Goal: Contribute content: Add original content to the website for others to see

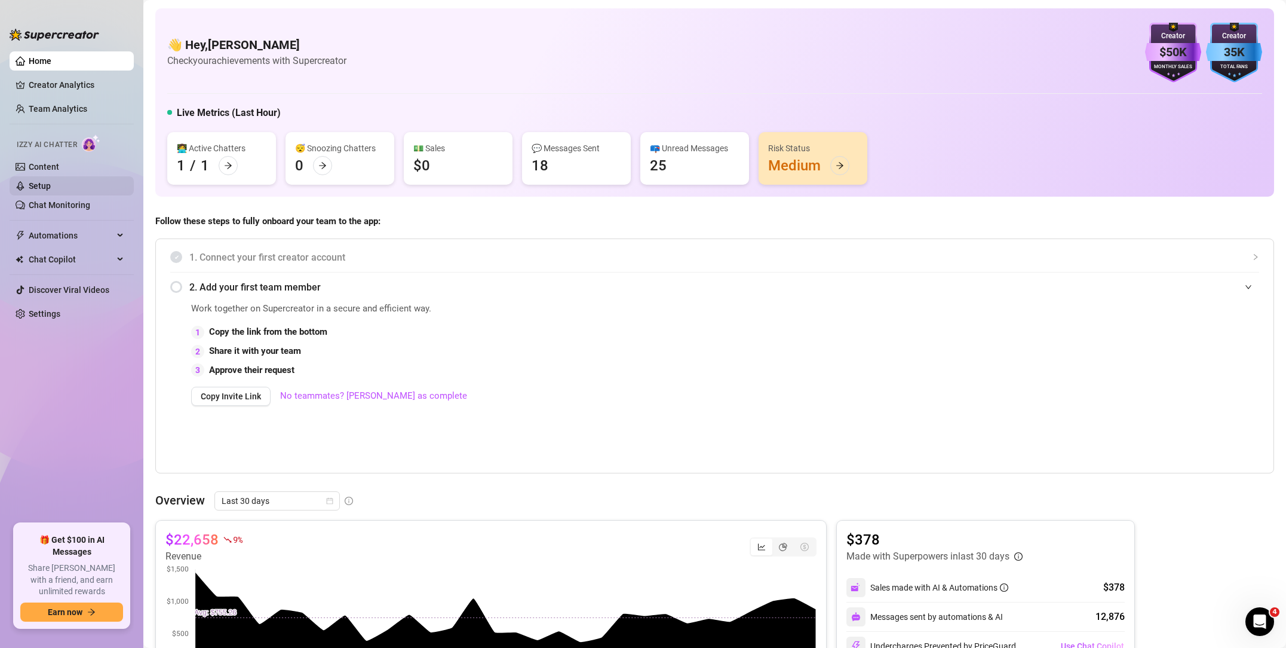
click at [51, 181] on link "Setup" at bounding box center [40, 186] width 22 height 10
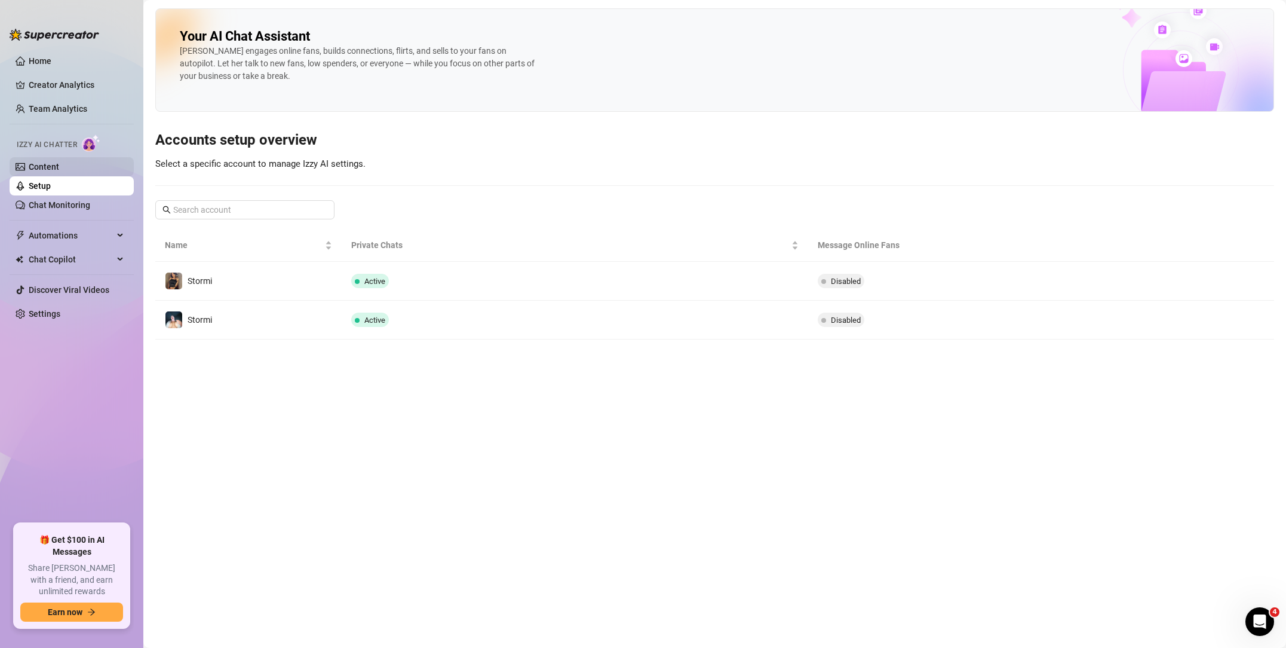
click at [59, 162] on link "Content" at bounding box center [44, 167] width 30 height 10
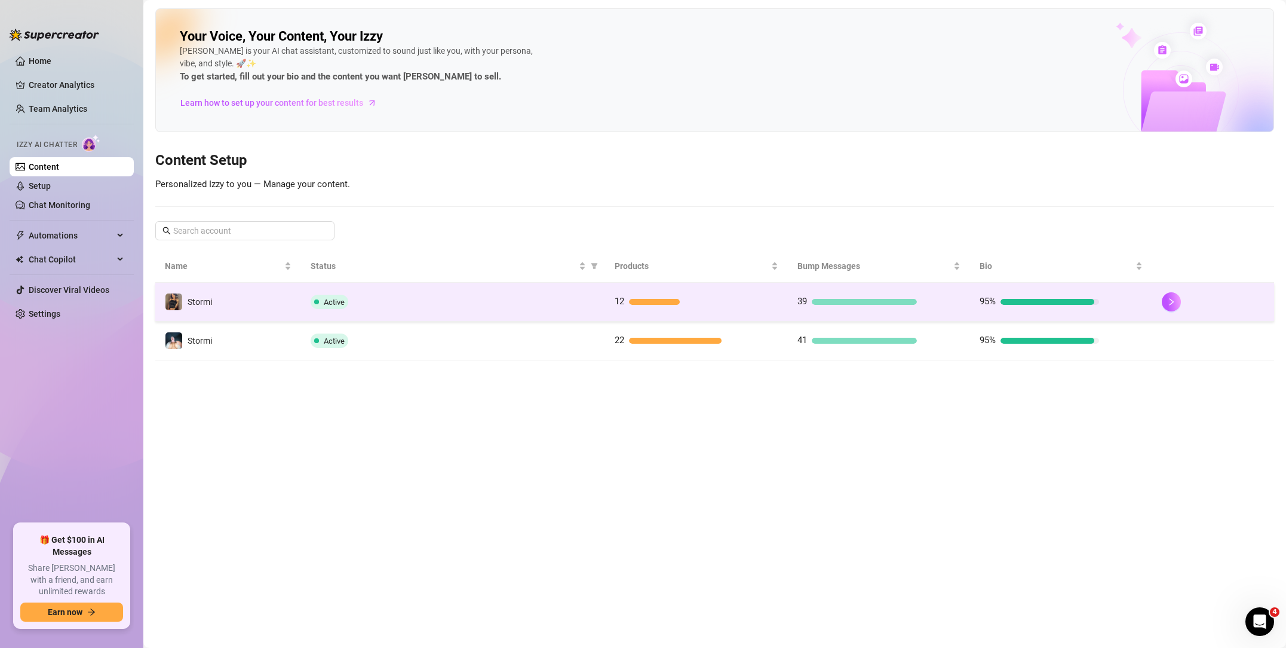
click at [266, 301] on td "Stormi" at bounding box center [228, 302] width 146 height 39
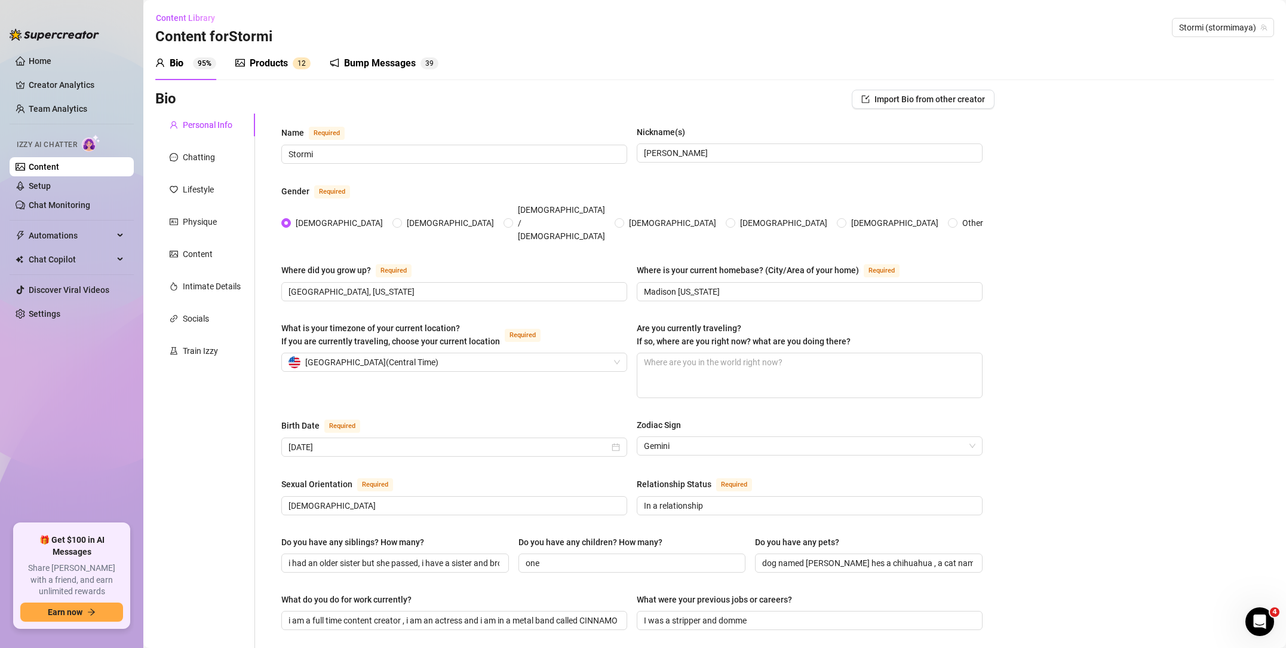
click at [279, 70] on div "Products" at bounding box center [269, 63] width 38 height 14
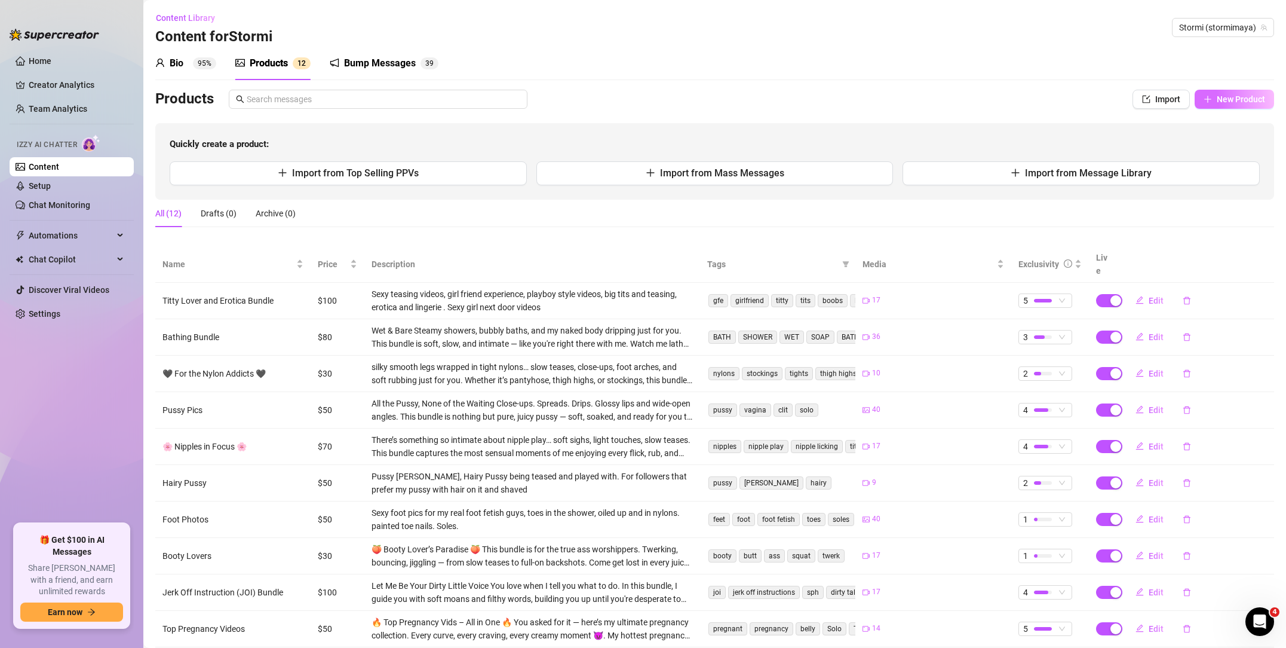
click at [1215, 95] on button "New Product" at bounding box center [1234, 99] width 79 height 19
type textarea "Type your message here..."
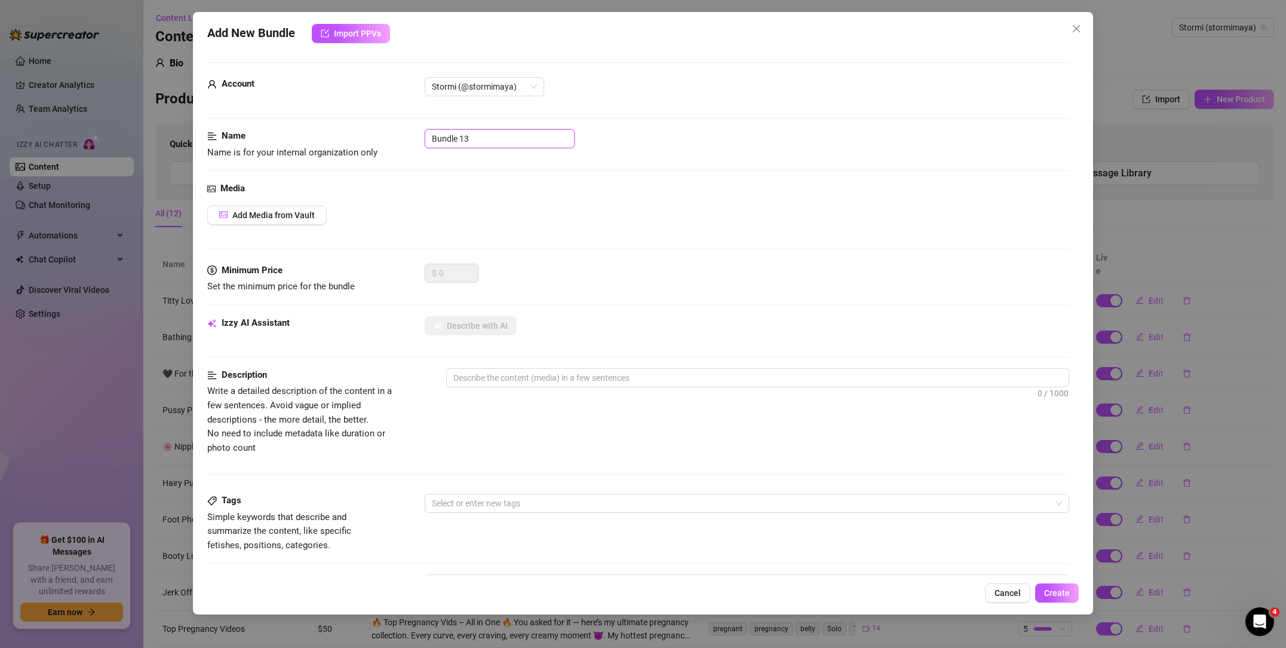
drag, startPoint x: 483, startPoint y: 139, endPoint x: 378, endPoint y: 133, distance: 104.7
click at [378, 133] on div "Name Name is for your internal organization only Bundle 13" at bounding box center [638, 144] width 862 height 30
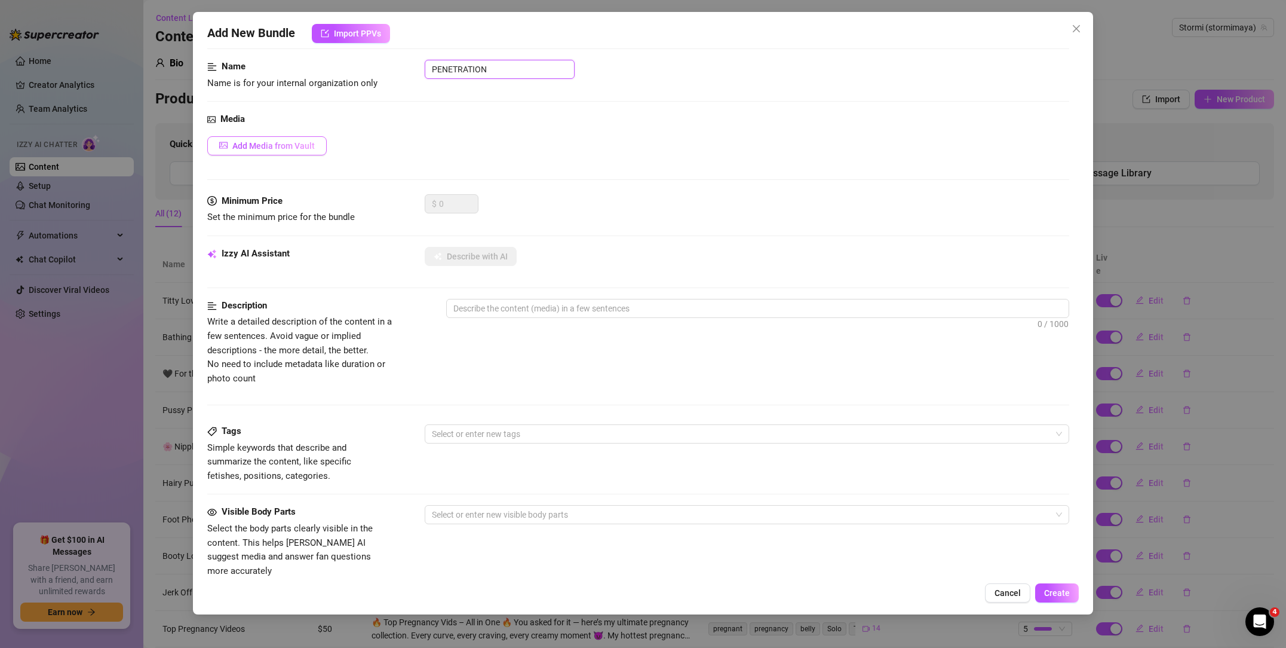
type input "PENETRATION"
click at [294, 144] on span "Add Media from Vault" at bounding box center [273, 146] width 82 height 10
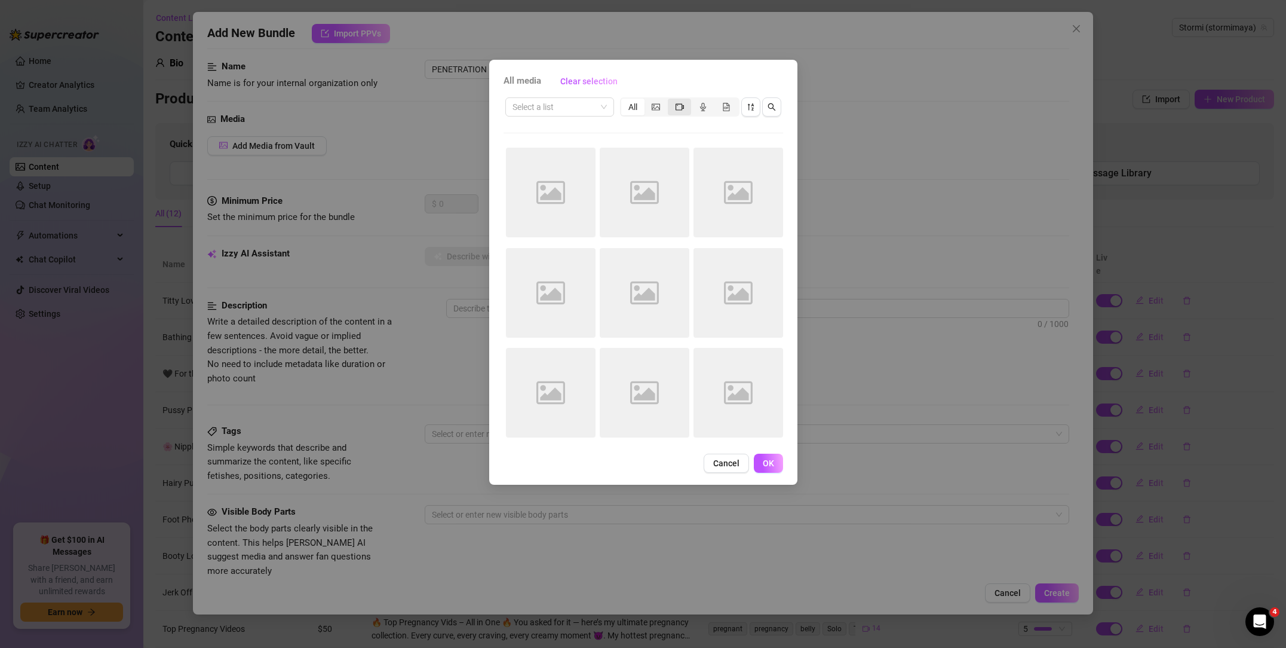
click at [684, 111] on div "segmented control" at bounding box center [679, 107] width 23 height 17
click at [671, 100] on input "segmented control" at bounding box center [671, 100] width 0 height 0
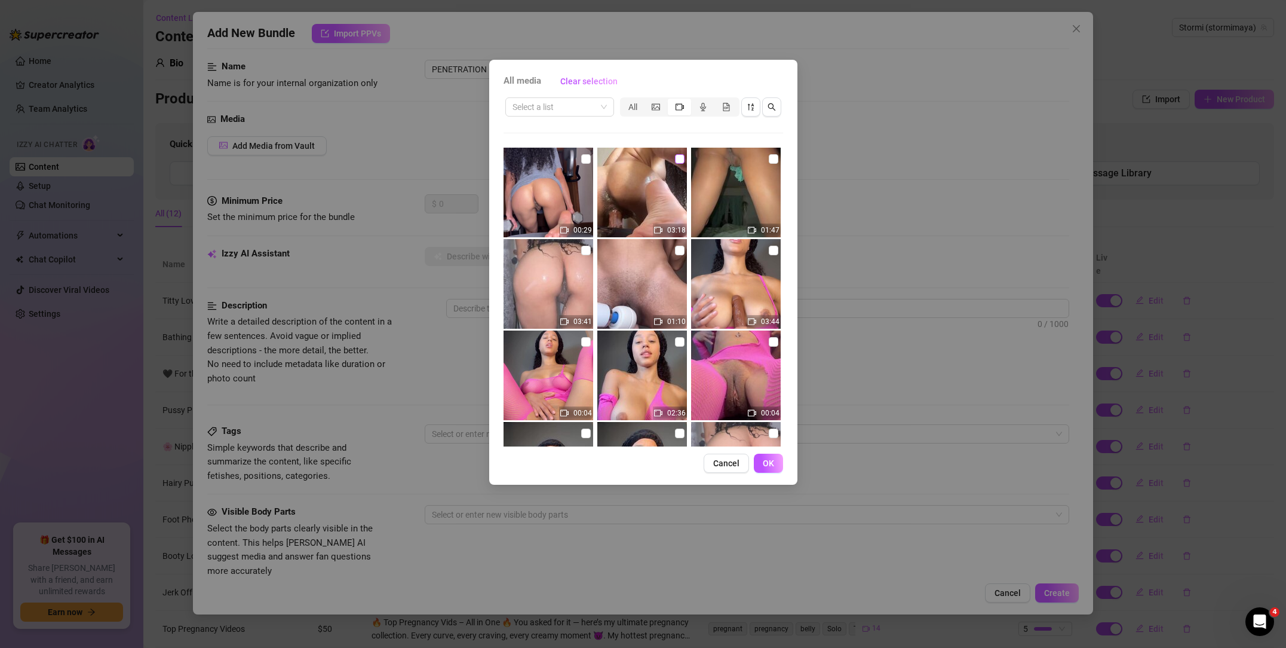
click at [677, 160] on input "checkbox" at bounding box center [680, 159] width 10 height 10
checkbox input "true"
click at [778, 158] on input "checkbox" at bounding box center [774, 159] width 10 height 10
checkbox input "true"
click at [586, 247] on input "checkbox" at bounding box center [586, 251] width 10 height 10
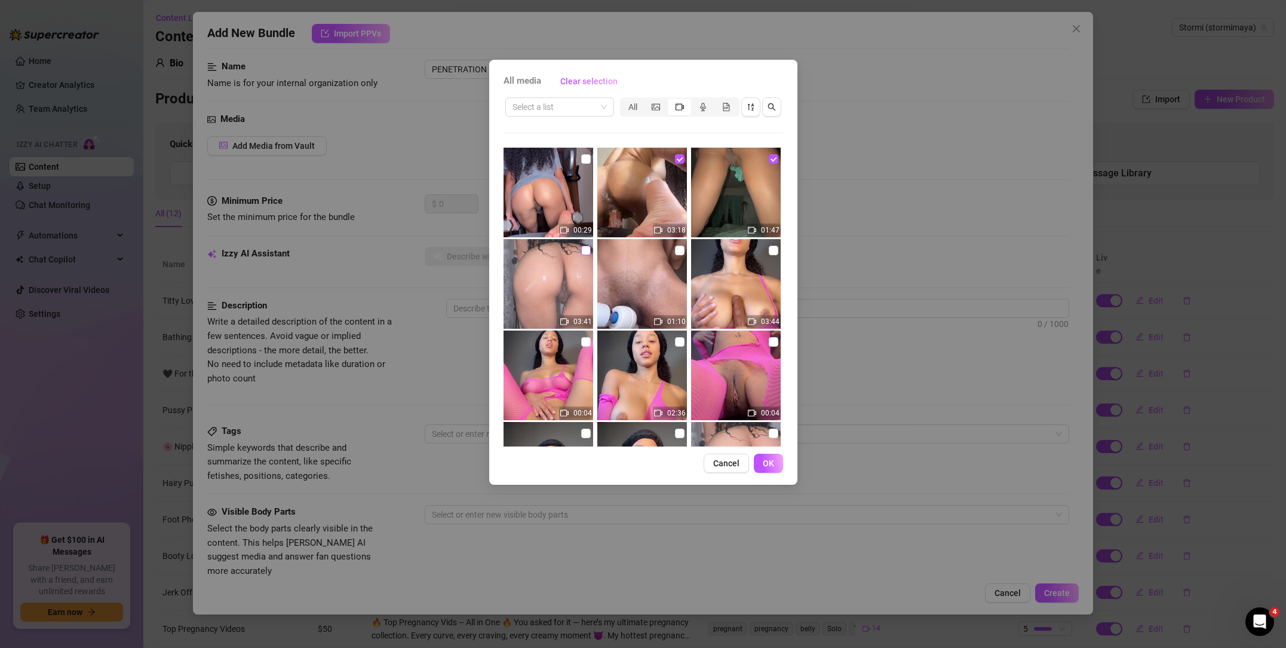
checkbox input "true"
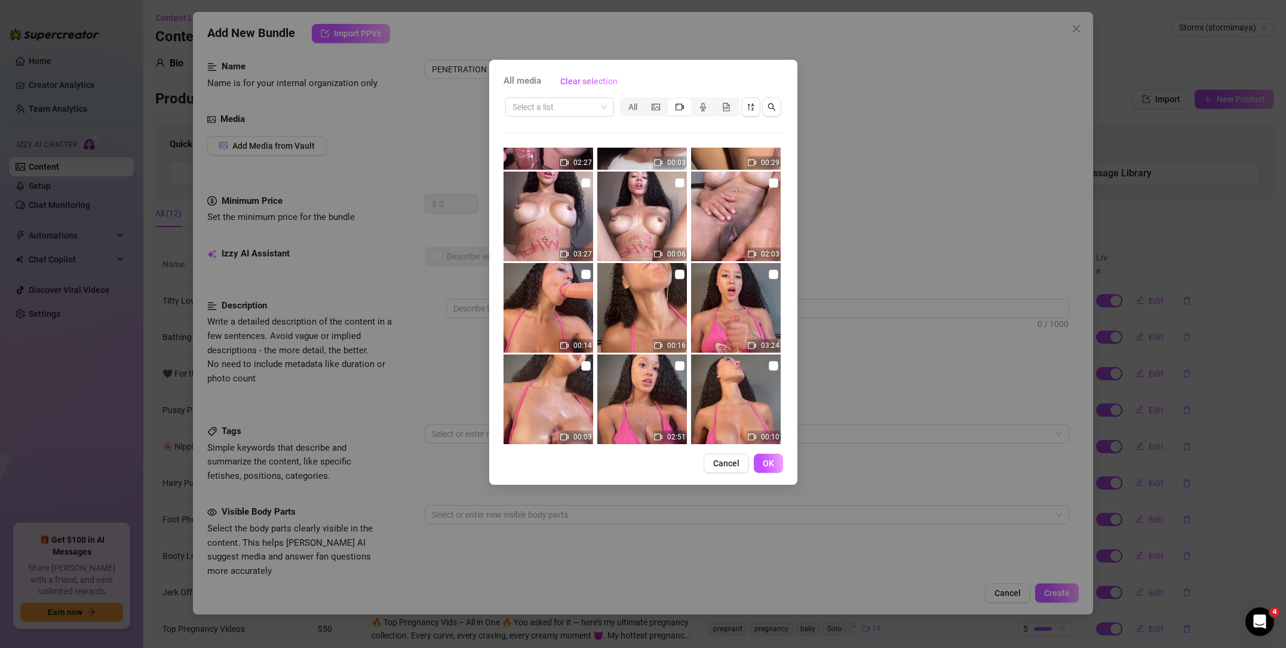
scroll to position [431, 0]
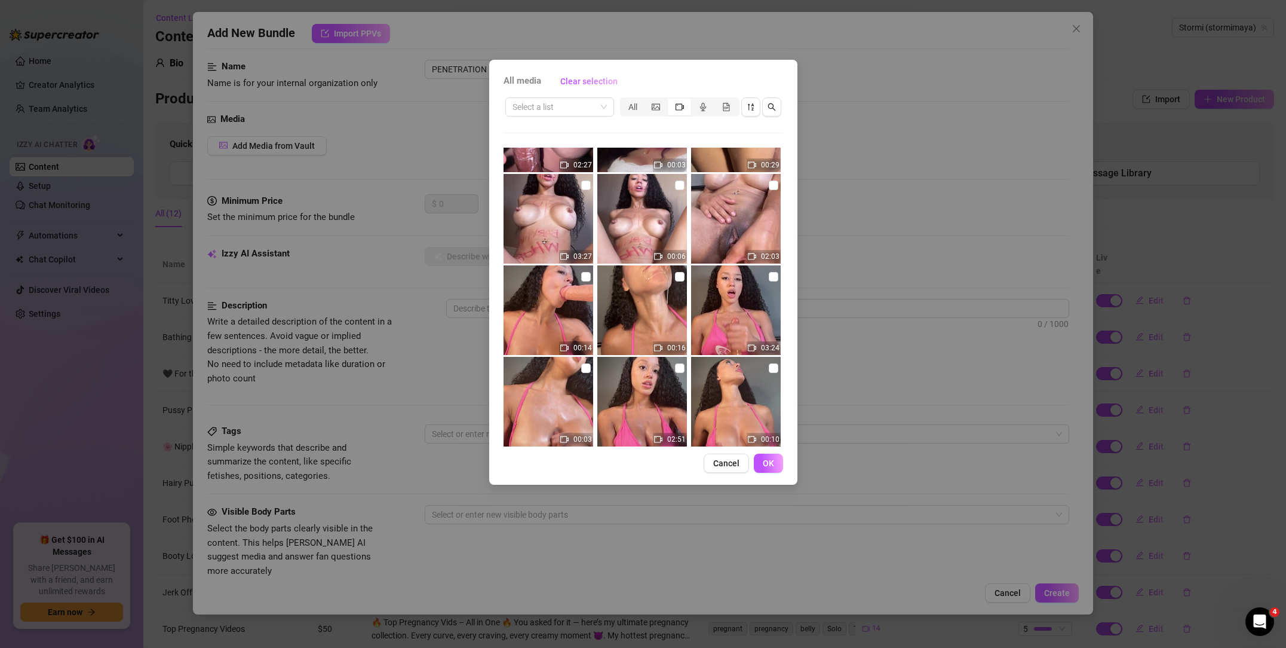
click at [729, 235] on img at bounding box center [736, 219] width 90 height 90
drag, startPoint x: 757, startPoint y: 236, endPoint x: 740, endPoint y: 239, distance: 17.6
click at [756, 236] on img at bounding box center [736, 219] width 90 height 90
checkbox input "false"
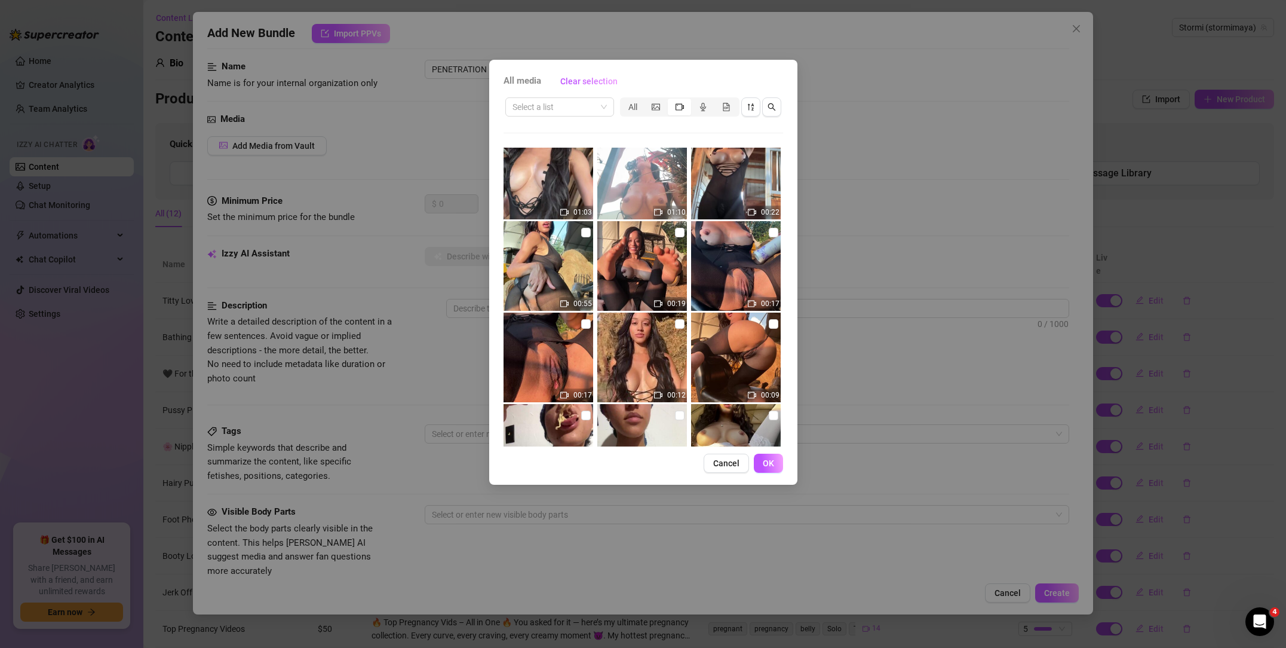
scroll to position [1695, 0]
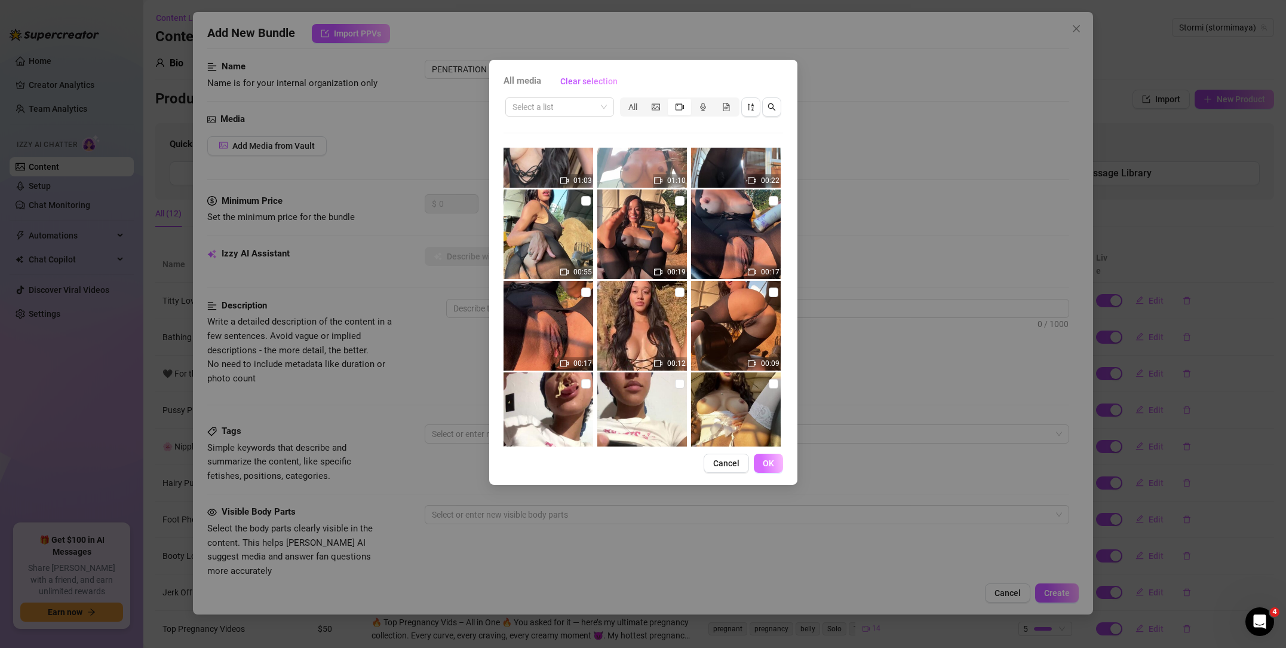
click at [765, 460] on span "OK" at bounding box center [768, 463] width 11 height 10
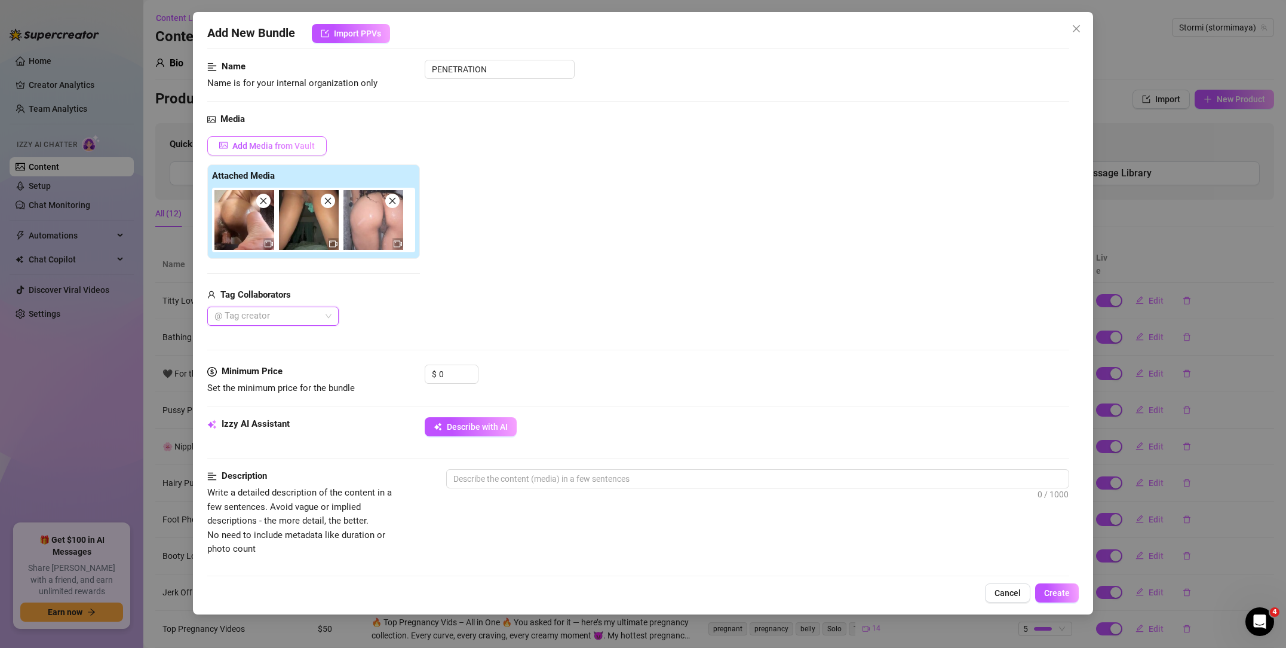
click at [296, 145] on span "Add Media from Vault" at bounding box center [273, 146] width 82 height 10
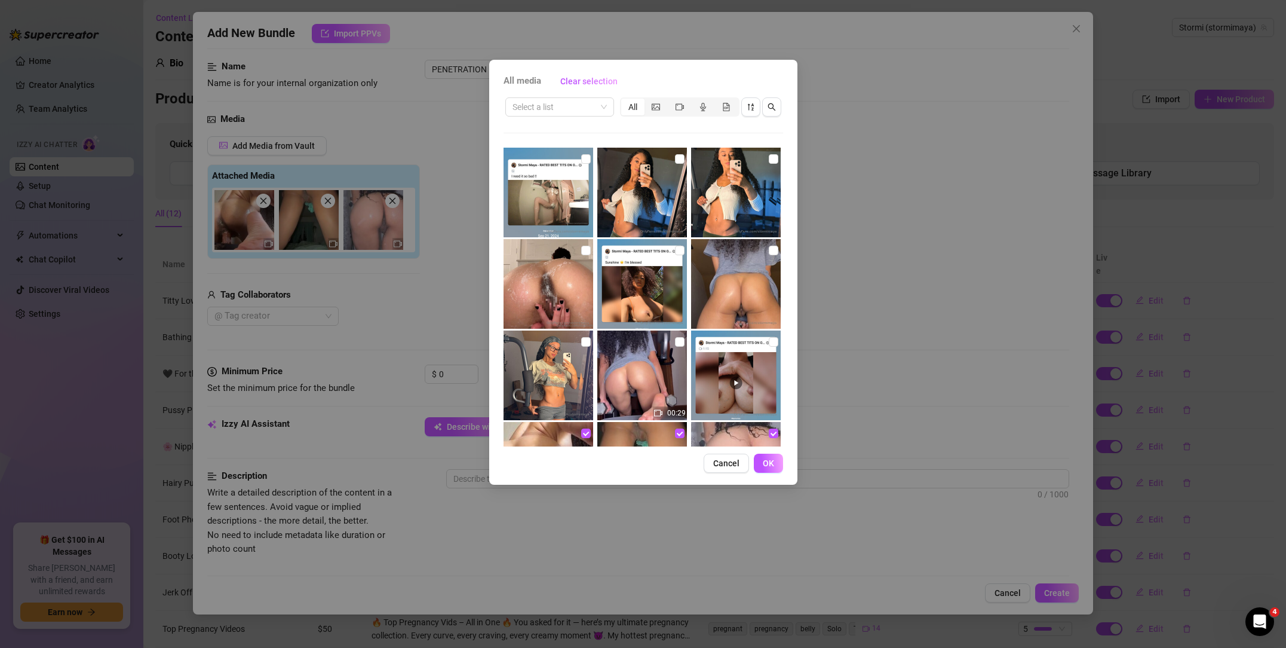
click at [733, 464] on span "Cancel" at bounding box center [726, 463] width 26 height 10
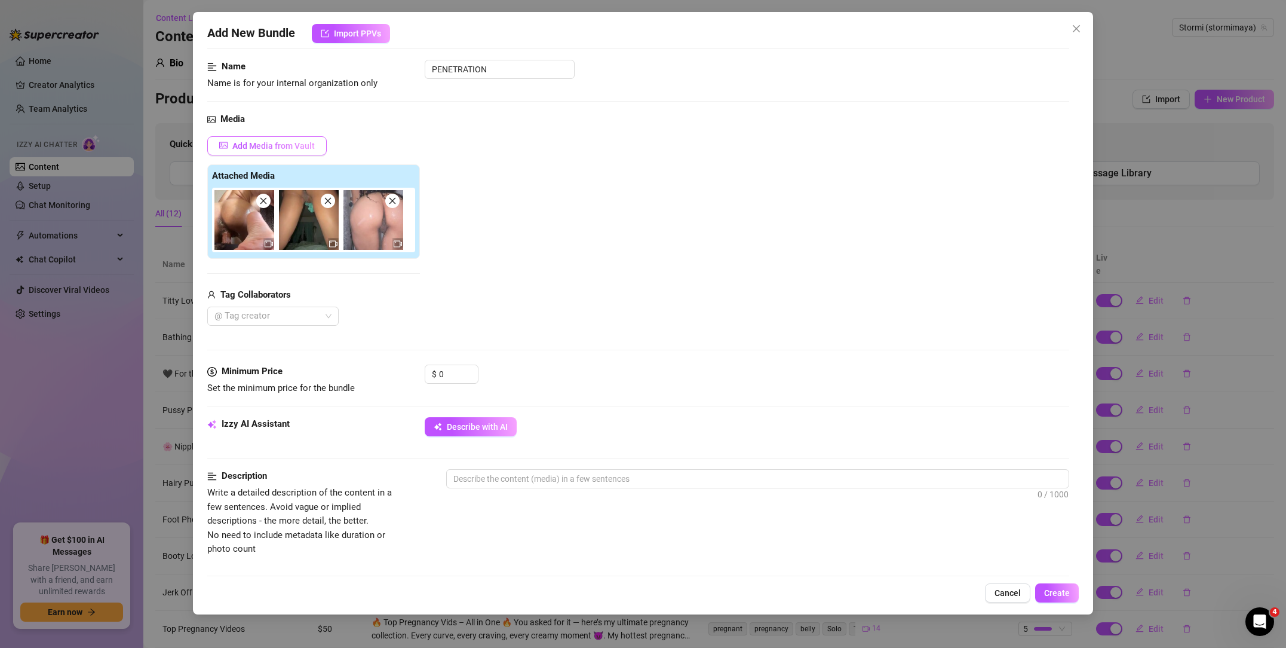
click at [284, 146] on span "Add Media from Vault" at bounding box center [273, 146] width 82 height 10
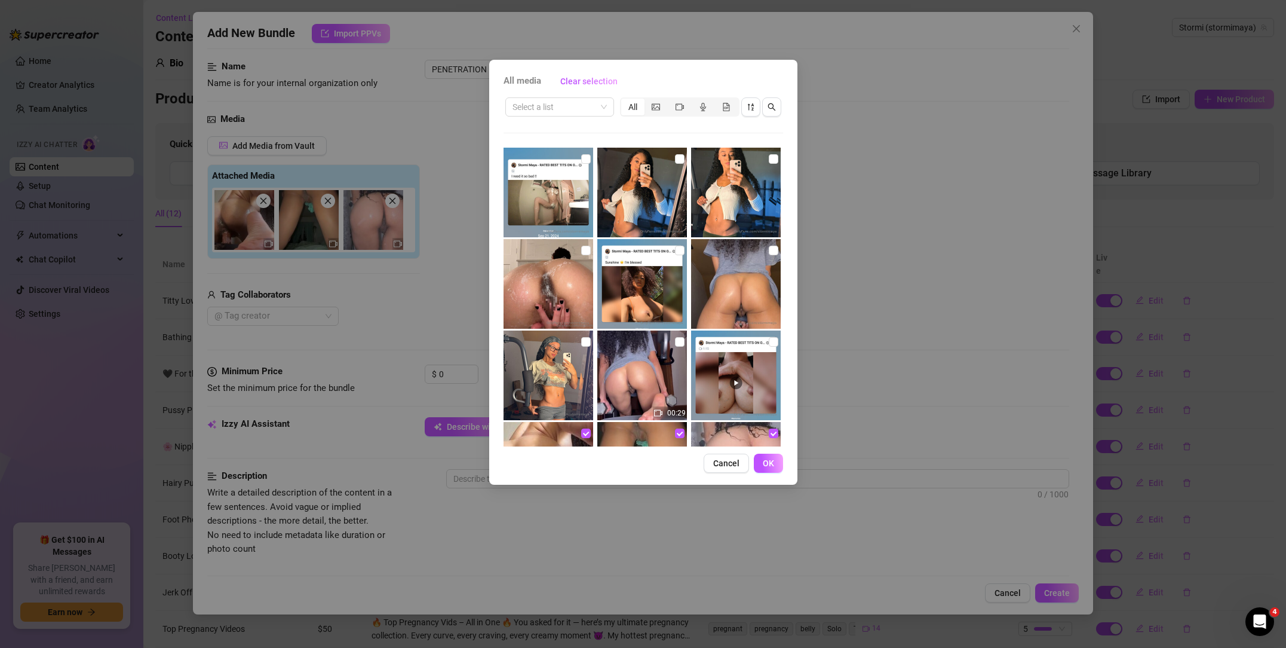
drag, startPoint x: 679, startPoint y: 102, endPoint x: 671, endPoint y: 212, distance: 110.2
click at [678, 103] on icon "video-camera" at bounding box center [680, 107] width 8 height 8
click at [671, 100] on input "segmented control" at bounding box center [671, 100] width 0 height 0
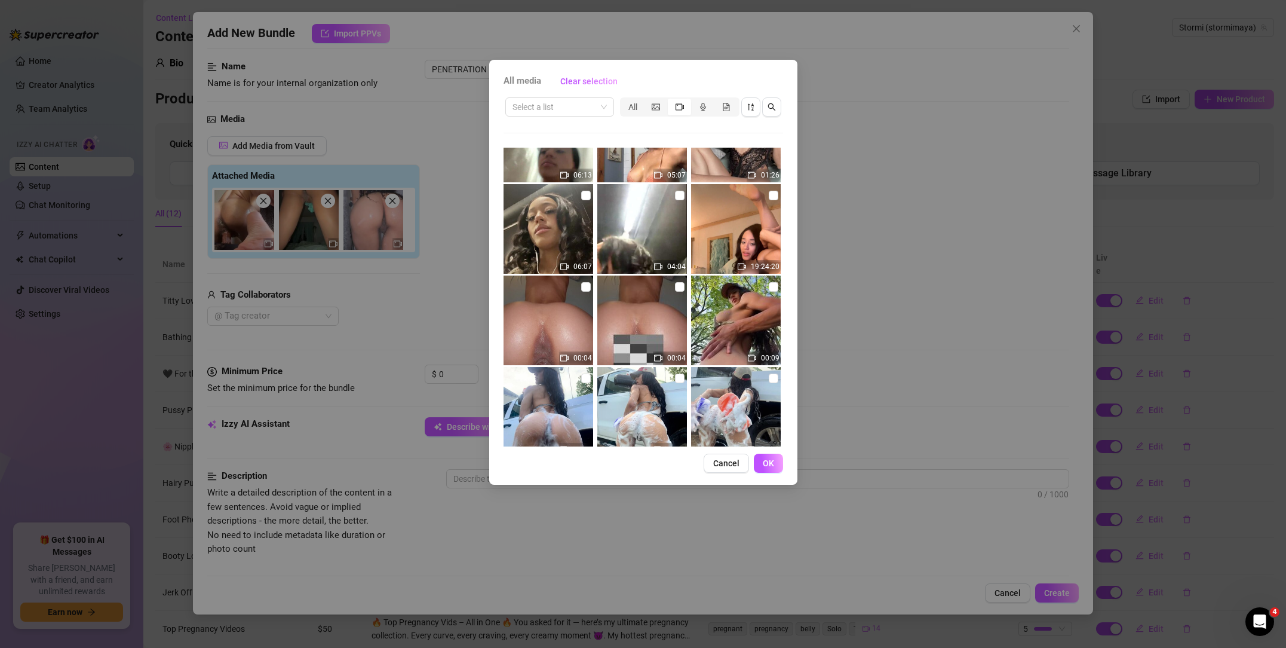
scroll to position [3713, 0]
click at [588, 286] on input "checkbox" at bounding box center [586, 286] width 10 height 10
checkbox input "true"
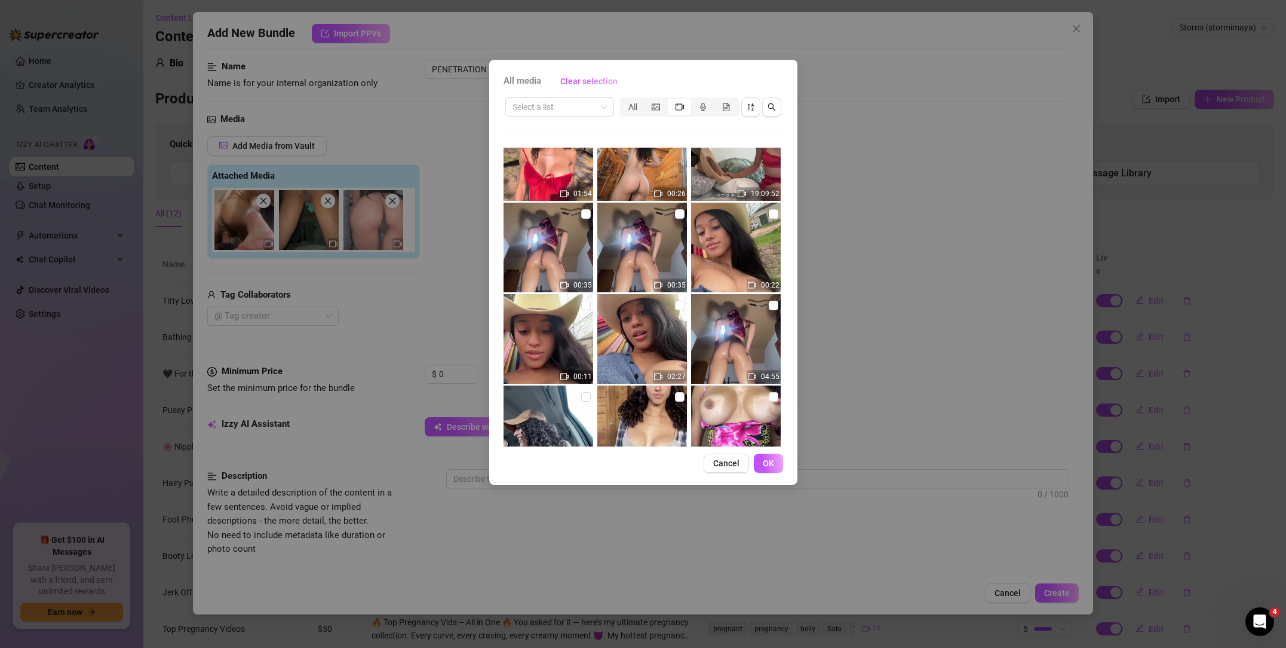
scroll to position [4628, 0]
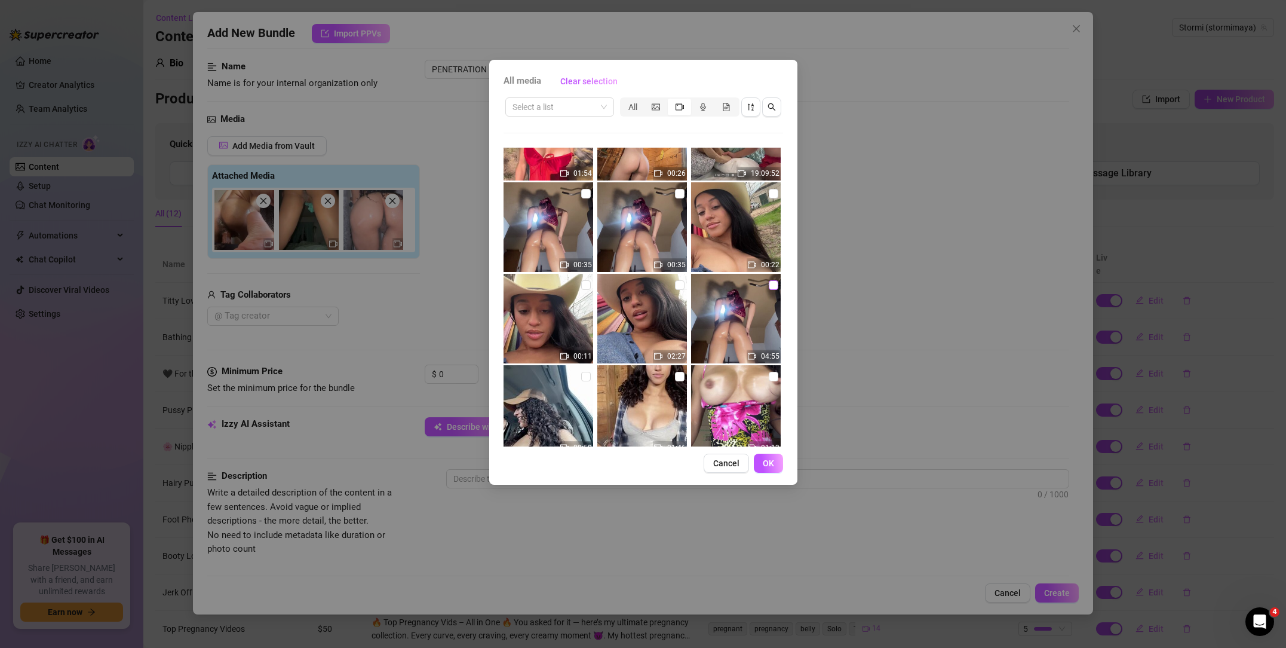
click at [769, 288] on input "checkbox" at bounding box center [774, 285] width 10 height 10
checkbox input "true"
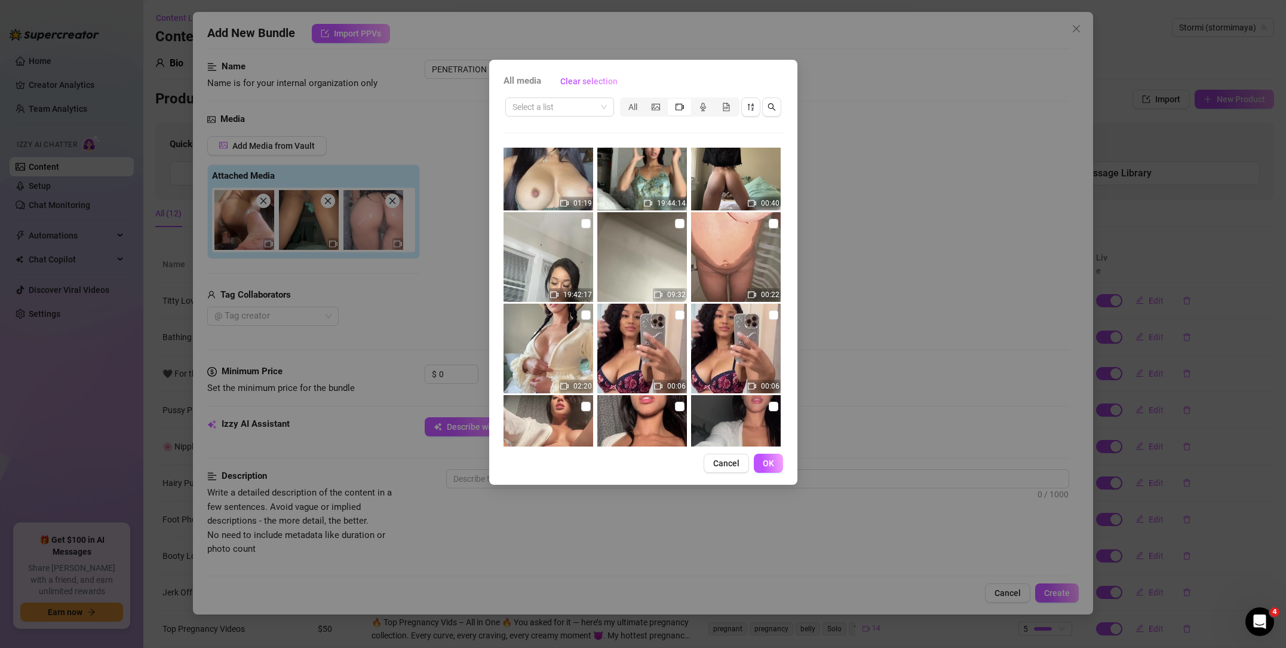
scroll to position [5238, 0]
click at [768, 462] on span "OK" at bounding box center [768, 463] width 11 height 10
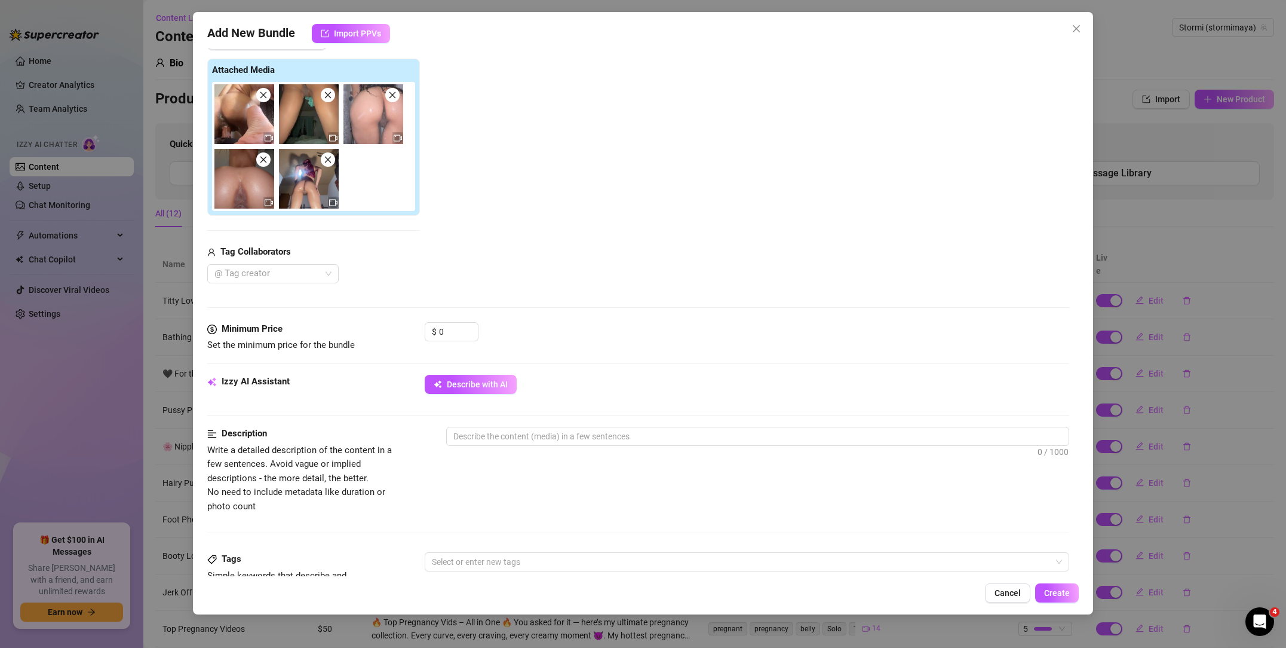
scroll to position [182, 0]
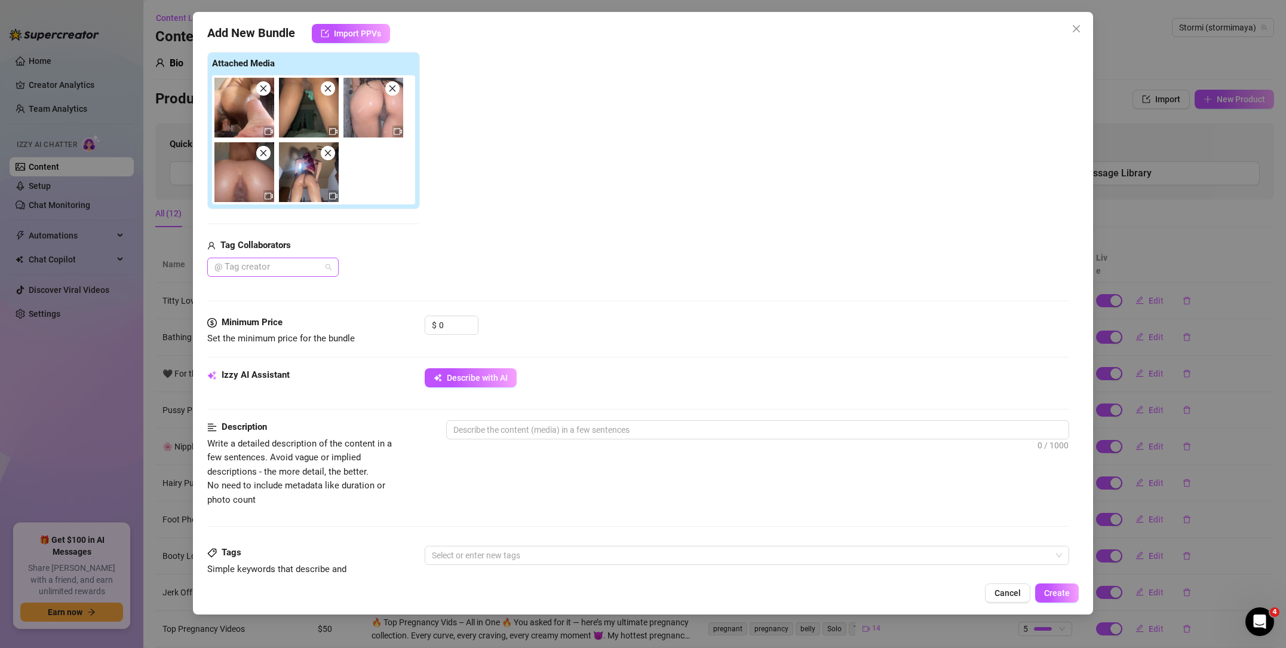
click at [261, 266] on div at bounding box center [267, 267] width 114 height 17
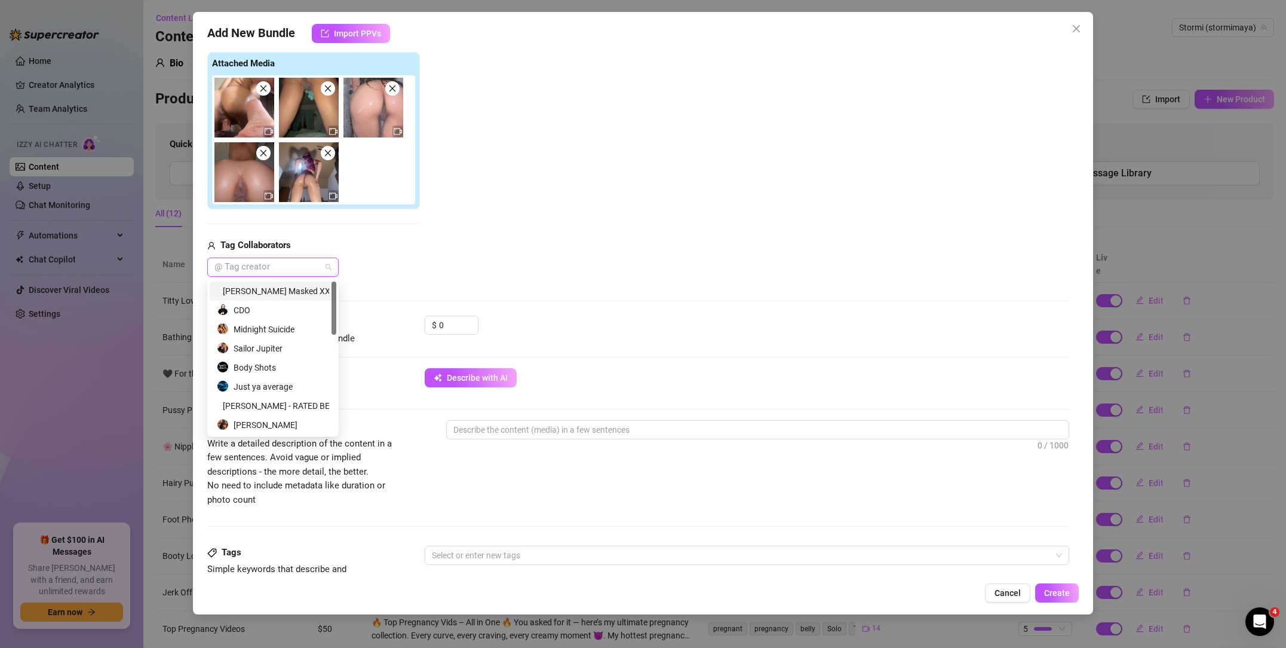
click at [293, 291] on div "[PERSON_NAME] Masked XXX" at bounding box center [273, 290] width 112 height 13
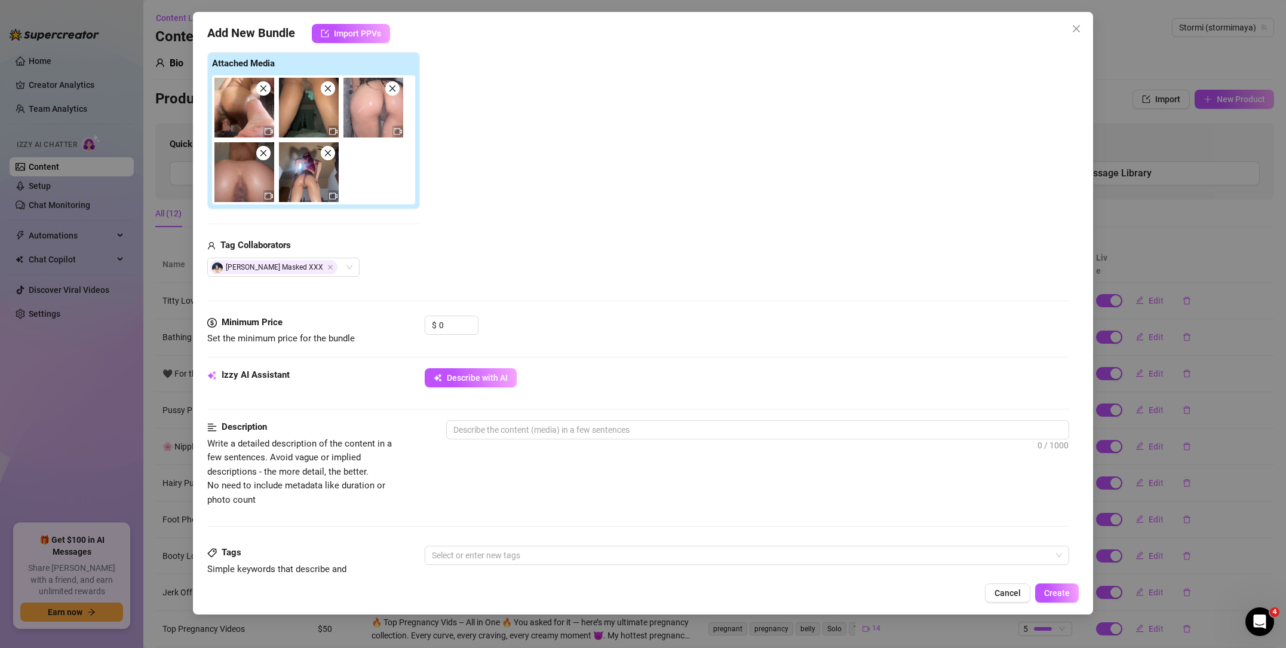
click at [419, 281] on div "Media Add Media from Vault Attached Media Tag Collaborators [PERSON_NAME] Maske…" at bounding box center [638, 157] width 862 height 315
drag, startPoint x: 458, startPoint y: 320, endPoint x: 419, endPoint y: 315, distance: 38.6
click at [419, 315] on form "Account Stormi (@stormimaya) Name Name is for your internal organization only P…" at bounding box center [638, 422] width 862 height 1083
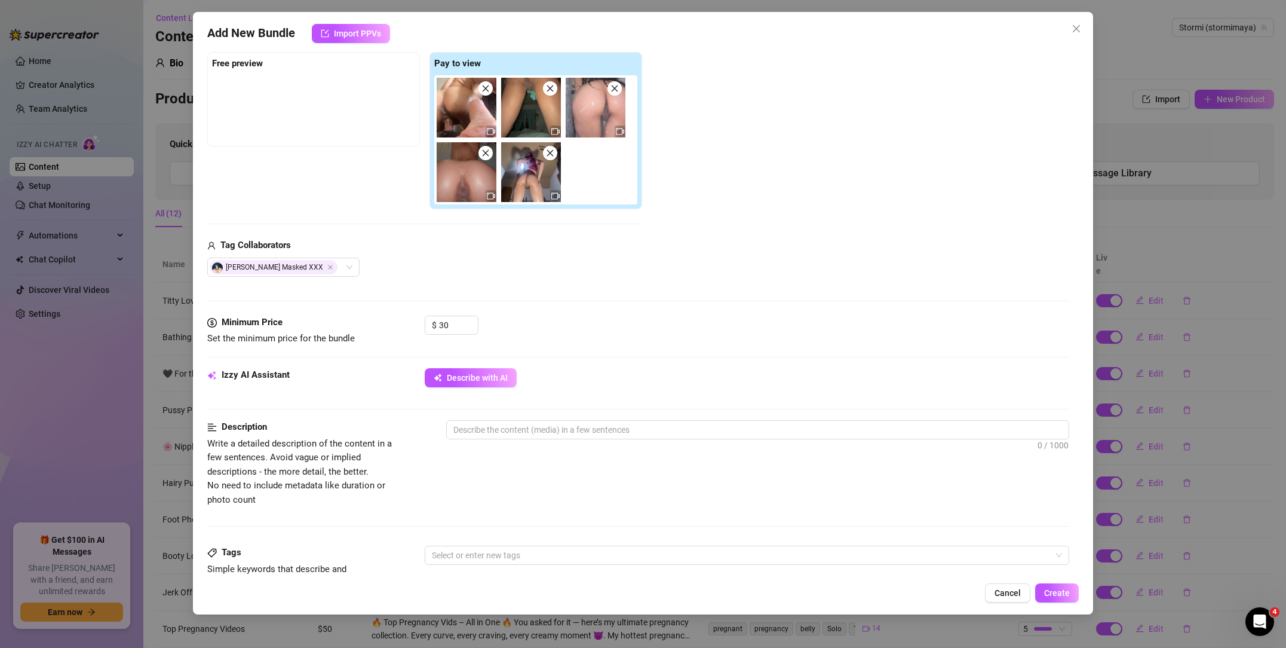
click at [501, 298] on div "Media Add Media from Vault Free preview Pay to view Tag Collaborators [PERSON_N…" at bounding box center [638, 157] width 862 height 315
click at [443, 326] on input "30" at bounding box center [458, 325] width 39 height 18
type input "50"
click at [554, 321] on div "$ 50" at bounding box center [747, 330] width 645 height 30
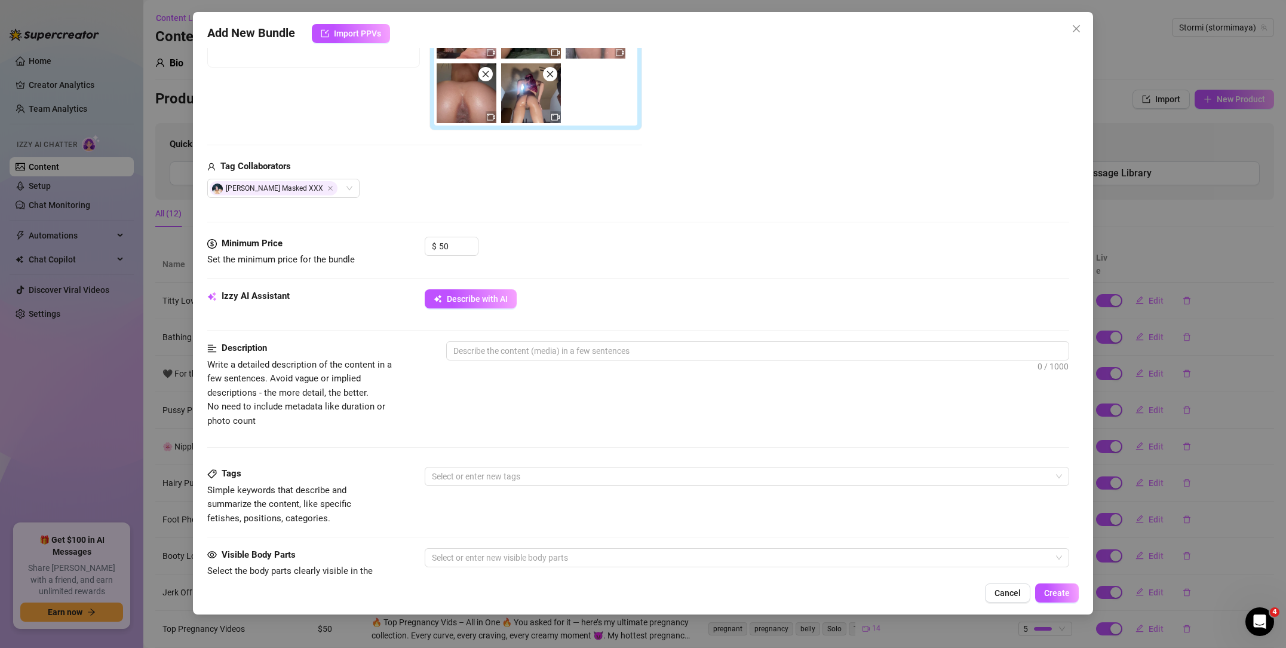
scroll to position [263, 0]
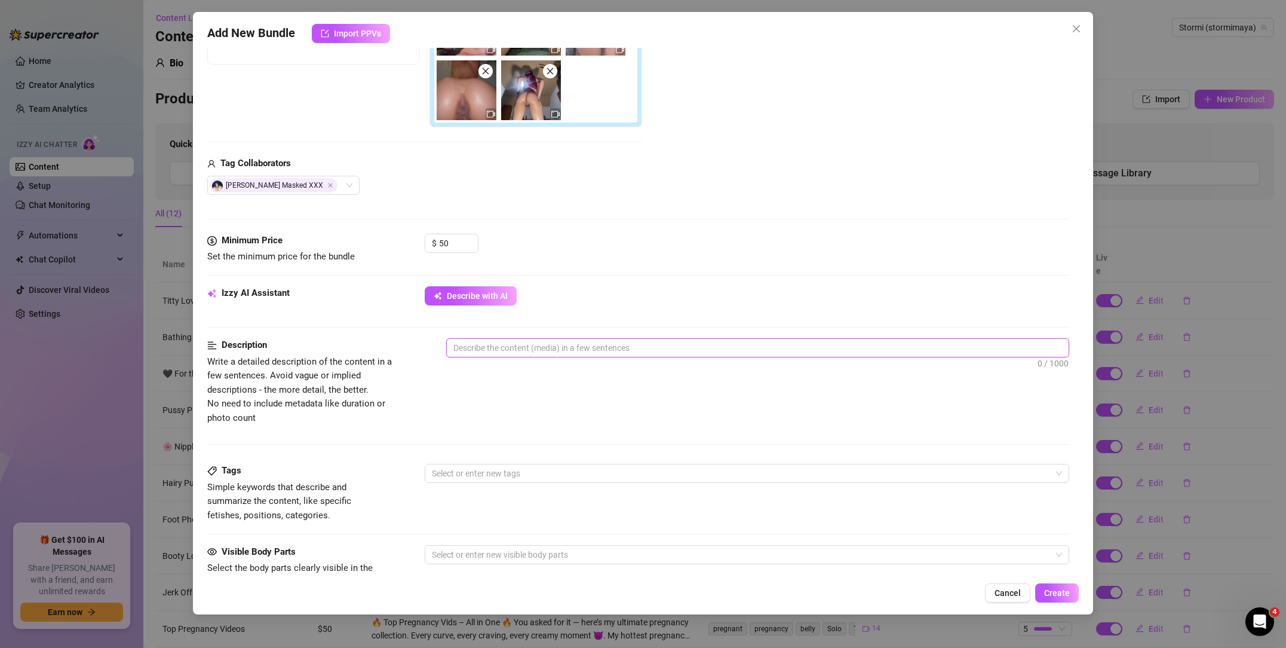
click at [499, 349] on textarea at bounding box center [758, 348] width 622 height 18
type textarea "P"
type textarea "Pr"
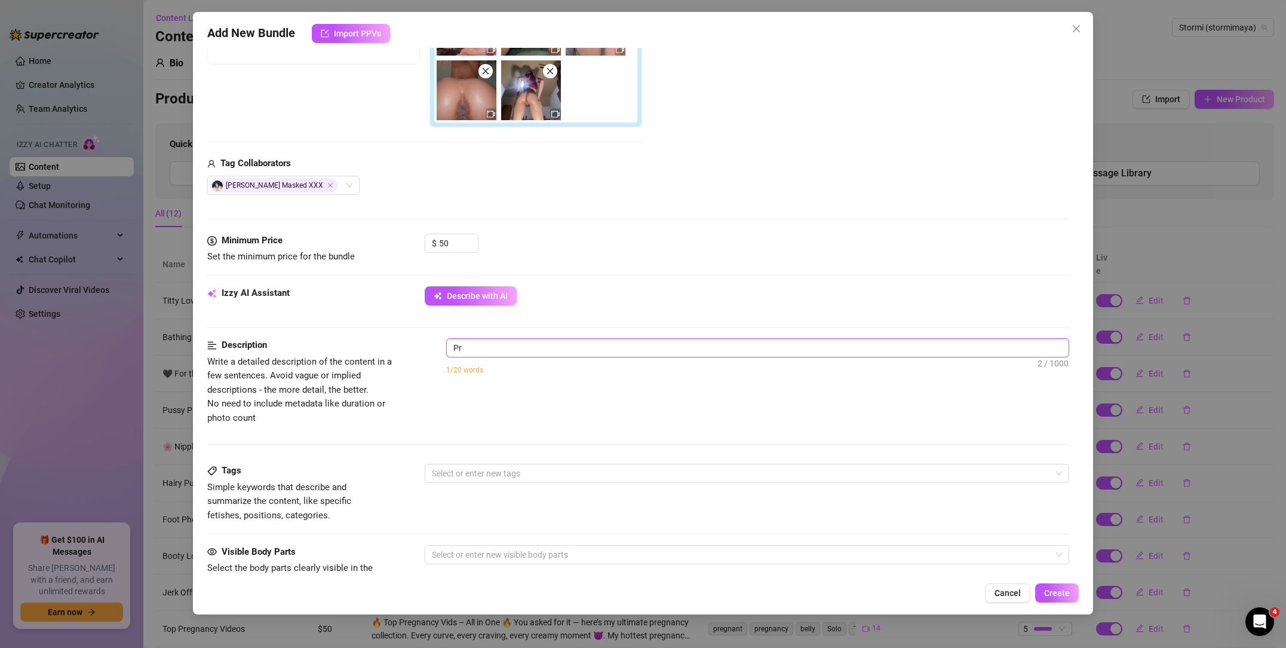
type textarea "Pre"
type textarea "Prev"
type textarea "Previ"
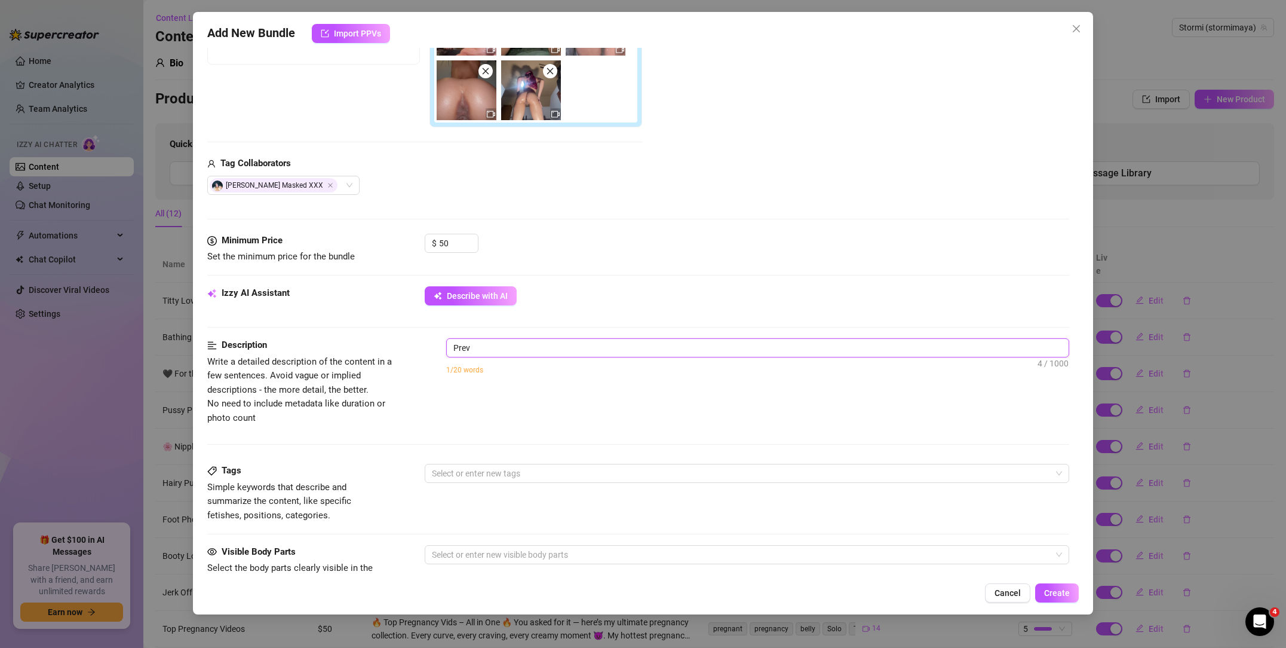
type textarea "Previ"
type textarea "Previe"
type textarea "Preview"
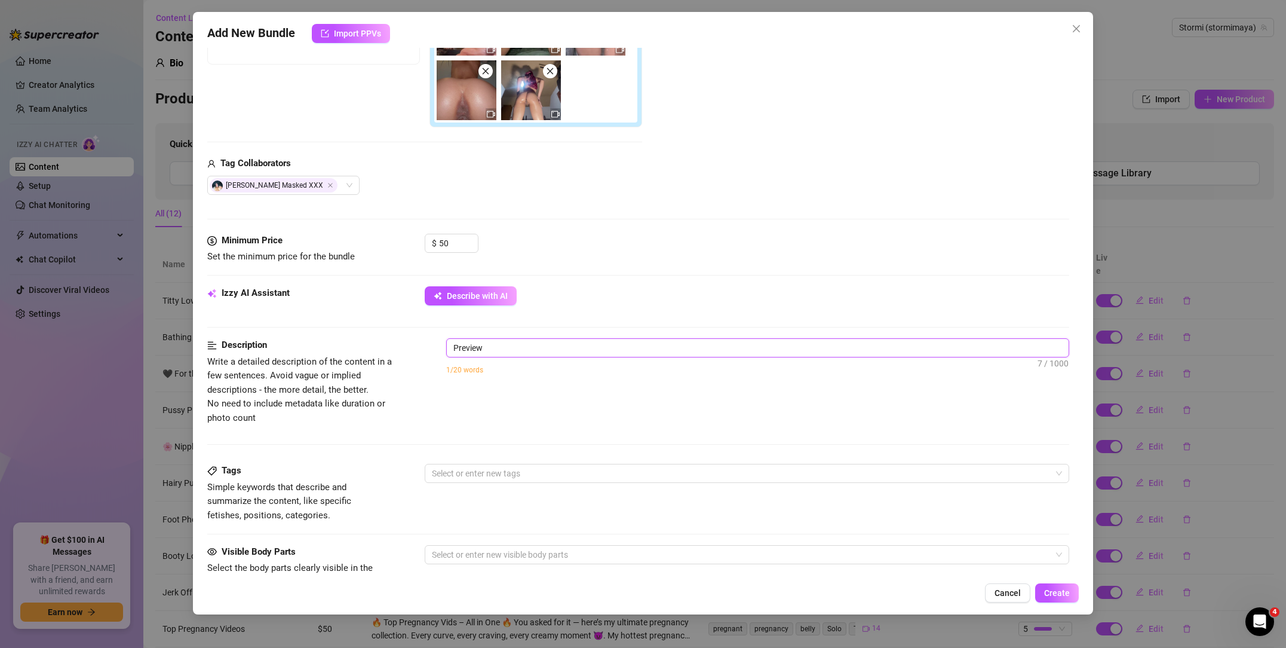
type textarea "Preview"
type textarea "Preview o"
type textarea "Preview of"
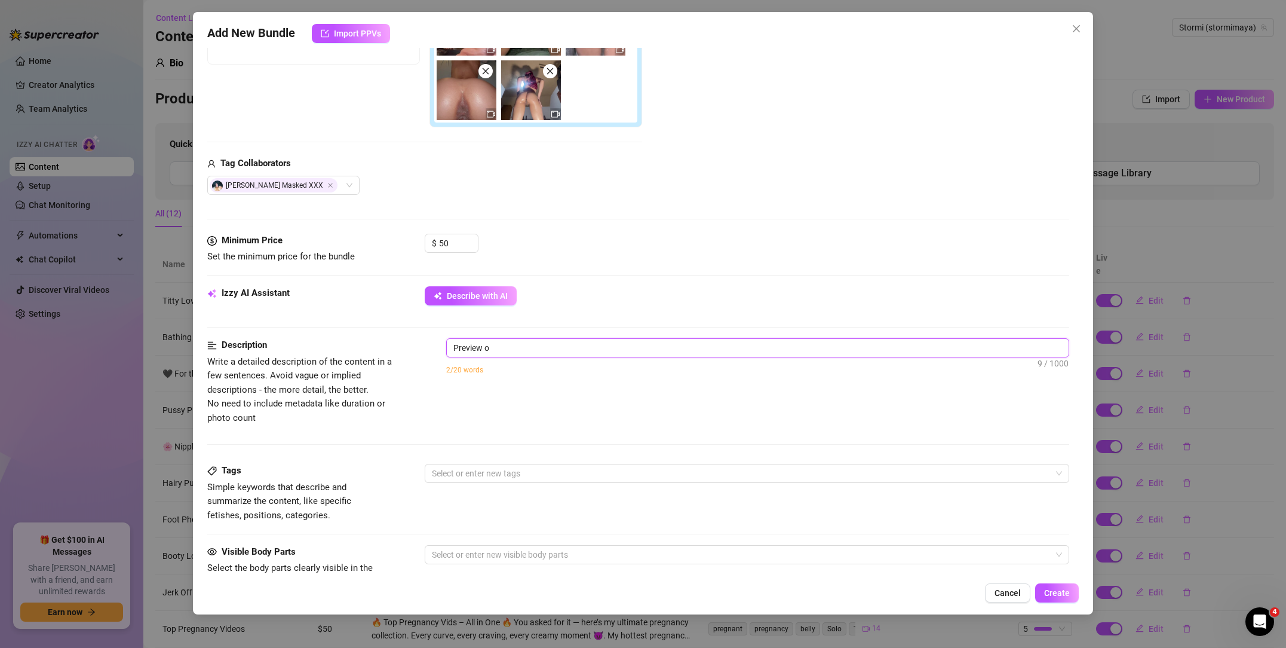
type textarea "Preview of"
type textarea "Preview of t"
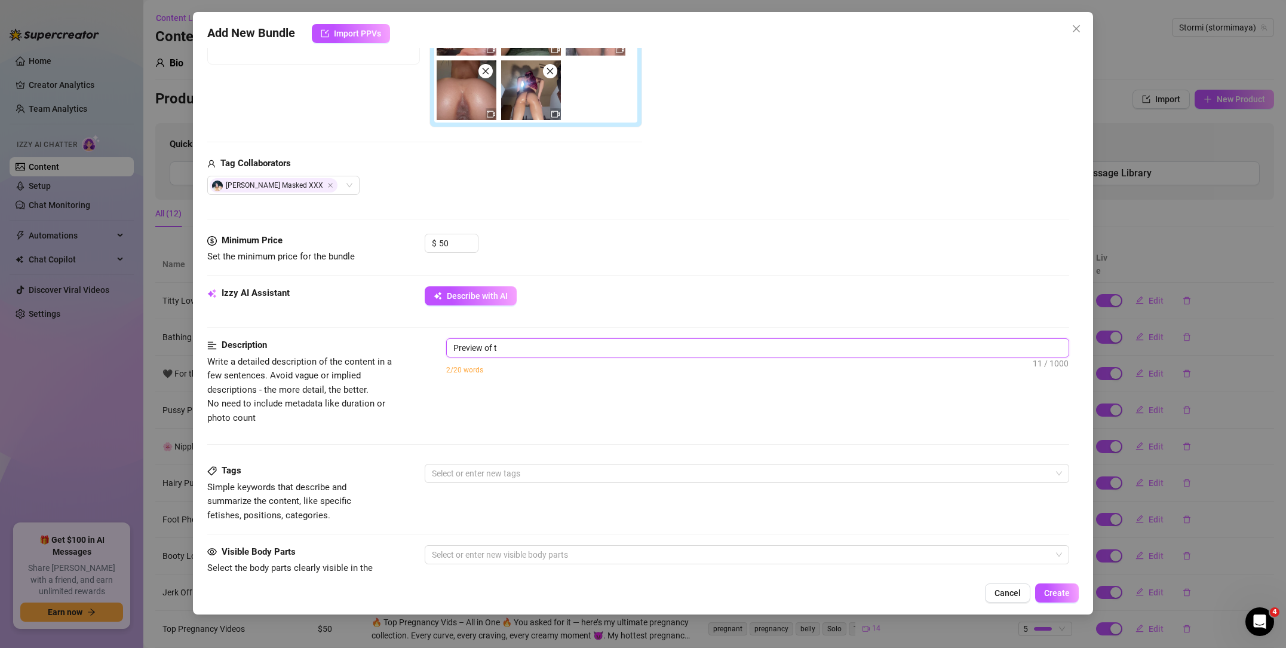
type textarea "Preview of th"
type textarea "Preview of the"
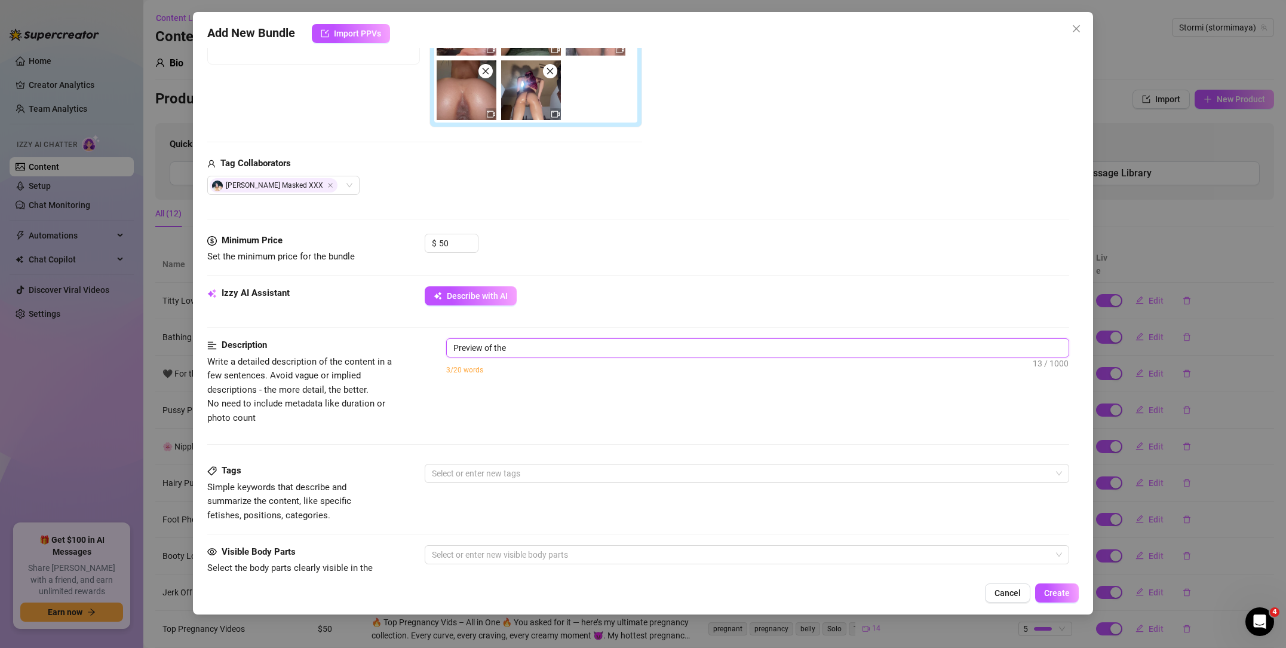
type textarea "Preview of the"
type textarea "Preview of the x"
type textarea "Preview of the xx"
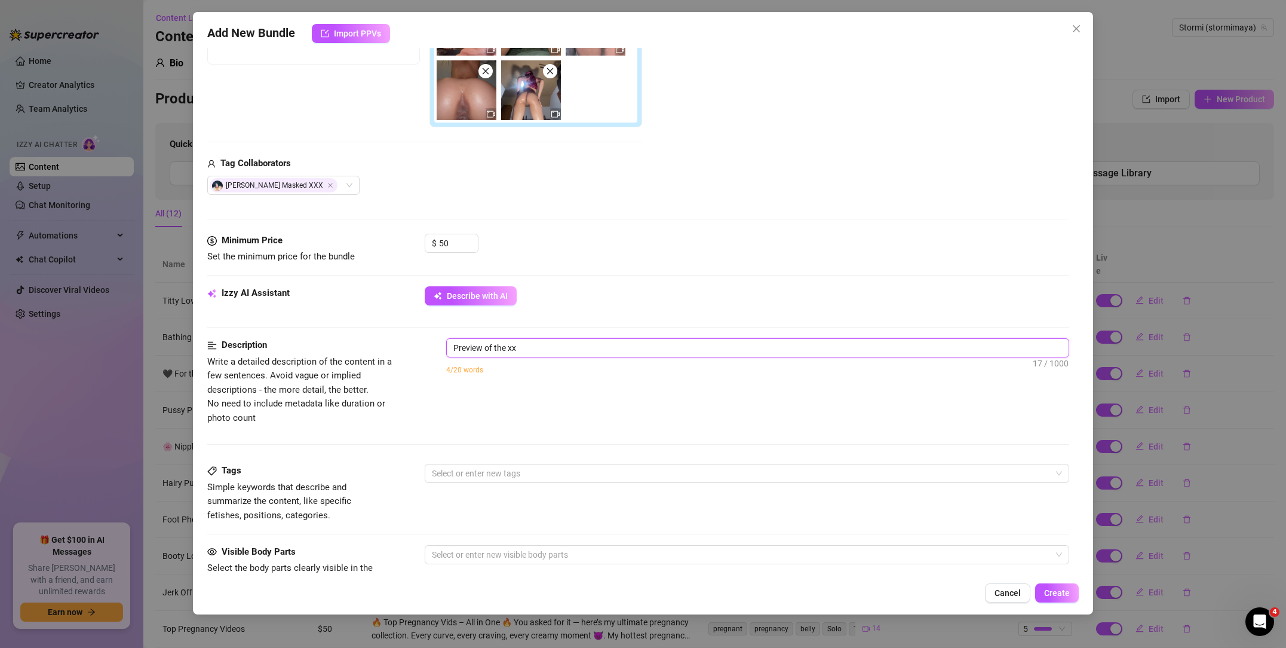
type textarea "Preview of the xxx"
type textarea "Preview of the xxx v"
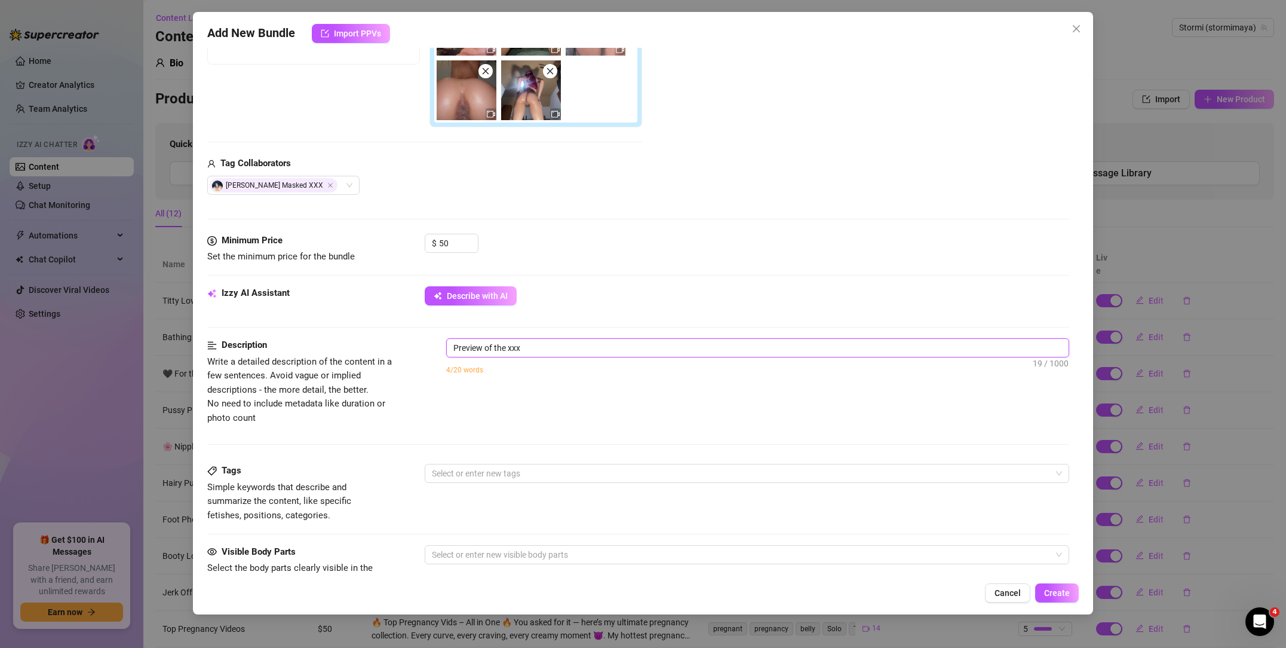
type textarea "Preview of the xxx v"
type textarea "Preview of the xxx vi"
type textarea "Preview of the xxx vid"
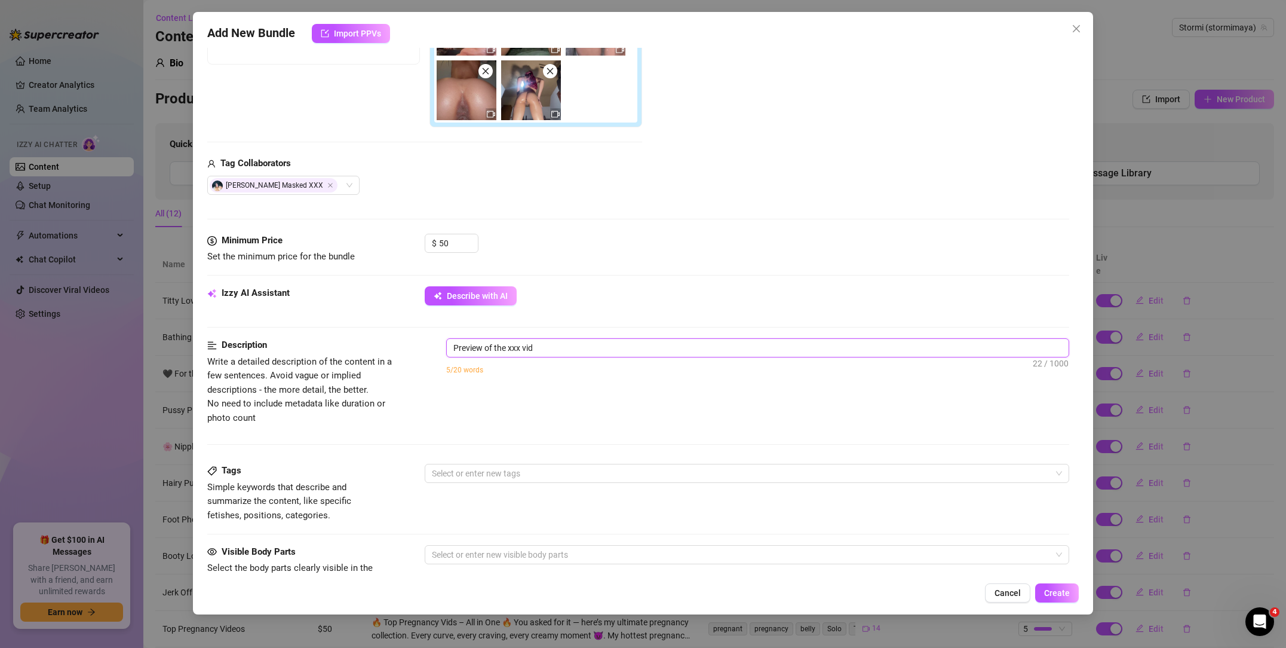
type textarea "Preview of the xxx vide"
type textarea "Preview of the xxx video"
type textarea "Preview of the xxx videos"
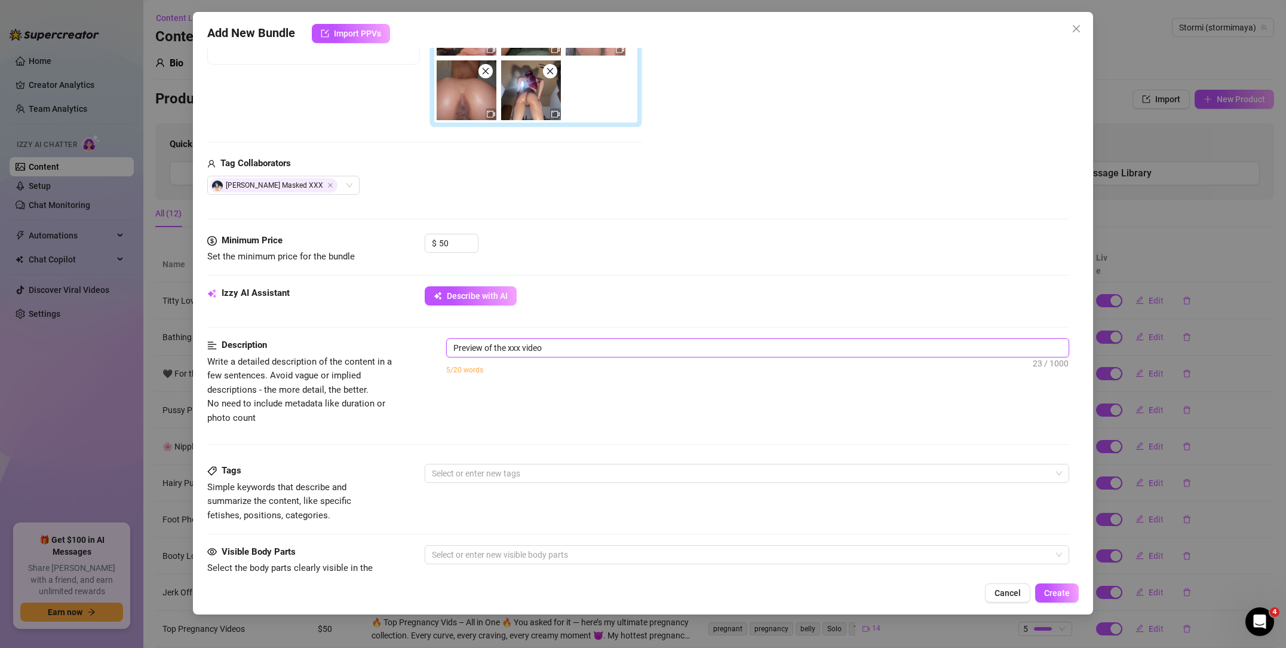
type textarea "Preview of the xxx videos"
type textarea "Preview of the xxx videos i"
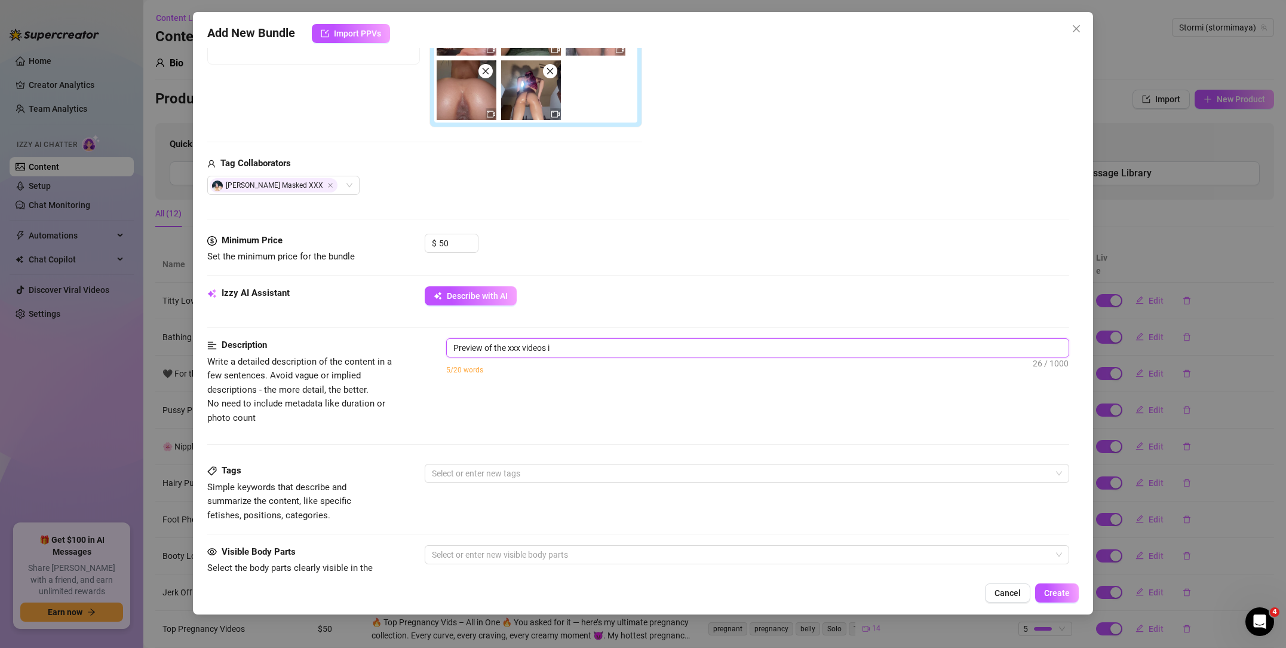
type textarea "Preview of the xxx videos i"
type textarea "Preview of the xxx videos i o"
type textarea "Preview of the xxx videos i of"
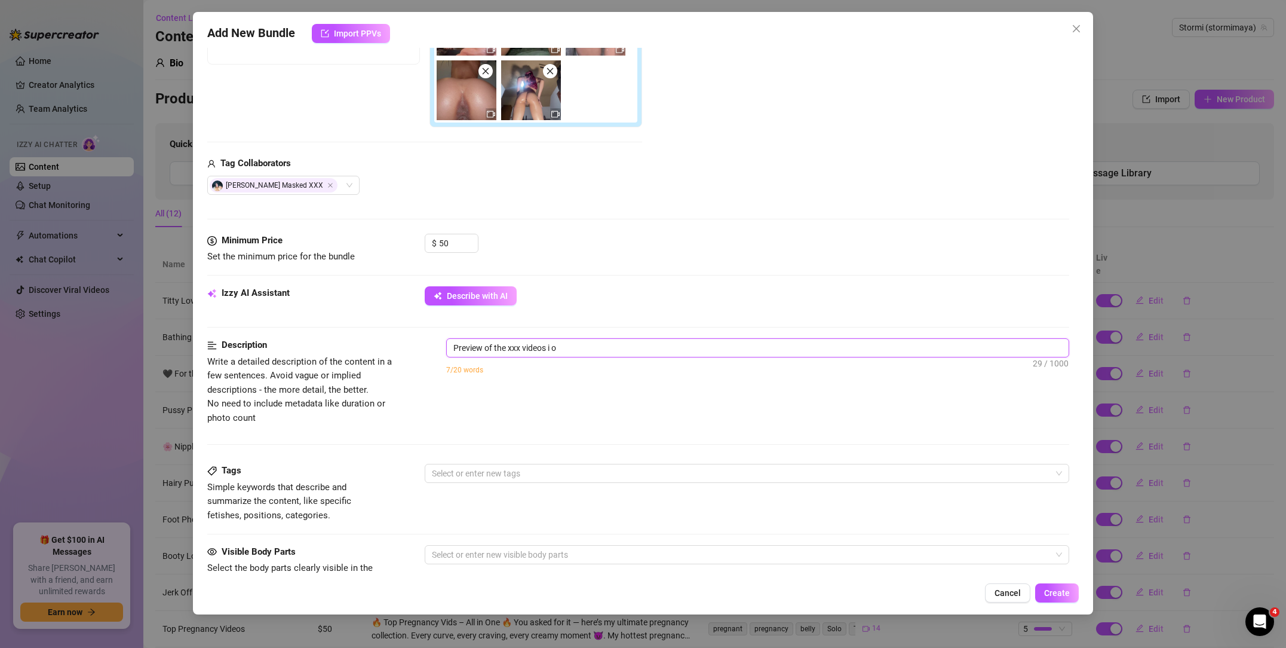
type textarea "Preview of the xxx videos i of"
type textarea "Preview of the xxx videos i off"
type textarea "Preview of the xxx videos i offe"
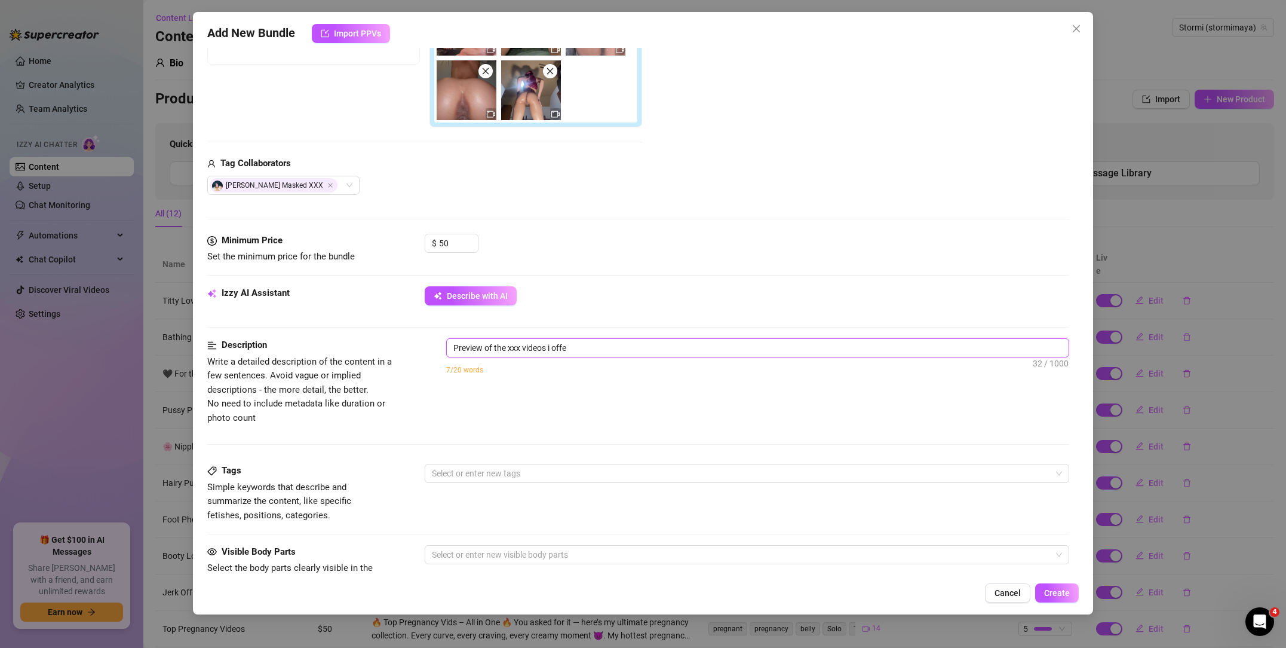
type textarea "Preview of the xxx videos i offer"
type textarea "Preview of the xxx videos i offer o"
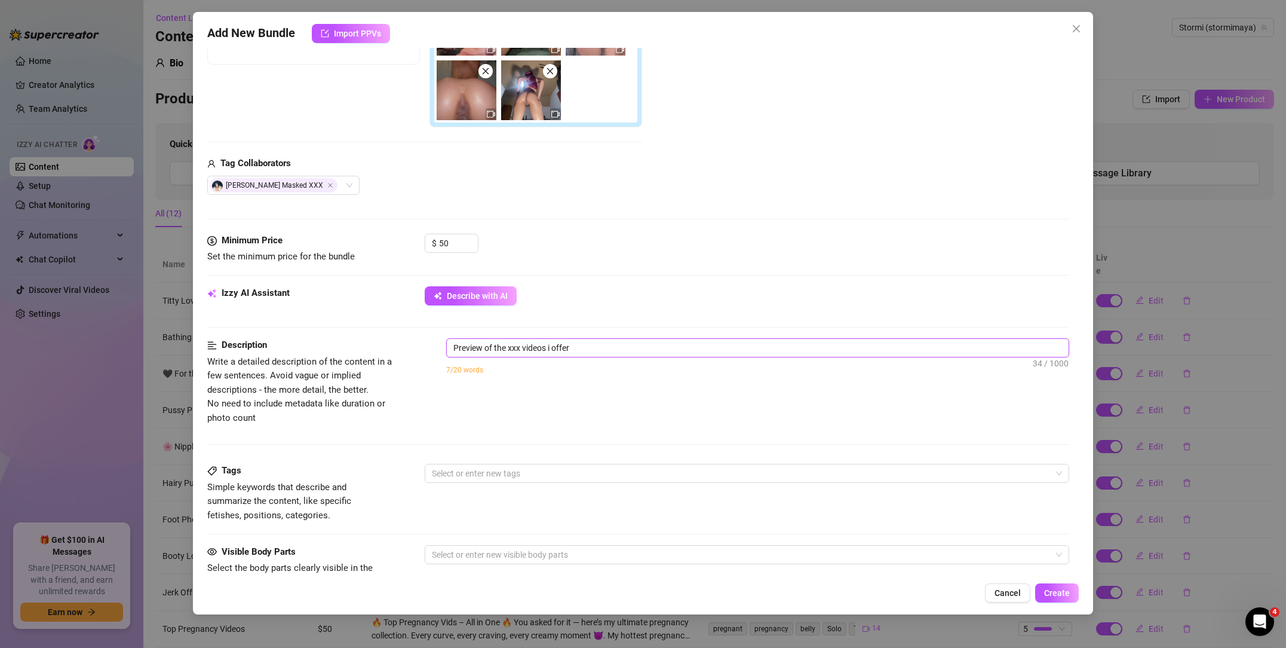
type textarea "Preview of the xxx videos i offer o"
type textarea "Preview of the xxx videos i offer on"
type textarea "Preview of the xxx videos i offer on m"
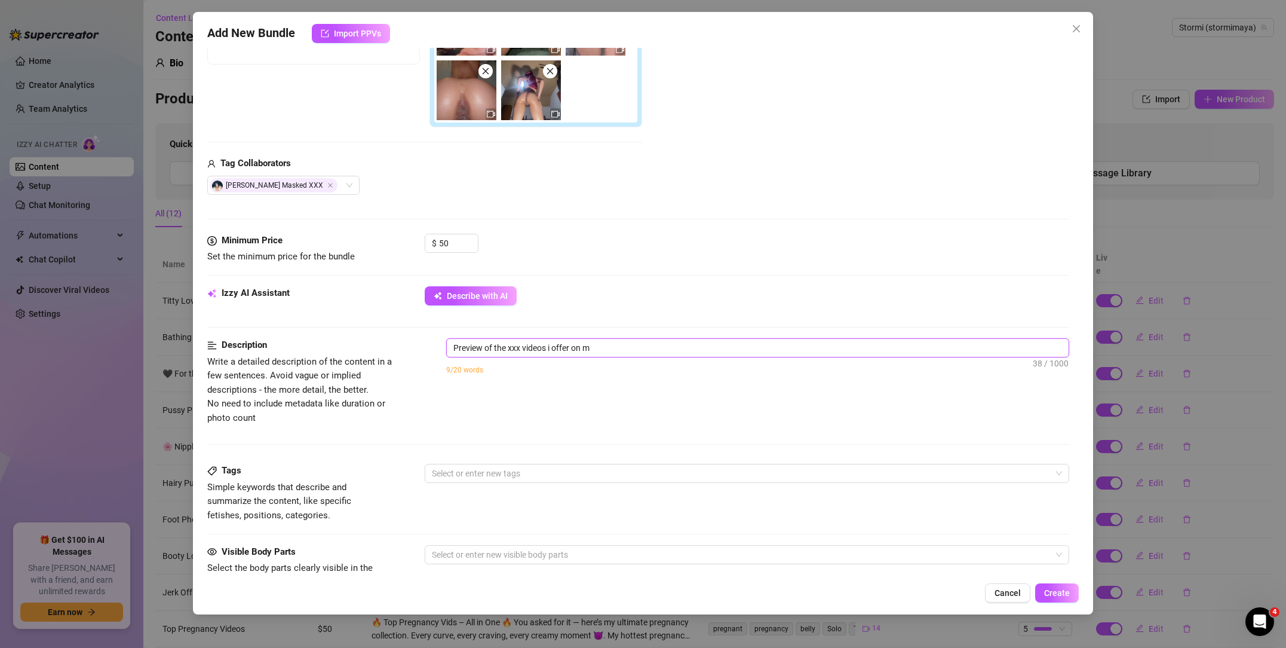
type textarea "Preview of the xxx videos i offer on my"
type textarea "Preview of the xxx videos i offer on my t"
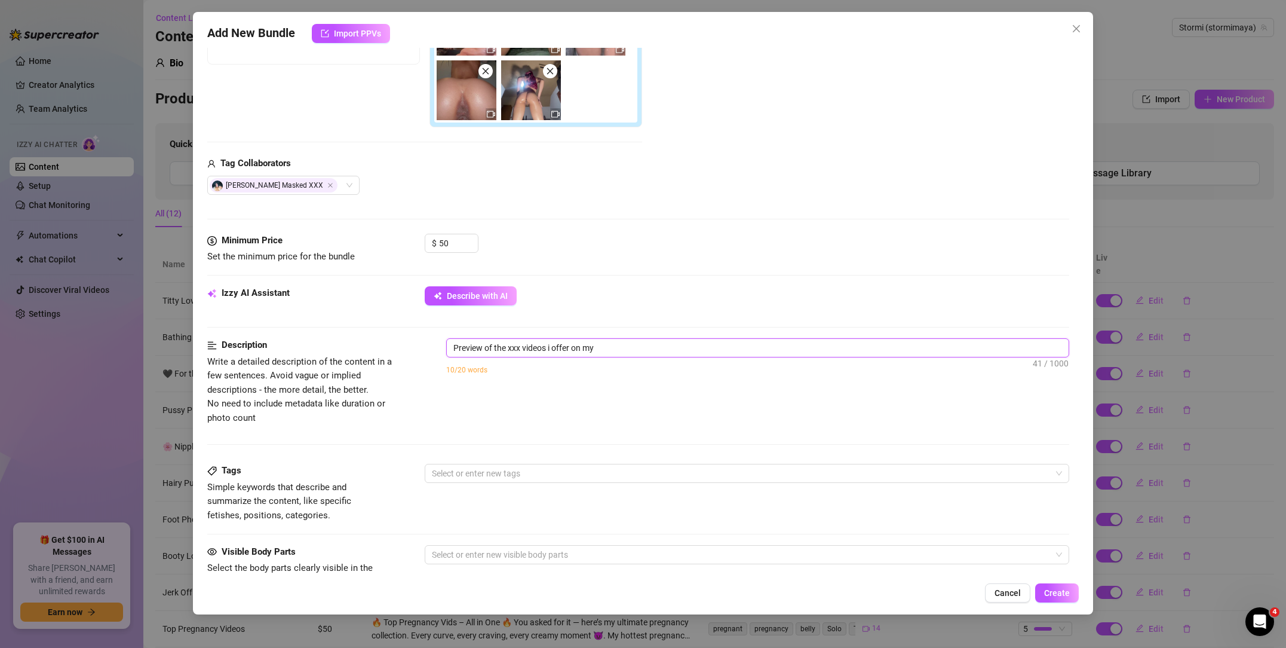
type textarea "Preview of the xxx videos i offer on my t"
type textarea "Preview of the xxx videos i offer on my ti"
type textarea "Preview of the xxx videos i offer on my tit"
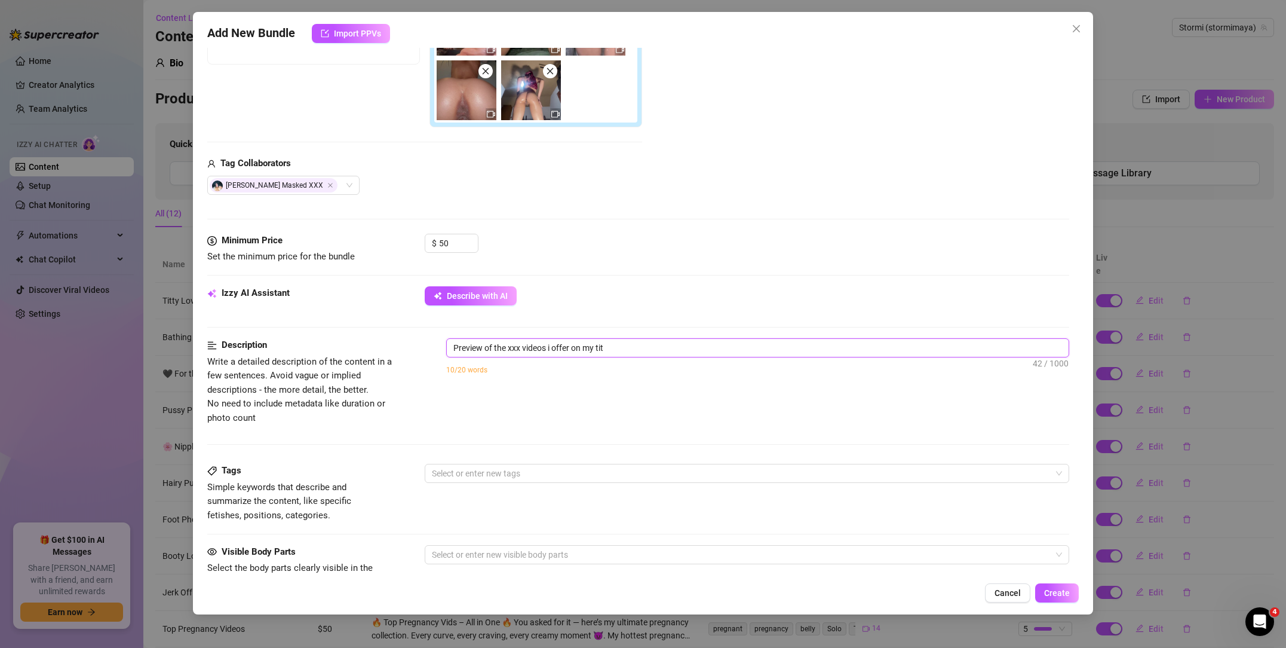
type textarea "Preview of the xxx videos i offer on my titt"
type textarea "Preview of the xxx videos i offer on my titty"
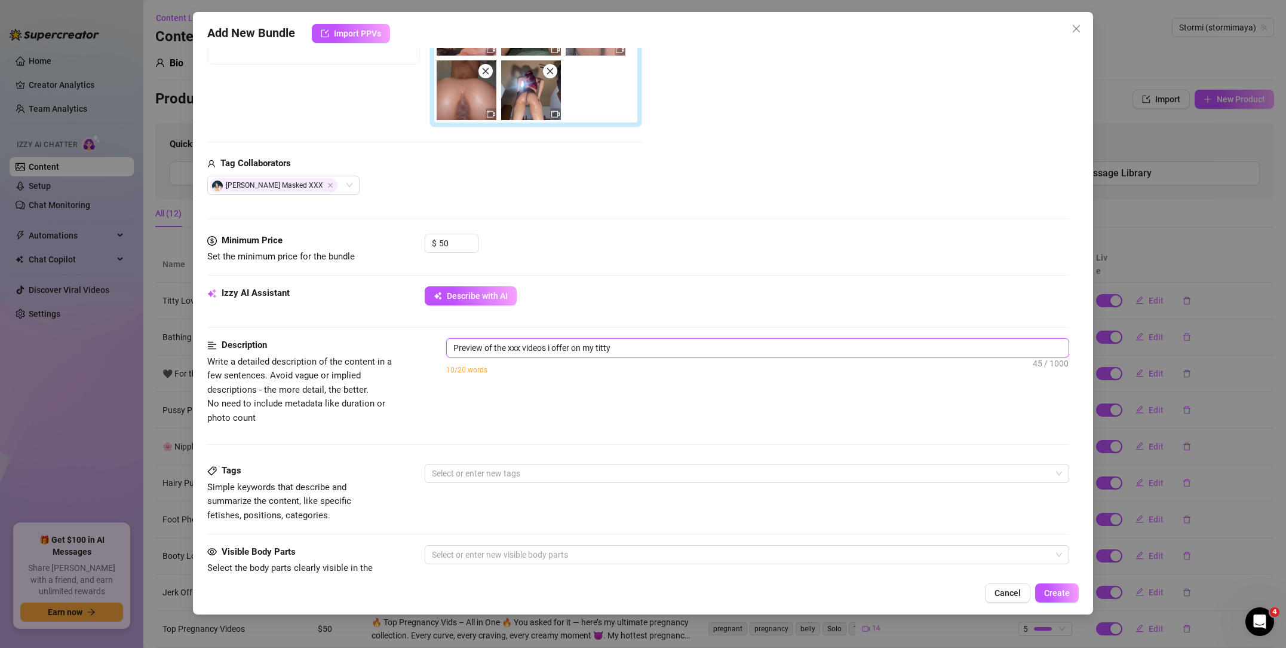
type textarea "Preview of the xxx videos i offer on my titty"
type textarea "Preview of the xxx videos i offer on my titty s"
type textarea "Preview of the xxx videos i offer on my titty su"
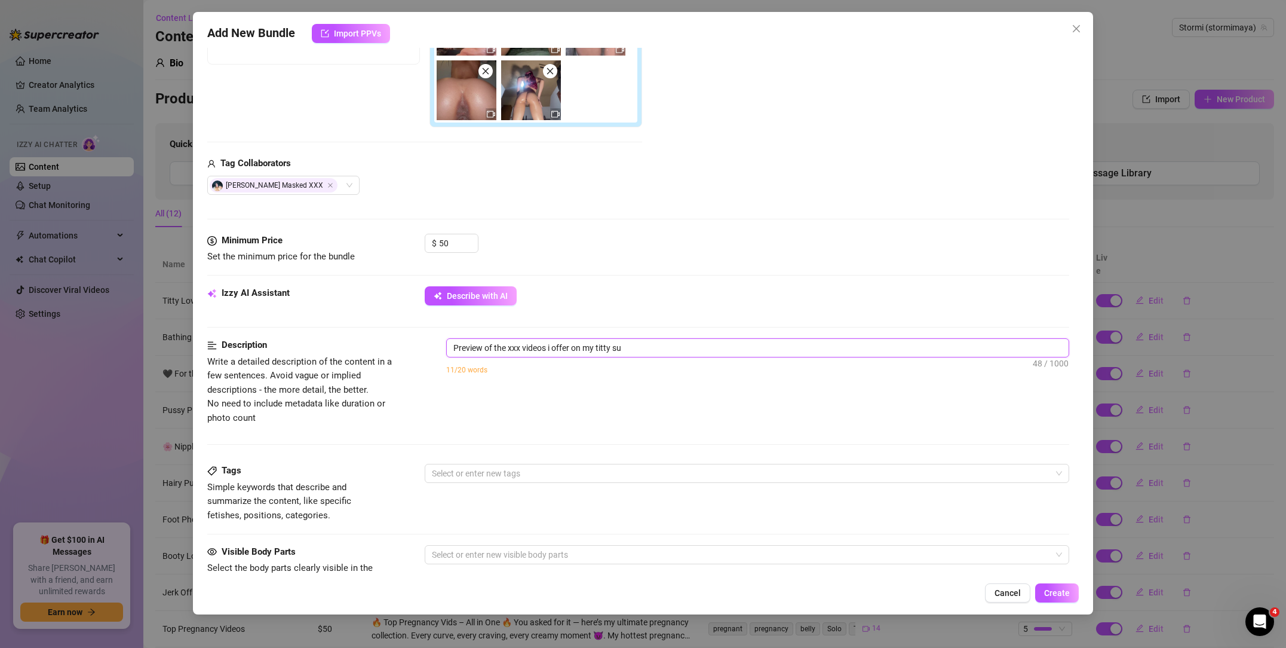
type textarea "Preview of the xxx videos i offer on my titty sup"
type textarea "Preview of the xxx videos i offer on my titty supr"
type textarea "Preview of the xxx videos i offer on my titty supre"
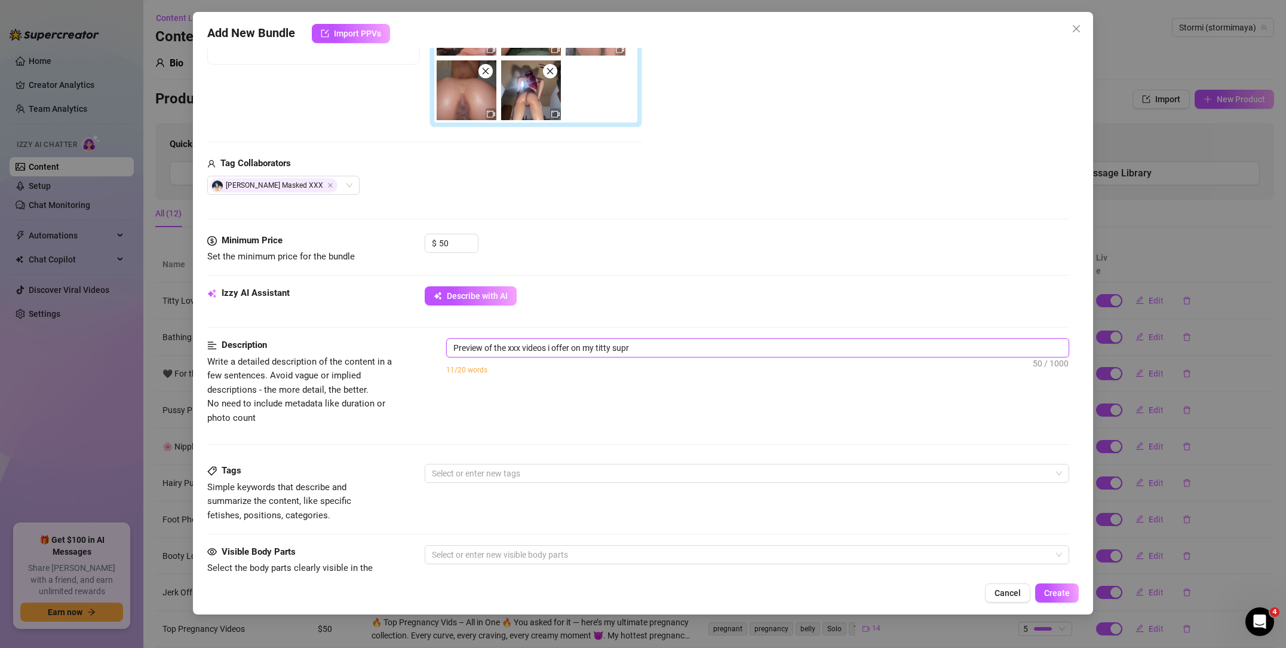
type textarea "Preview of the xxx videos i offer on my titty supre"
type textarea "Preview of the xxx videos i offer on my titty suprem"
type textarea "Preview of the xxx videos i offer on my titty supreme"
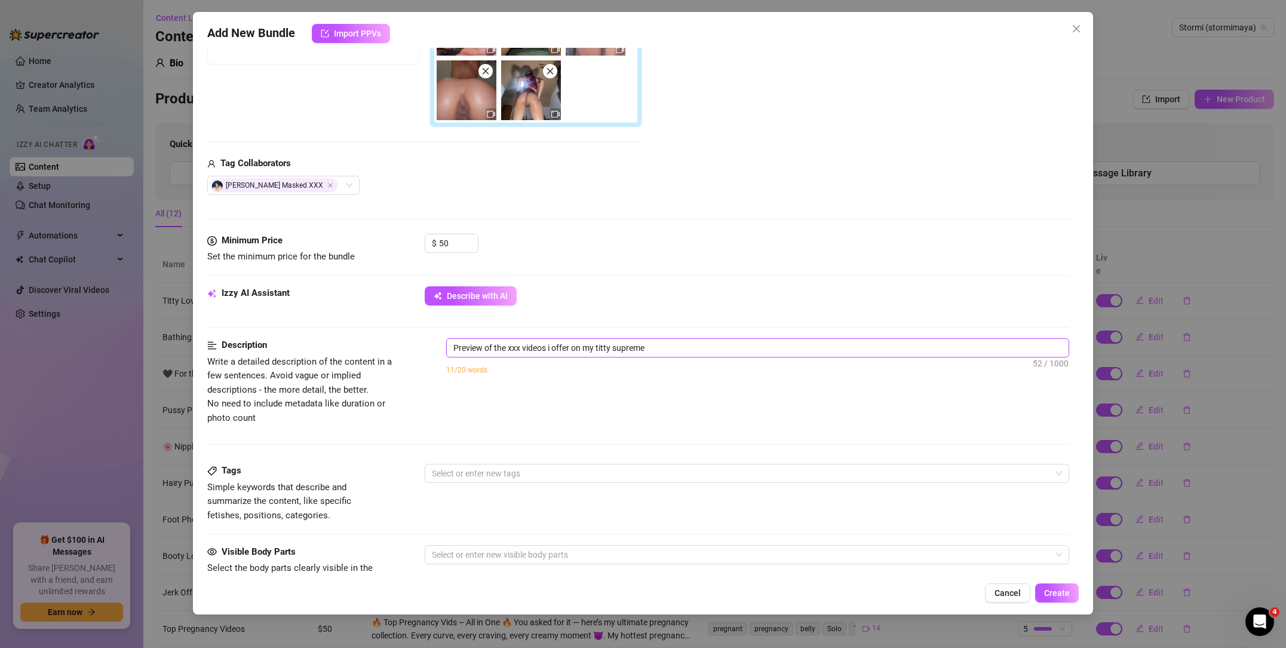
type textarea "Preview of the xxx videos i offer on my titty supreme"
type textarea "Preview of the xxx videos i offer on my titty supreme o"
type textarea "Preview of the xxx videos i offer on my titty supreme on"
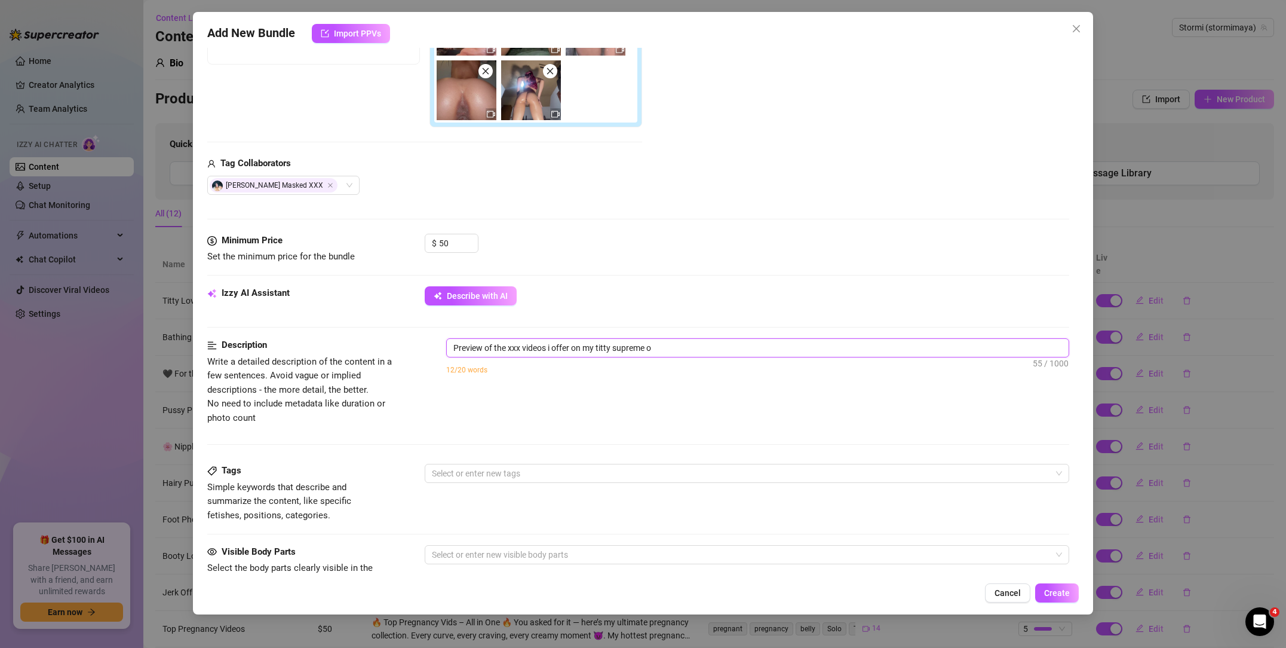
type textarea "Preview of the xxx videos i offer on my titty supreme on"
type textarea "Preview of the xxx videos i offer on my titty supreme onl"
type textarea "Preview of the xxx videos i offer on my titty supreme only"
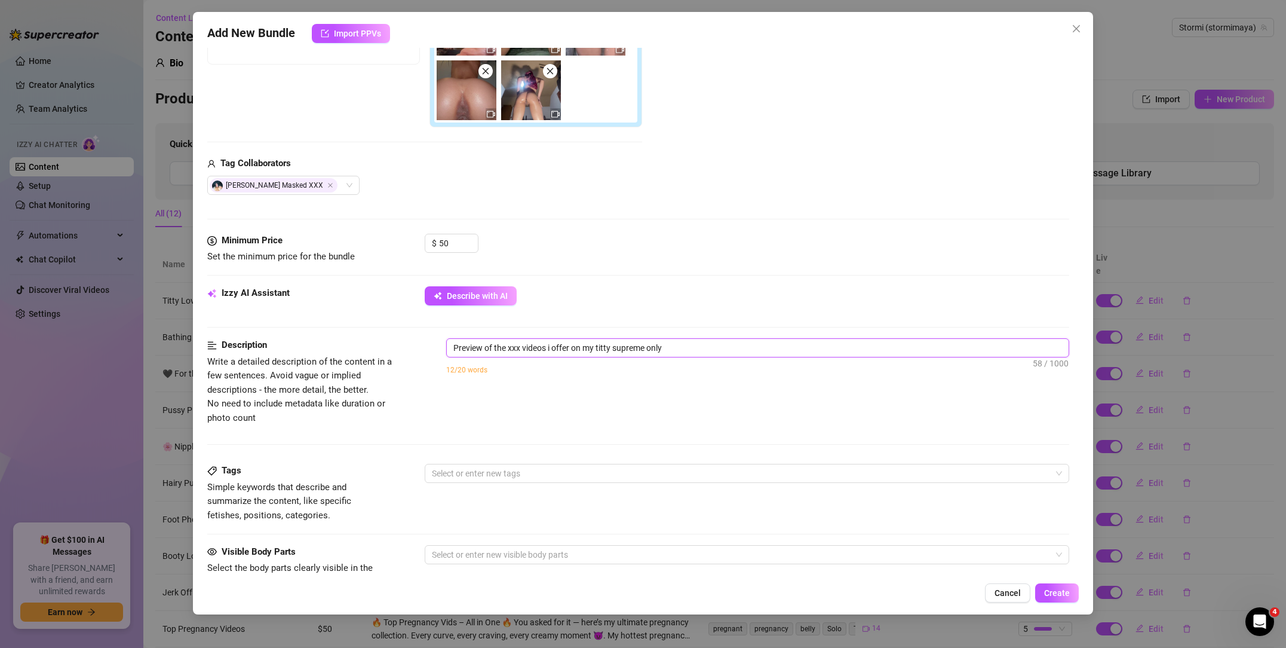
type textarea "Preview of the xxx videos i offer on my titty supreme onlyf"
type textarea "Preview of the xxx videos i offer on my titty supreme onlyfa"
type textarea "Preview of the xxx videos i offer on my titty supreme onlyfan"
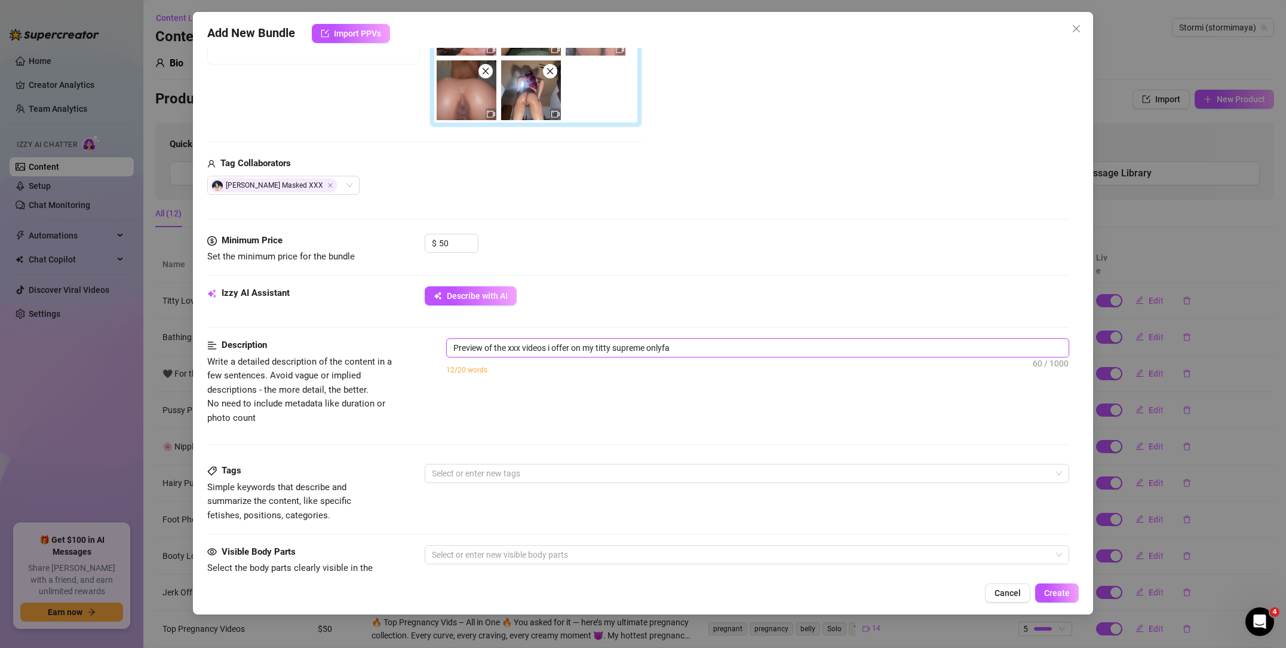
type textarea "Preview of the xxx videos i offer on my titty supreme onlyfan"
type textarea "Preview of the xxx videos i offer on my titty supreme onlyfans"
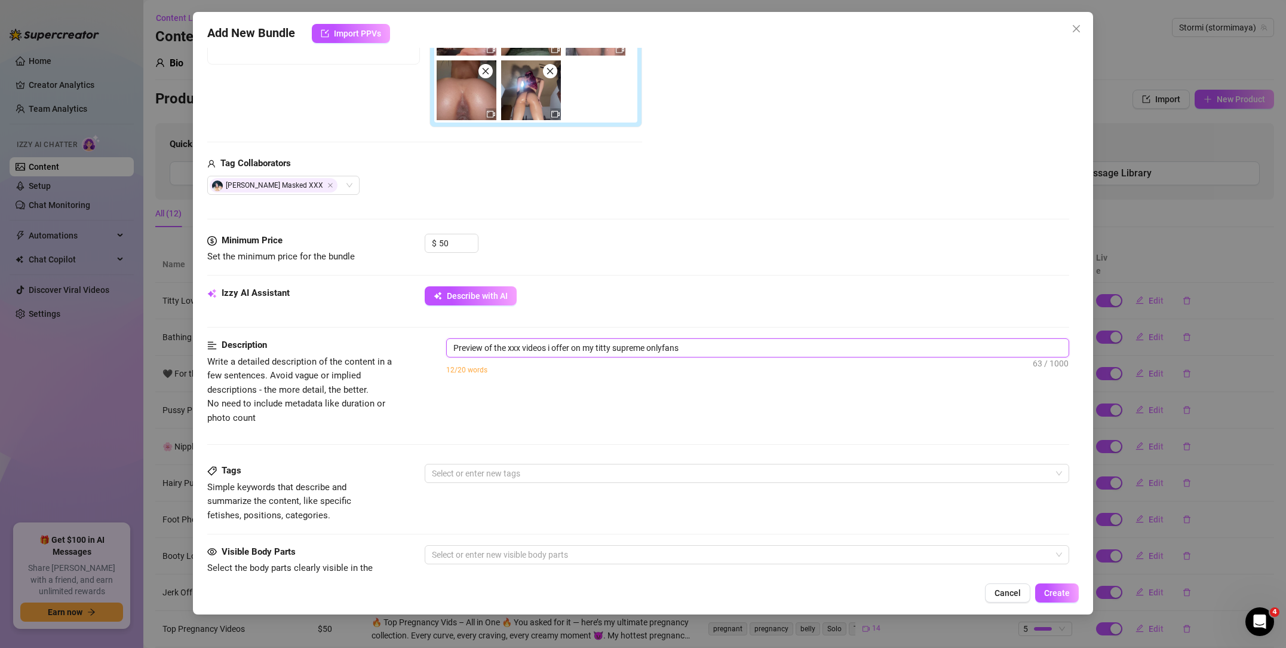
type textarea "Preview of the xxx videos i offer on my titty supreme onlyfans @"
type textarea "Preview of the xxx videos i offer on my titty supreme onlyfans @t"
type textarea "Preview of the xxx videos i offer on my titty supreme onlyfans @ti"
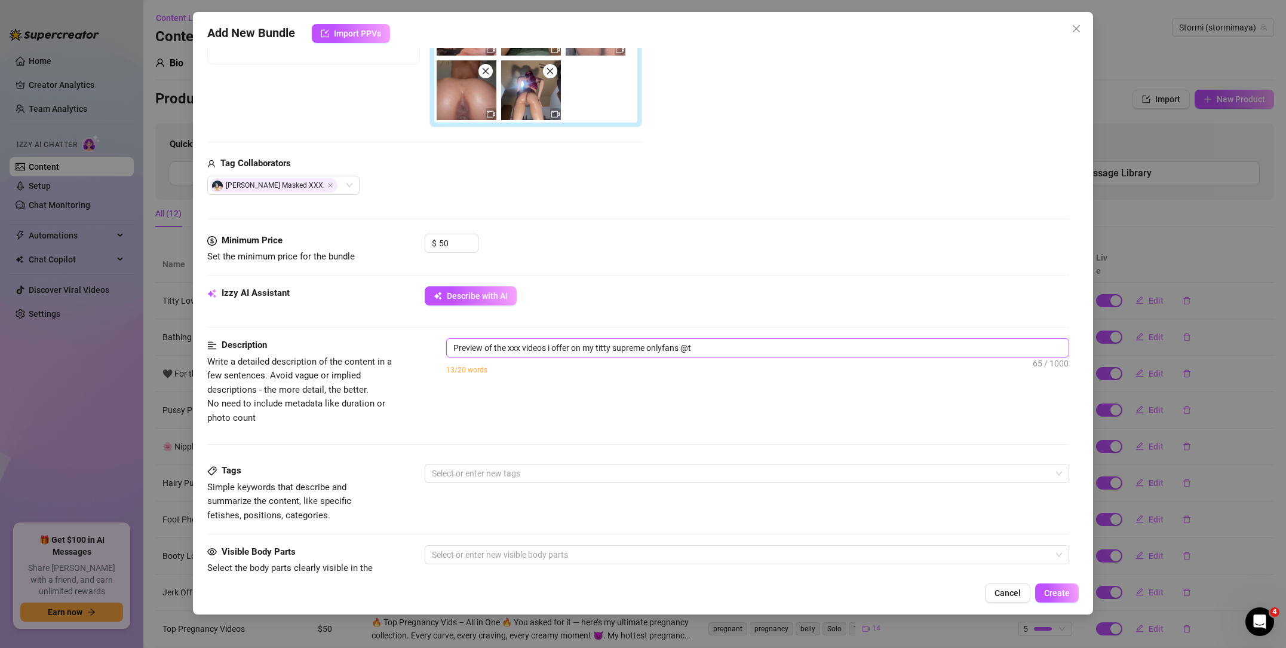
type textarea "Preview of the xxx videos i offer on my titty supreme onlyfans @ti"
type textarea "Preview of the xxx videos i offer on my titty supreme onlyfans @tit"
type textarea "Preview of the xxx videos i offer on my titty supreme onlyfans @titt"
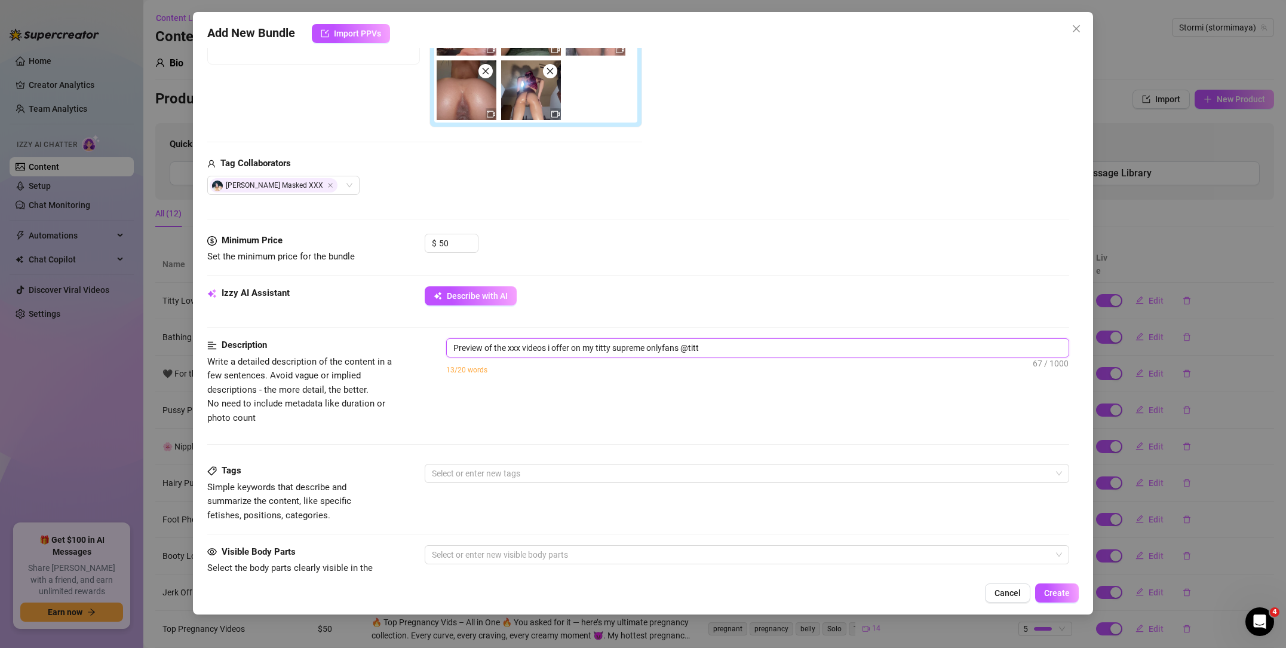
type textarea "Preview of the xxx videos i offer on my titty supreme onlyfans @titty"
type textarea "Preview of the xxx videos i offer on my titty supreme onlyfans @tittys"
type textarea "Preview of the xxx videos i offer on my titty supreme onlyfans @tittysu"
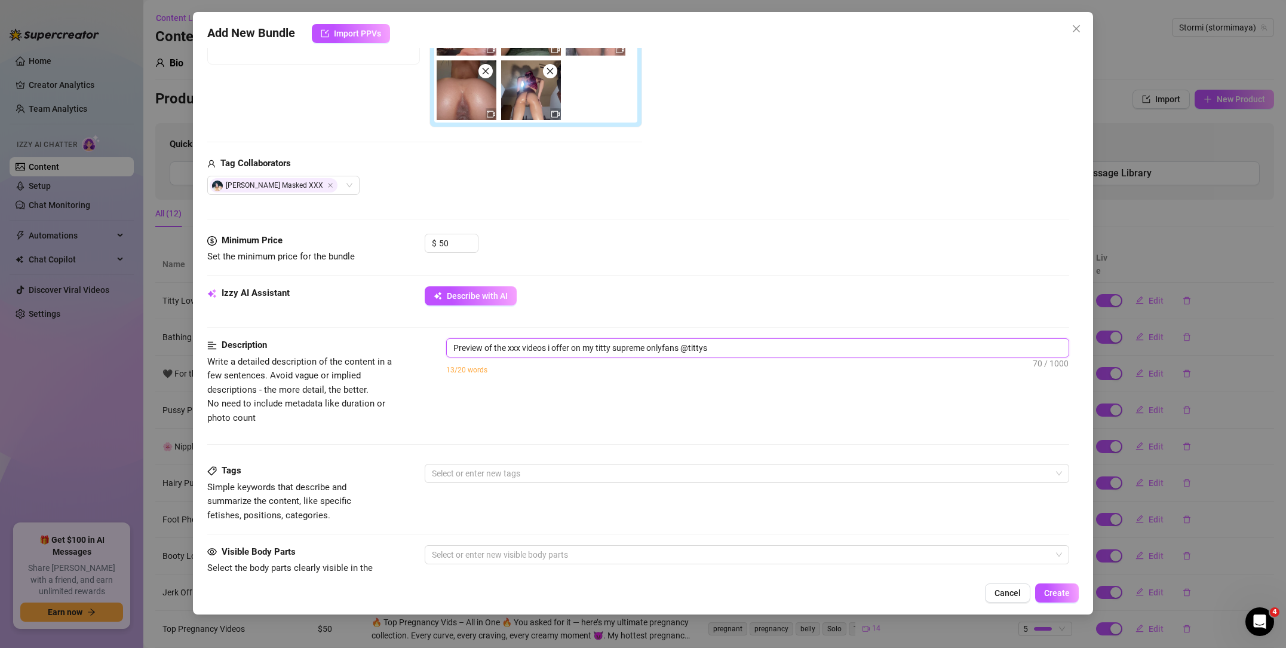
type textarea "Preview of the xxx videos i offer on my titty supreme onlyfans @tittysu"
type textarea "Preview of the xxx videos i offer on my titty supreme onlyfans @tittysup"
type textarea "Preview of the xxx videos i offer on my titty supreme onlyfans @tittysupr"
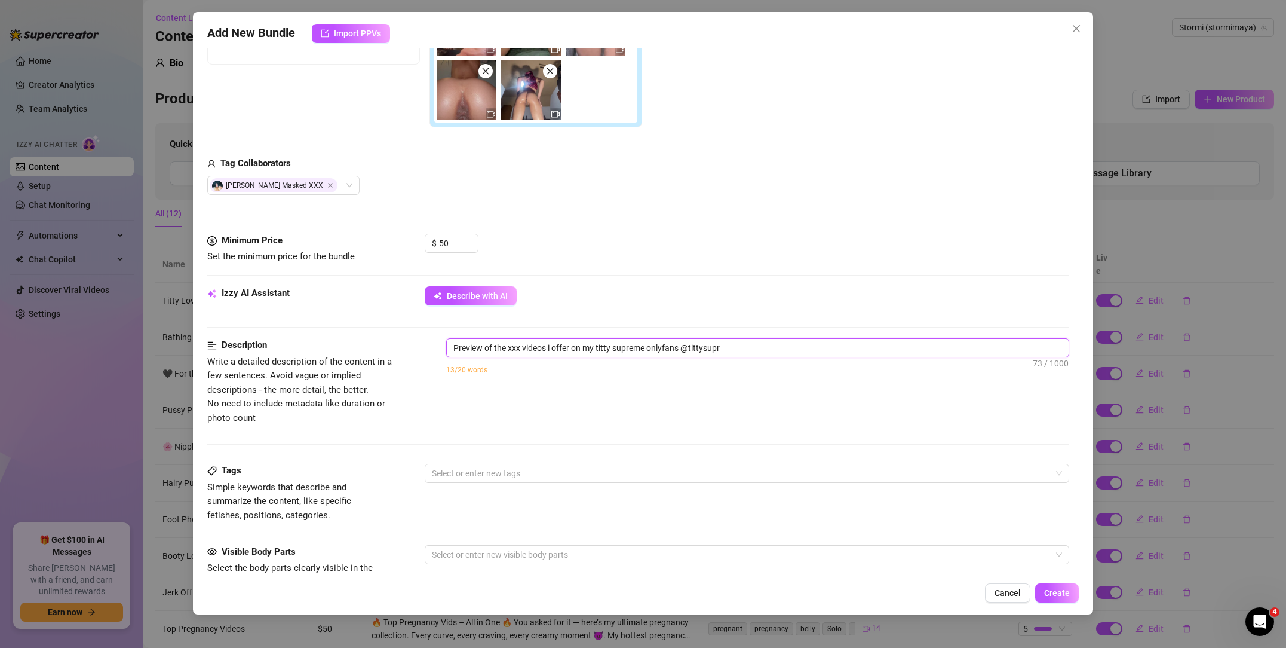
type textarea "Preview of the xxx videos i offer on my titty supreme onlyfans @tittysupre"
type textarea "Preview of the xxx videos i offer on my titty supreme onlyfans @tittysuprem"
type textarea "Preview of the xxx videos i offer on my titty supreme onlyfans @tittysupreme"
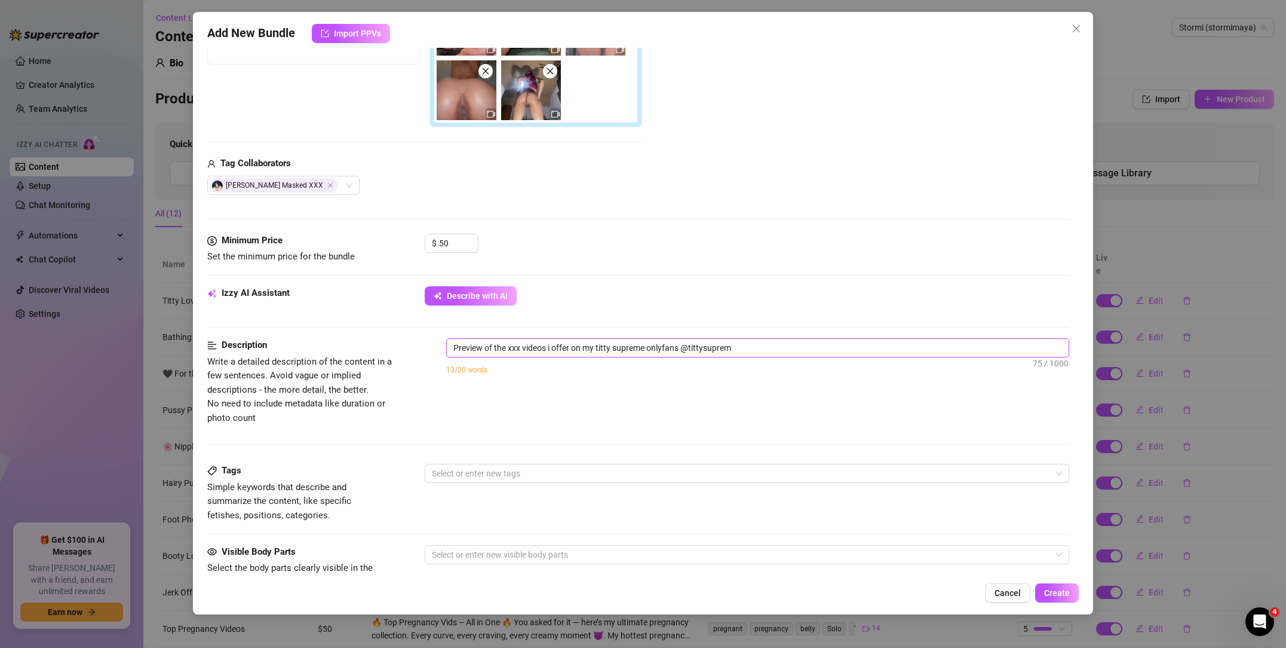
type textarea "Preview of the xxx videos i offer on my titty supreme onlyfans @tittysupreme"
type textarea "Preview of the xxx videos i offer on my titty supreme onlyfans @tittysupreme ."
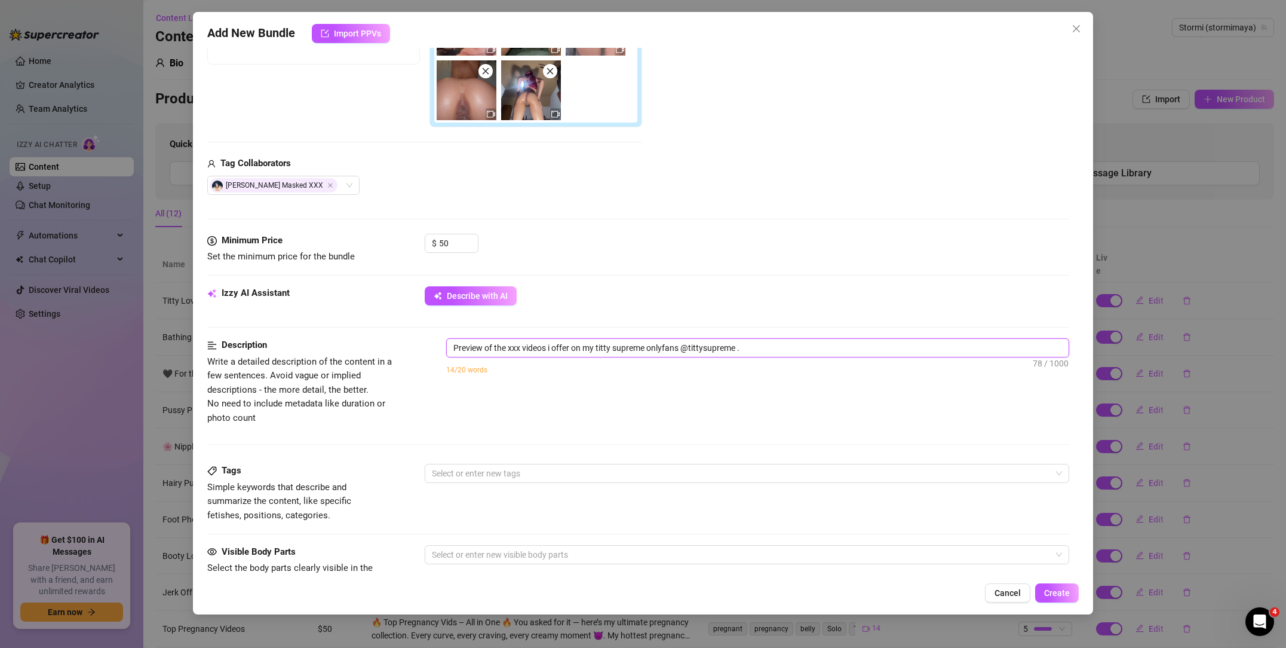
type textarea "Preview of the xxx videos i offer on my titty supreme onlyfans @tittysupreme ."
type textarea "Preview of the xxx videos i offer on my titty supreme onlyfans @tittysupreme . D"
type textarea "Preview of the xxx videos i offer on my titty supreme onlyfans @tittysupreme . …"
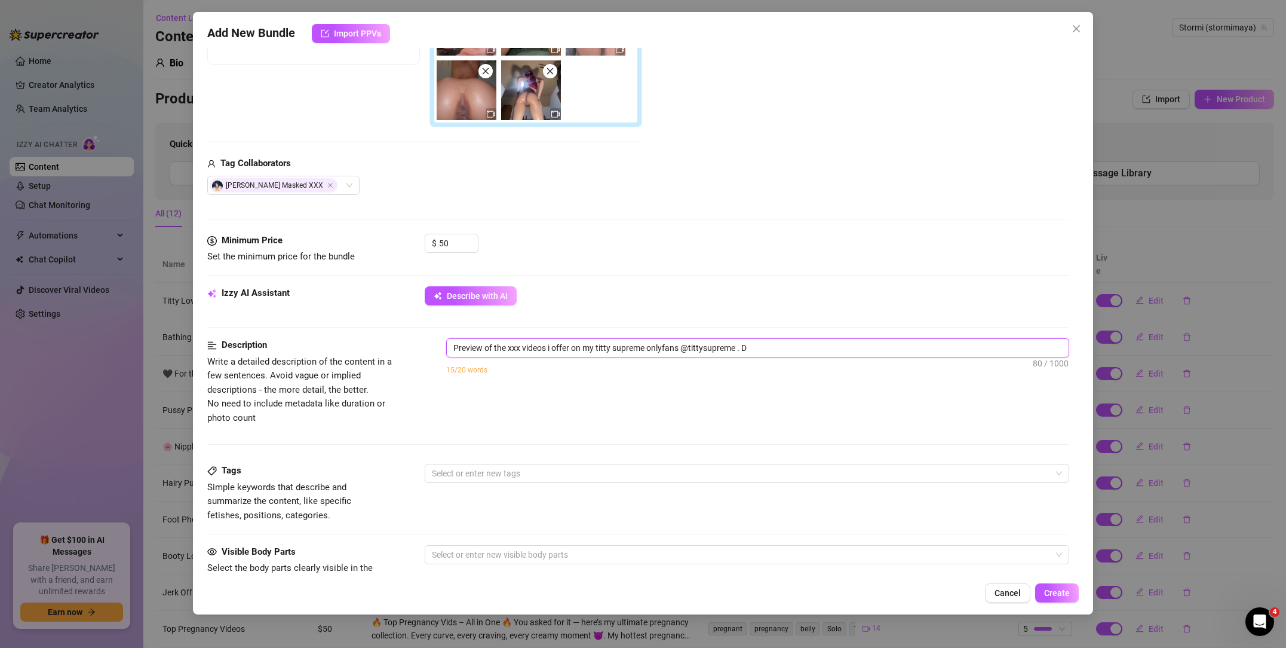
type textarea "Preview of the xxx videos i offer on my titty supreme onlyfans @tittysupreme . …"
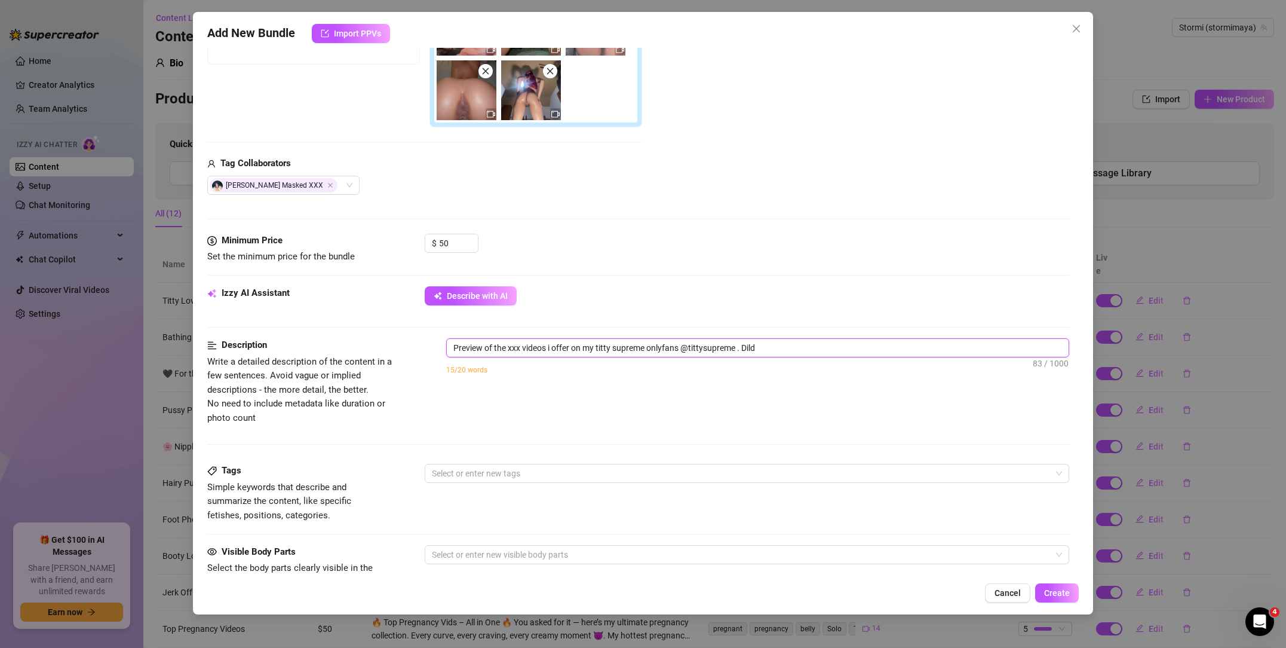
type textarea "Preview of the xxx videos i offer on my titty supreme onlyfans @tittysupreme . …"
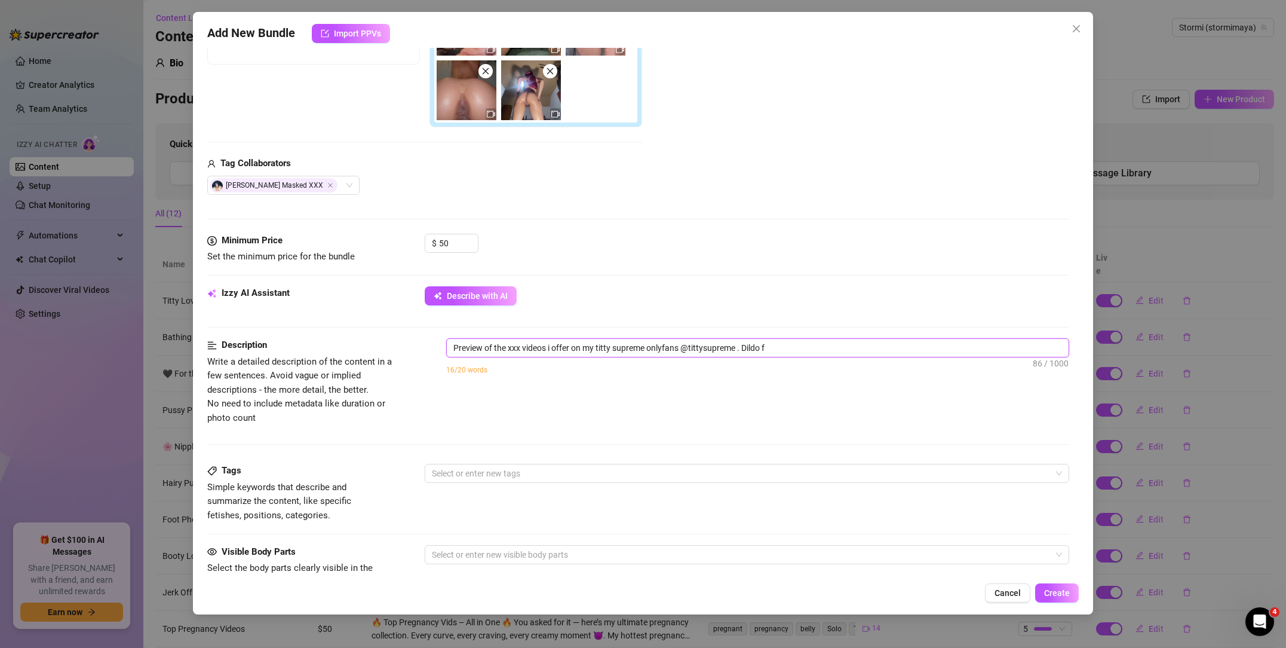
type textarea "Preview of the xxx videos i offer on my titty supreme onlyfans @tittysupreme . …"
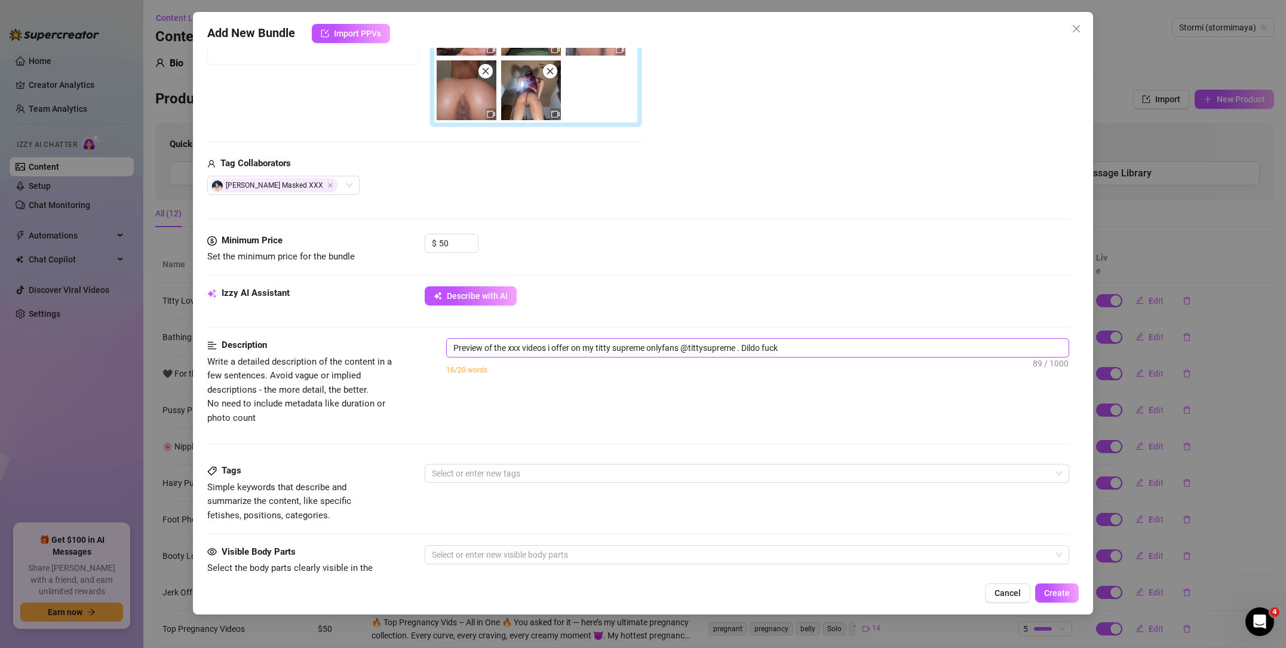
type textarea "Preview of the xxx videos i offer on my titty supreme onlyfans @tittysupreme . …"
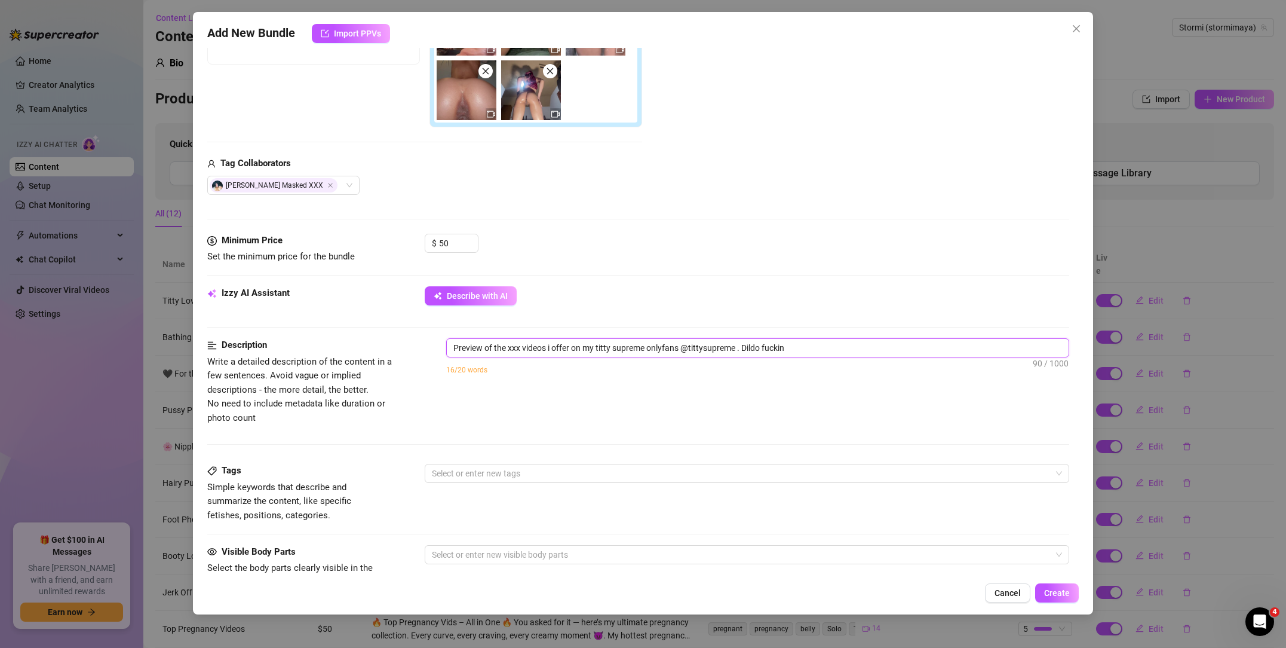
type textarea "Preview of the xxx videos i offer on my titty supreme onlyfans @tittysupreme . …"
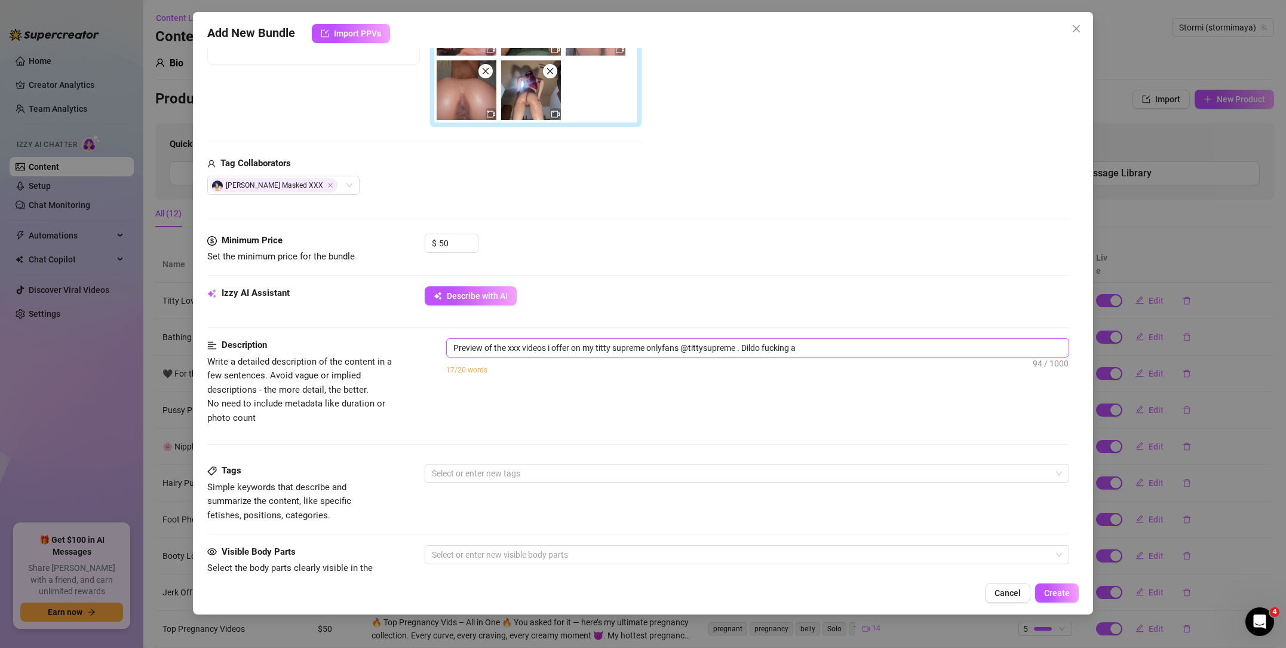
type textarea "Preview of the xxx videos i offer on my titty supreme onlyfans @tittysupreme . …"
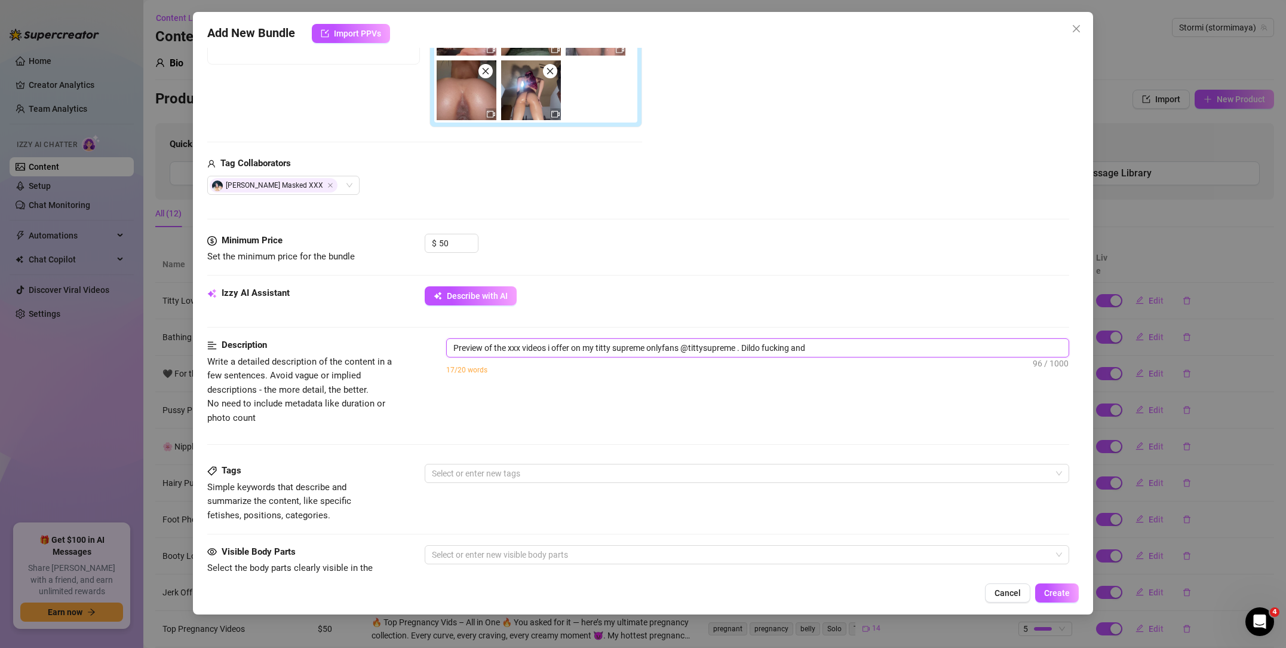
type textarea "Preview of the xxx videos i offer on my titty supreme onlyfans @tittysupreme . …"
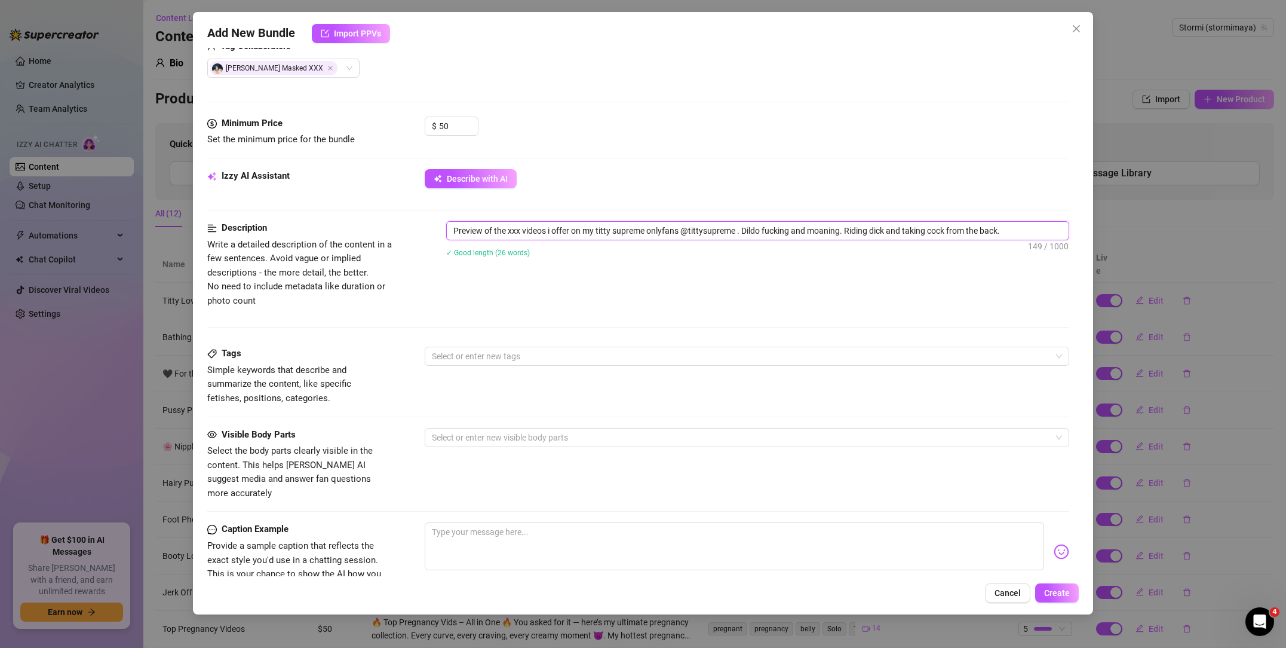
scroll to position [381, 0]
click at [470, 366] on div "Tags Simple keywords that describe and summarize the content, like specific fet…" at bounding box center [638, 375] width 862 height 59
click at [465, 357] on div at bounding box center [740, 355] width 627 height 17
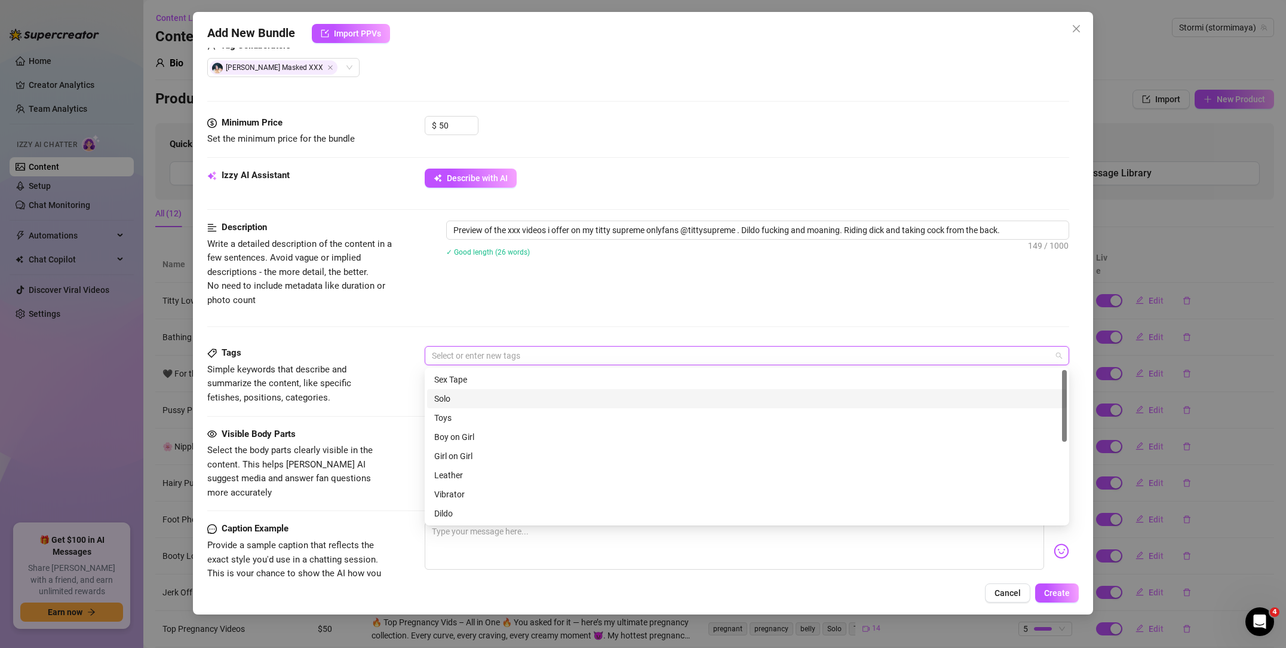
click at [464, 396] on div "Solo" at bounding box center [747, 398] width 626 height 13
click at [459, 416] on div "Toys" at bounding box center [747, 417] width 626 height 13
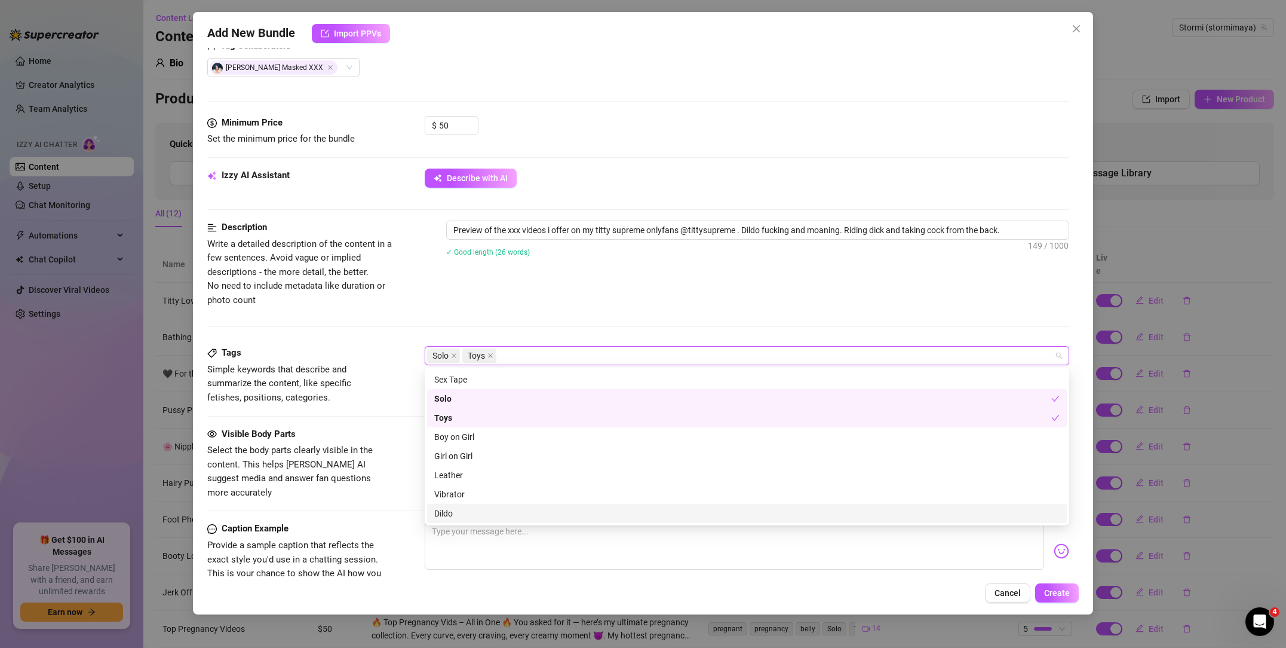
click at [470, 513] on div "Dildo" at bounding box center [747, 513] width 626 height 13
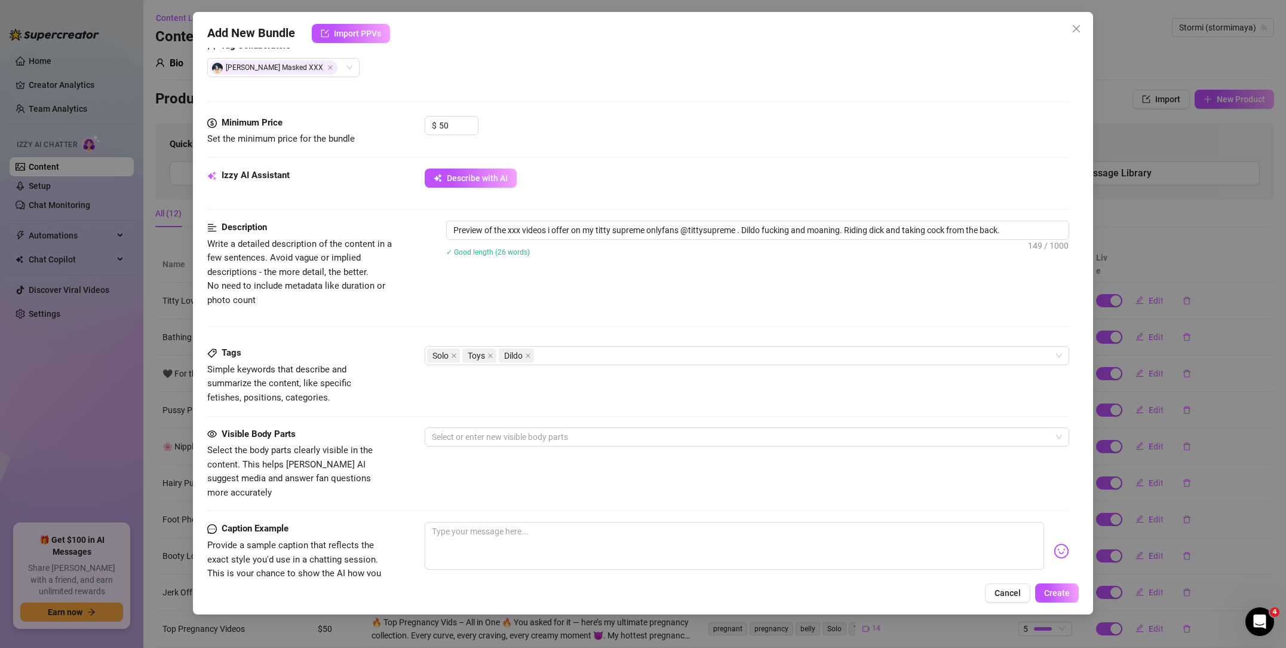
drag, startPoint x: 406, startPoint y: 436, endPoint x: 412, endPoint y: 427, distance: 11.1
click at [406, 436] on div "Visible Body Parts Select the body parts clearly visible in the content. This h…" at bounding box center [638, 463] width 862 height 73
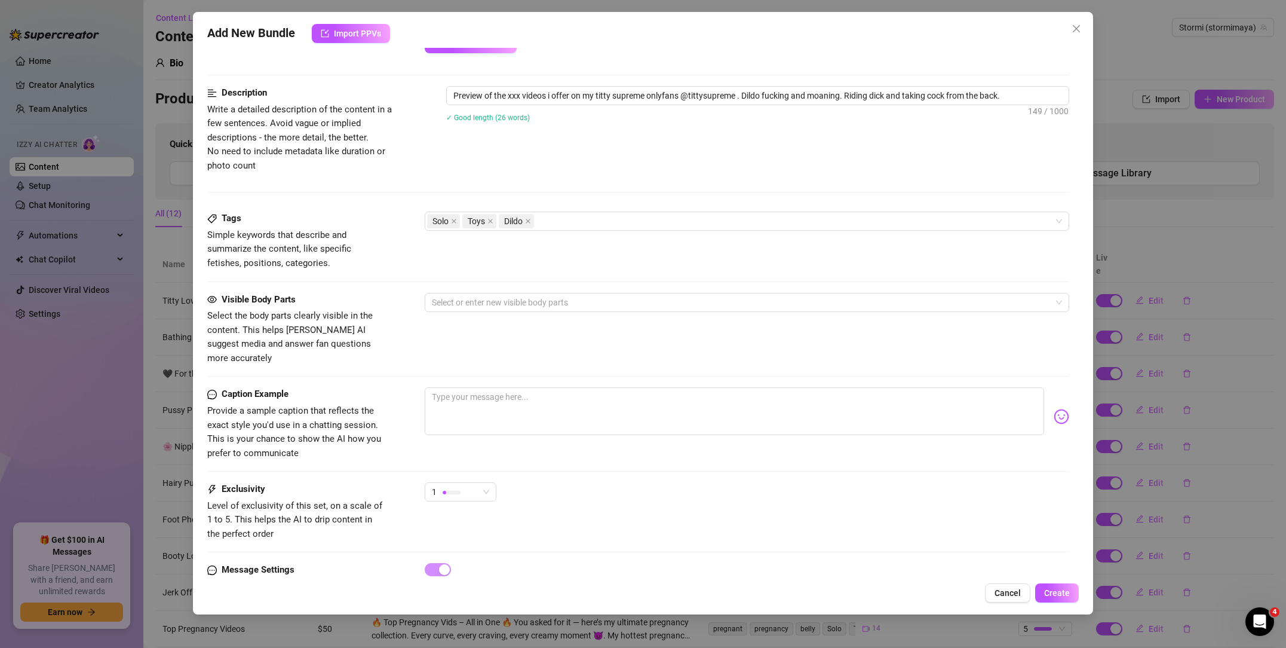
scroll to position [516, 0]
click at [486, 307] on div at bounding box center [740, 301] width 627 height 17
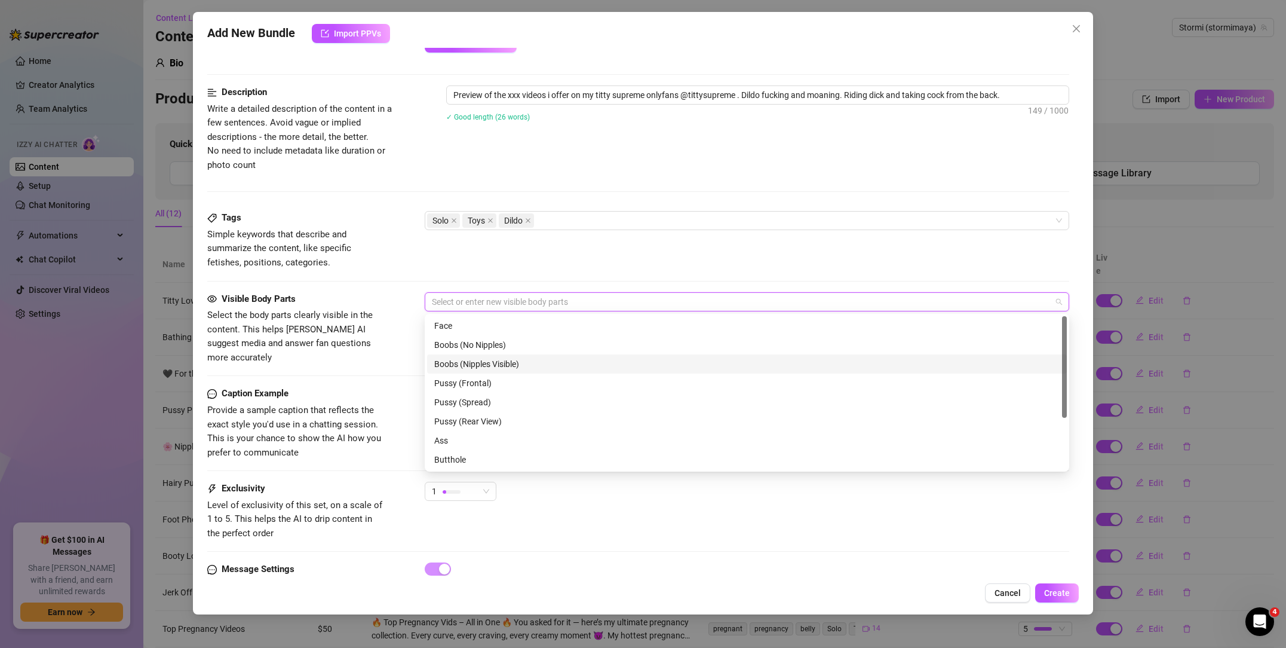
click at [480, 359] on div "Boobs (Nipples Visible)" at bounding box center [747, 363] width 626 height 13
click at [474, 378] on div "Pussy (Frontal)" at bounding box center [747, 382] width 626 height 13
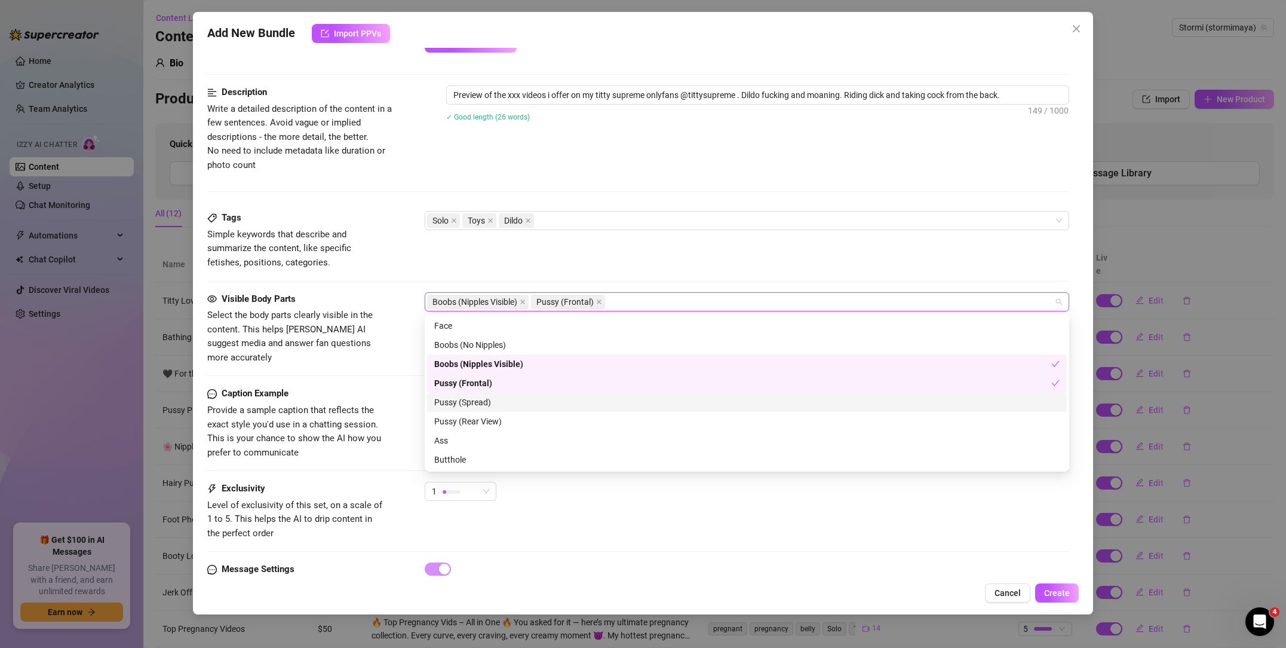
click at [476, 400] on div "Pussy (Spread)" at bounding box center [747, 402] width 626 height 13
click at [477, 424] on div "Pussy (Rear View)" at bounding box center [747, 421] width 626 height 13
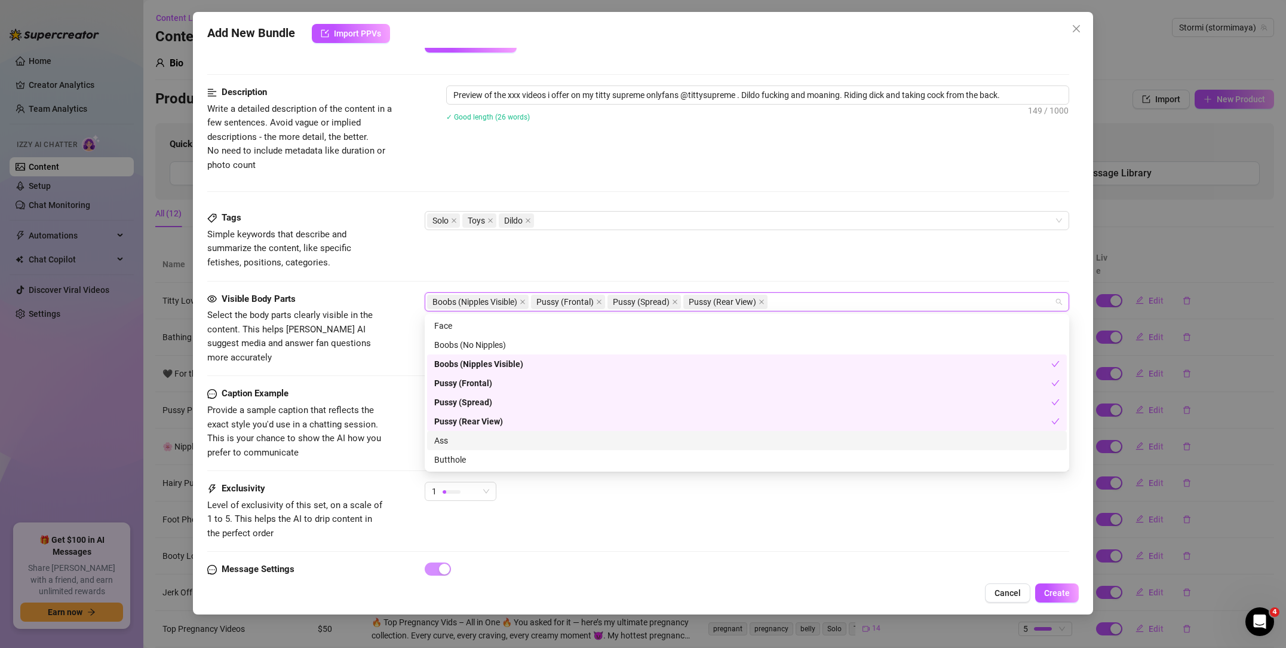
click at [477, 447] on div "Ass" at bounding box center [747, 440] width 640 height 19
drag, startPoint x: 477, startPoint y: 463, endPoint x: 451, endPoint y: 434, distance: 39.3
click at [477, 463] on div "Butthole" at bounding box center [747, 459] width 626 height 13
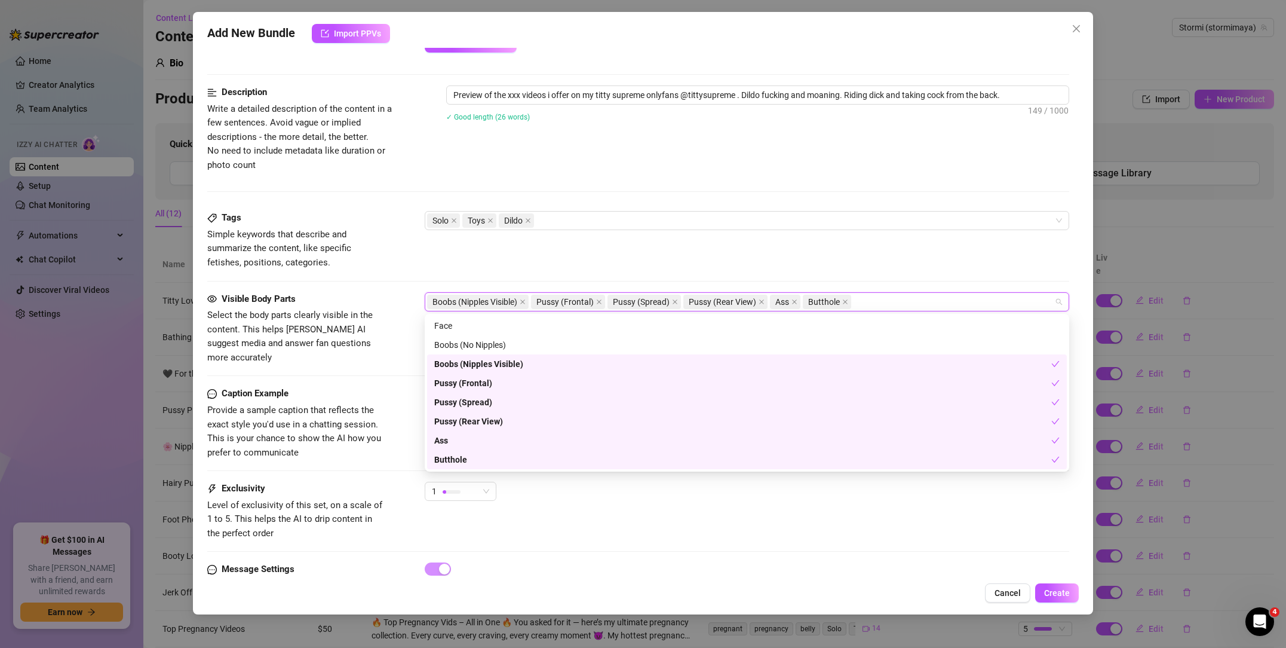
click at [394, 387] on div "Caption Example Provide a sample caption that reflects the exact style you'd us…" at bounding box center [638, 423] width 862 height 73
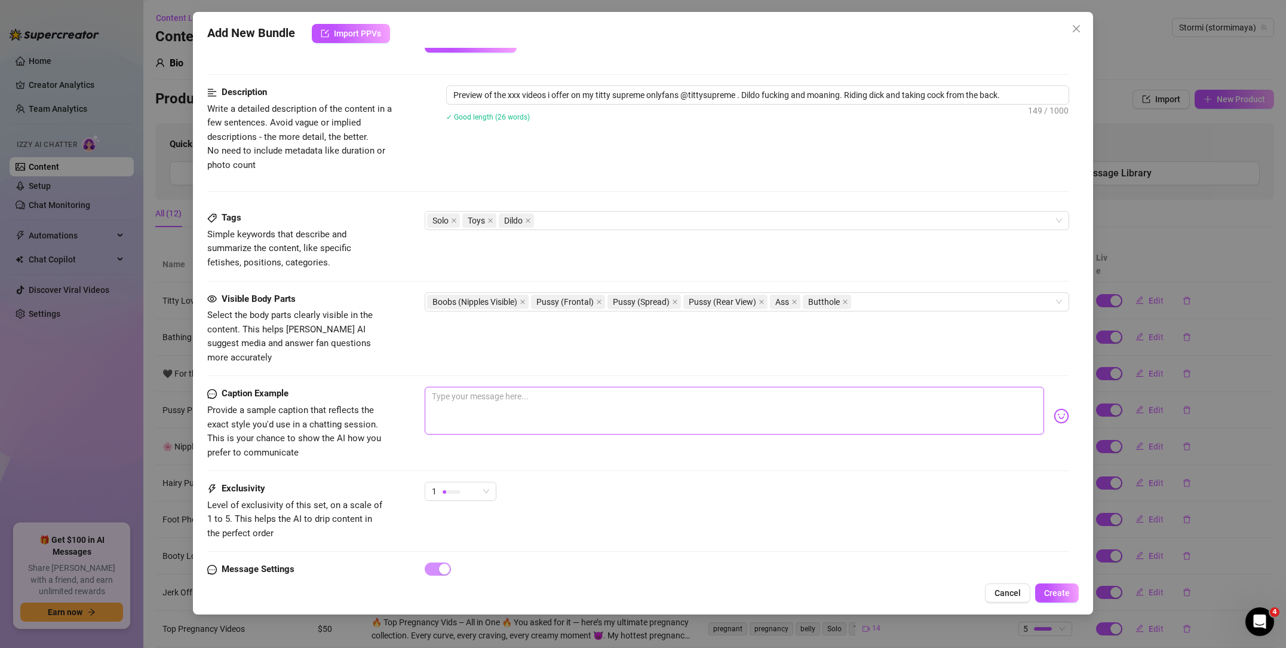
scroll to position [556, 0]
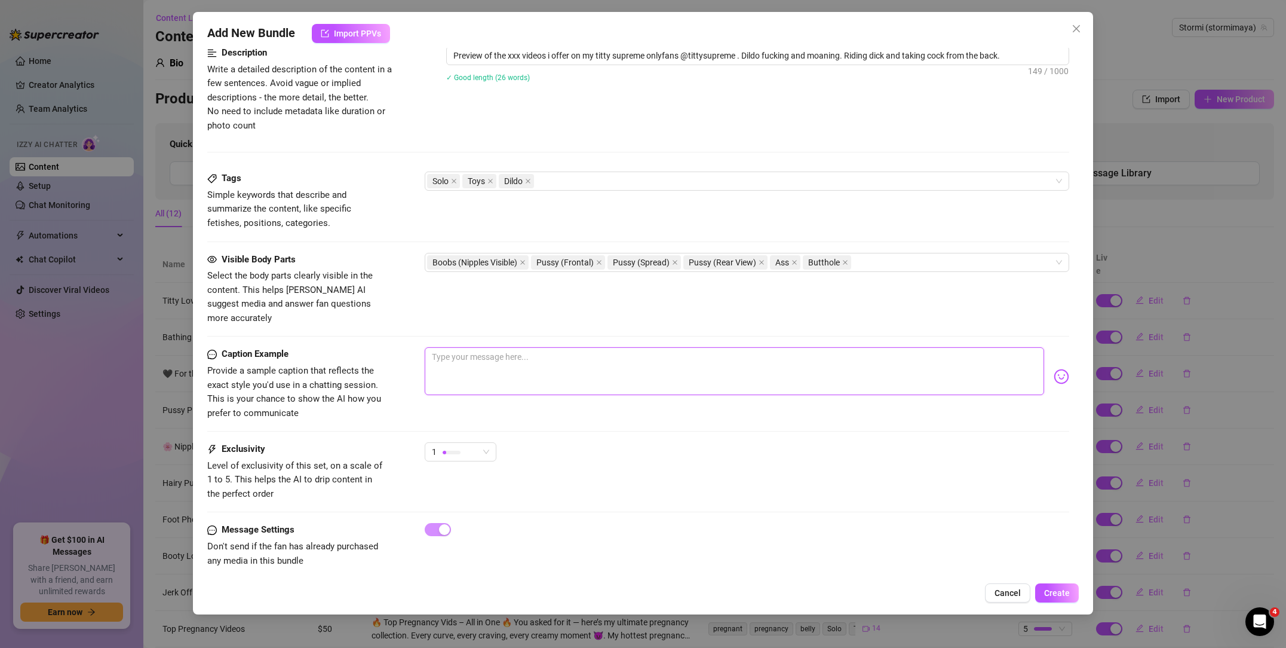
click at [475, 353] on textarea at bounding box center [735, 371] width 620 height 48
click at [906, 354] on textarea "Heres a preview of the xxx videos i offer on my masked onlyfans @tittysupreme .…" at bounding box center [735, 371] width 620 height 48
click at [697, 410] on div "Caption Example Provide a sample caption that reflects the exact style you'd us…" at bounding box center [638, 394] width 862 height 95
drag, startPoint x: 1002, startPoint y: 351, endPoint x: 1015, endPoint y: 357, distance: 14.2
click at [1001, 352] on textarea "Heres a preview of the xxx videos i offer on my masked onlyfans @tittysupreme .…" at bounding box center [735, 371] width 620 height 48
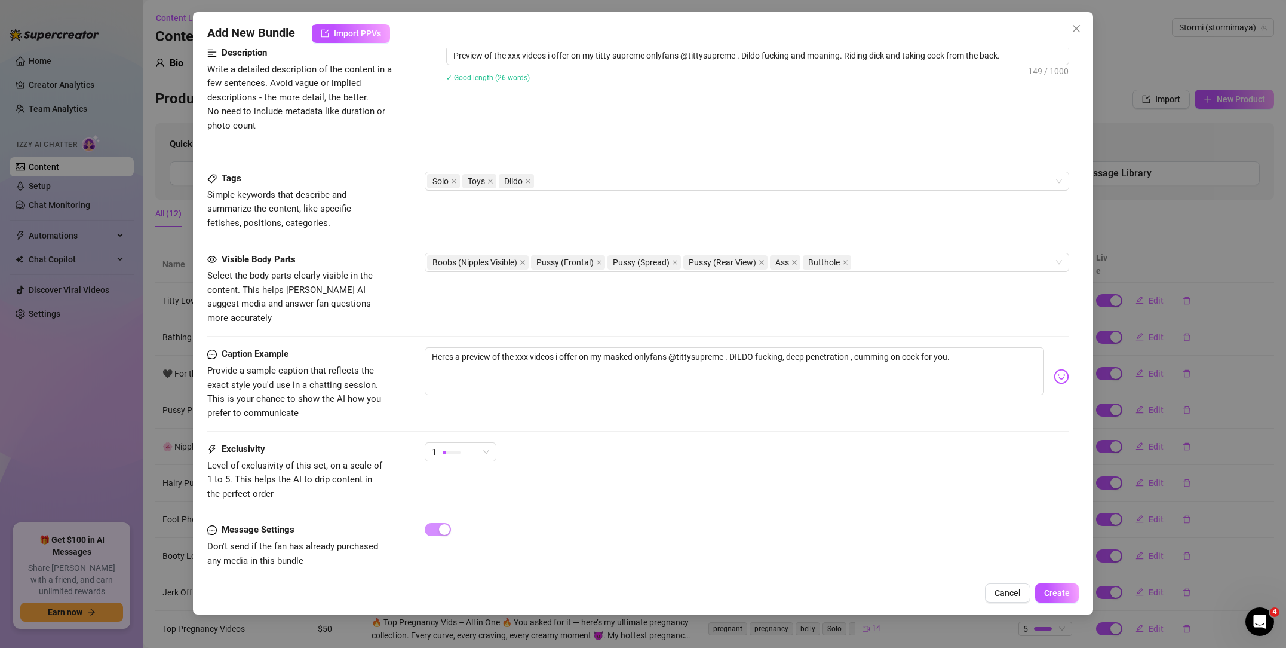
click at [1056, 369] on img at bounding box center [1062, 377] width 16 height 16
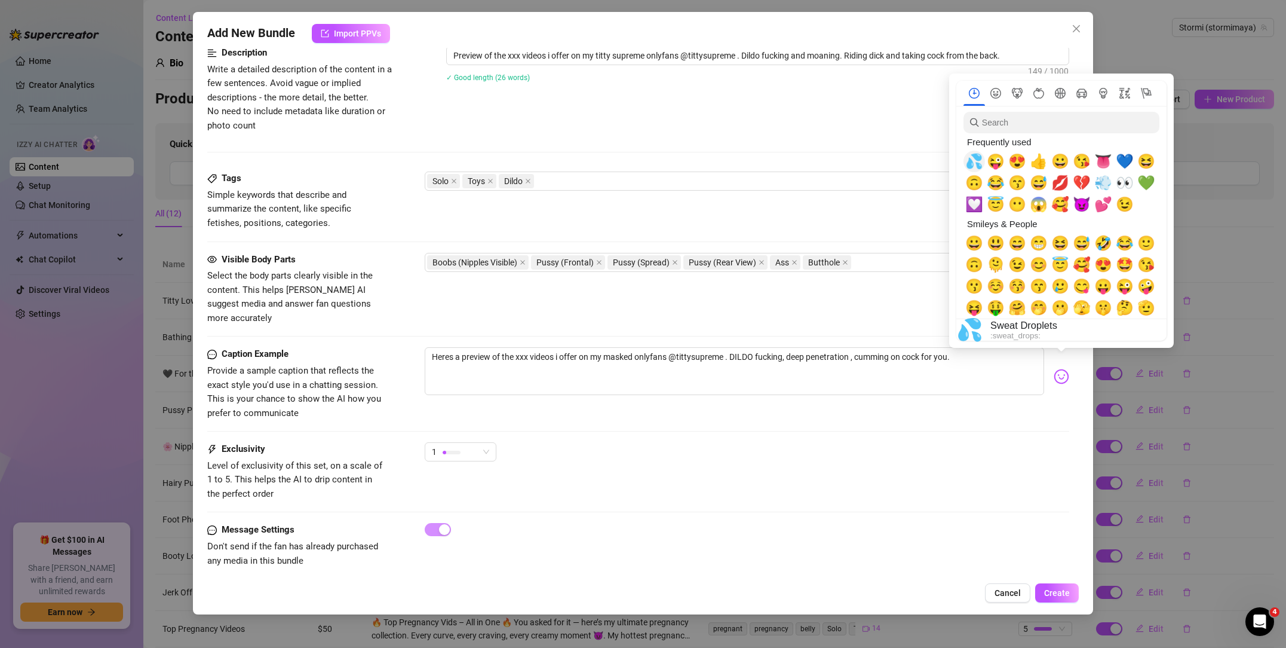
click at [973, 166] on span "💦" at bounding box center [975, 161] width 18 height 17
drag, startPoint x: 973, startPoint y: 166, endPoint x: 986, endPoint y: 163, distance: 13.5
click at [982, 164] on button "💦" at bounding box center [975, 162] width 22 height 22
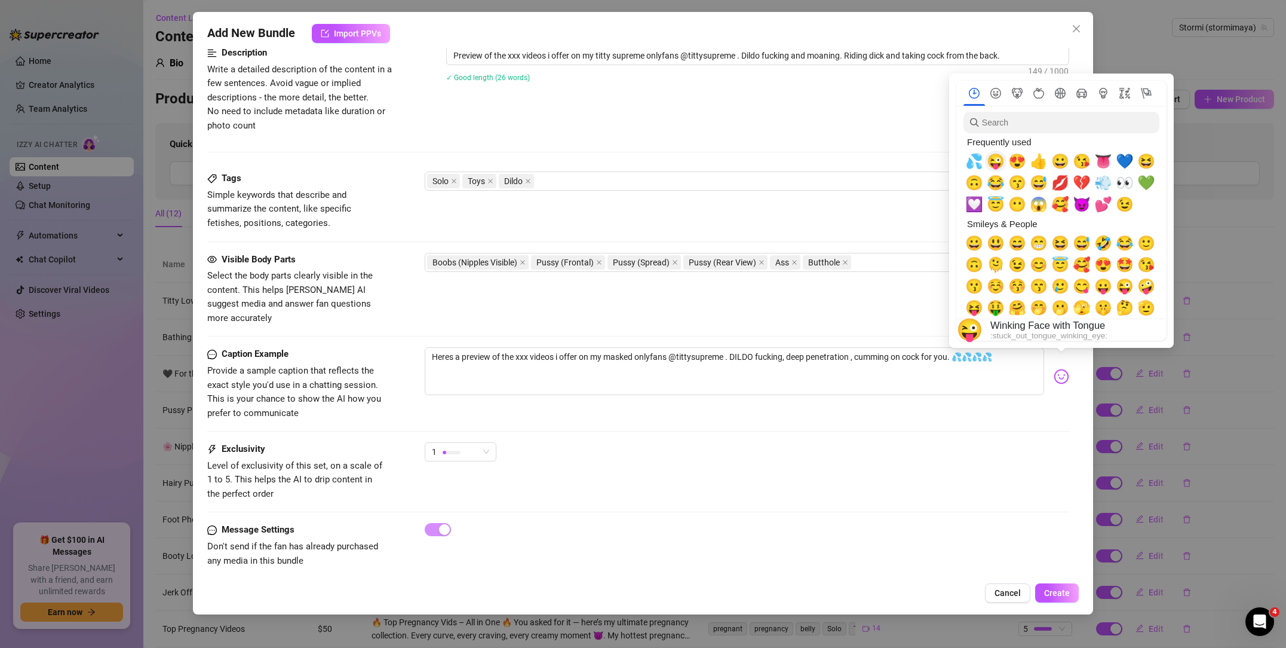
click at [995, 161] on span "😜" at bounding box center [996, 161] width 18 height 17
click at [977, 166] on span "💦" at bounding box center [975, 161] width 18 height 17
click at [975, 181] on span "🙃" at bounding box center [975, 182] width 18 height 17
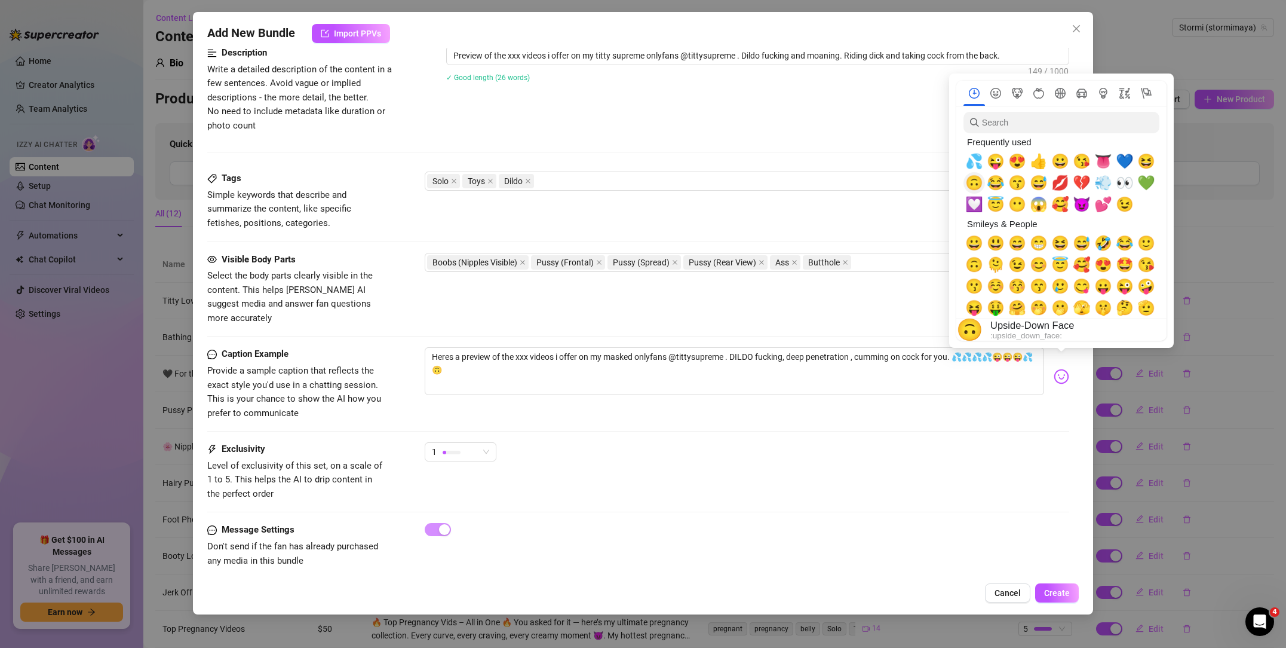
click at [975, 181] on span "🙃" at bounding box center [975, 182] width 18 height 17
drag, startPoint x: 975, startPoint y: 181, endPoint x: 940, endPoint y: 281, distance: 105.6
click at [973, 189] on span "🙃" at bounding box center [975, 182] width 18 height 17
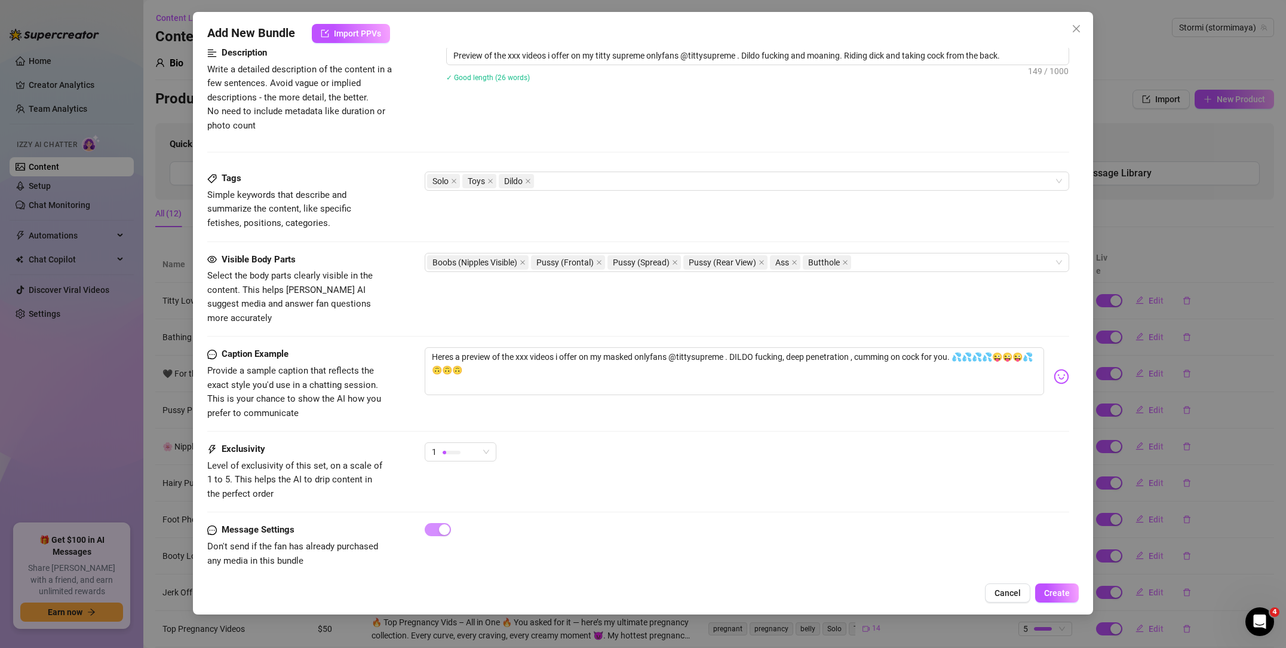
click at [911, 403] on div "Caption Example Provide a sample caption that reflects the exact style you'd us…" at bounding box center [638, 383] width 862 height 73
click at [489, 442] on div "1" at bounding box center [461, 451] width 72 height 19
click at [483, 541] on span "5 - Most Exclusive 🔥" at bounding box center [473, 540] width 78 height 13
click at [1058, 598] on button "Create" at bounding box center [1057, 592] width 44 height 19
